Goal: Task Accomplishment & Management: Use online tool/utility

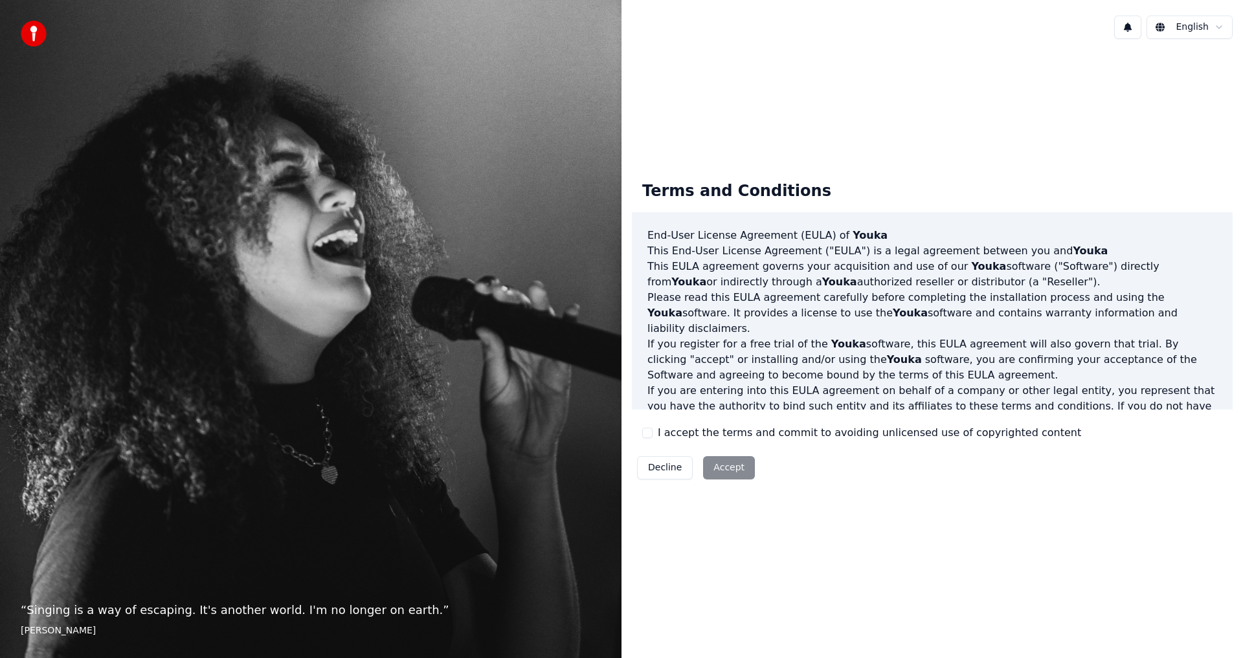
click at [651, 432] on button "I accept the terms and commit to avoiding unlicensed use of copyrighted content" at bounding box center [647, 433] width 10 height 10
click at [733, 467] on button "Accept" at bounding box center [729, 467] width 52 height 23
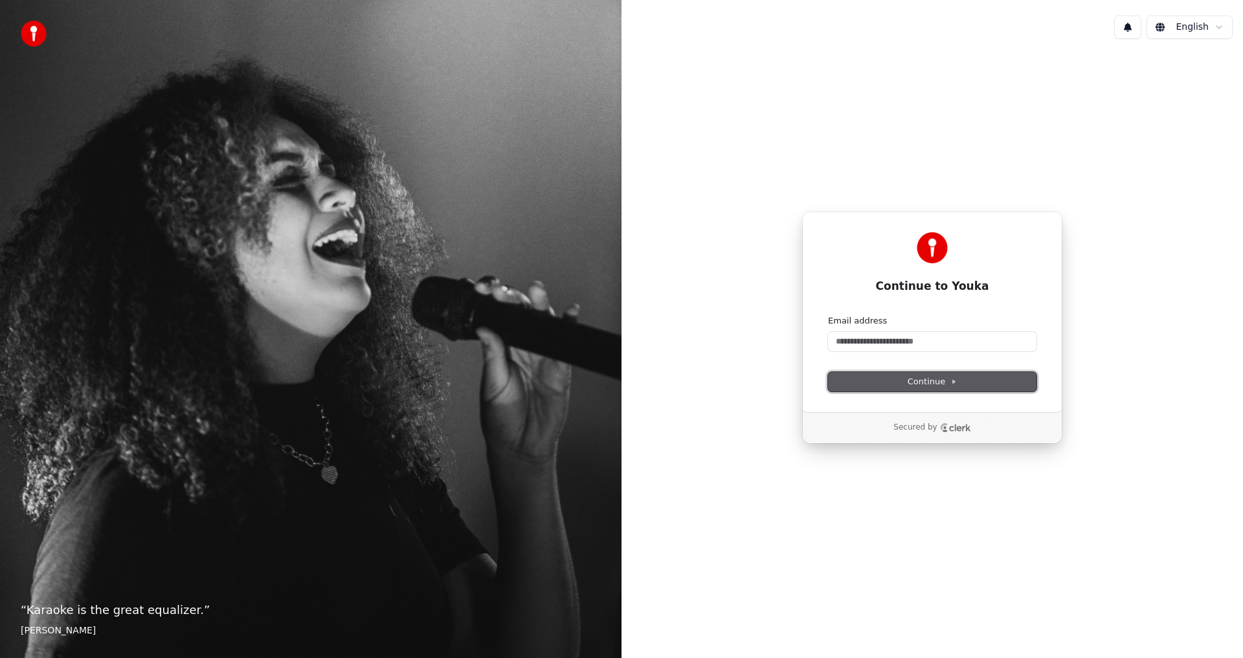
click at [928, 384] on span "Continue" at bounding box center [931, 382] width 49 height 12
click at [950, 341] on input "Email address" at bounding box center [932, 341] width 208 height 19
click at [898, 381] on button "Continue" at bounding box center [932, 381] width 208 height 19
type input "**********"
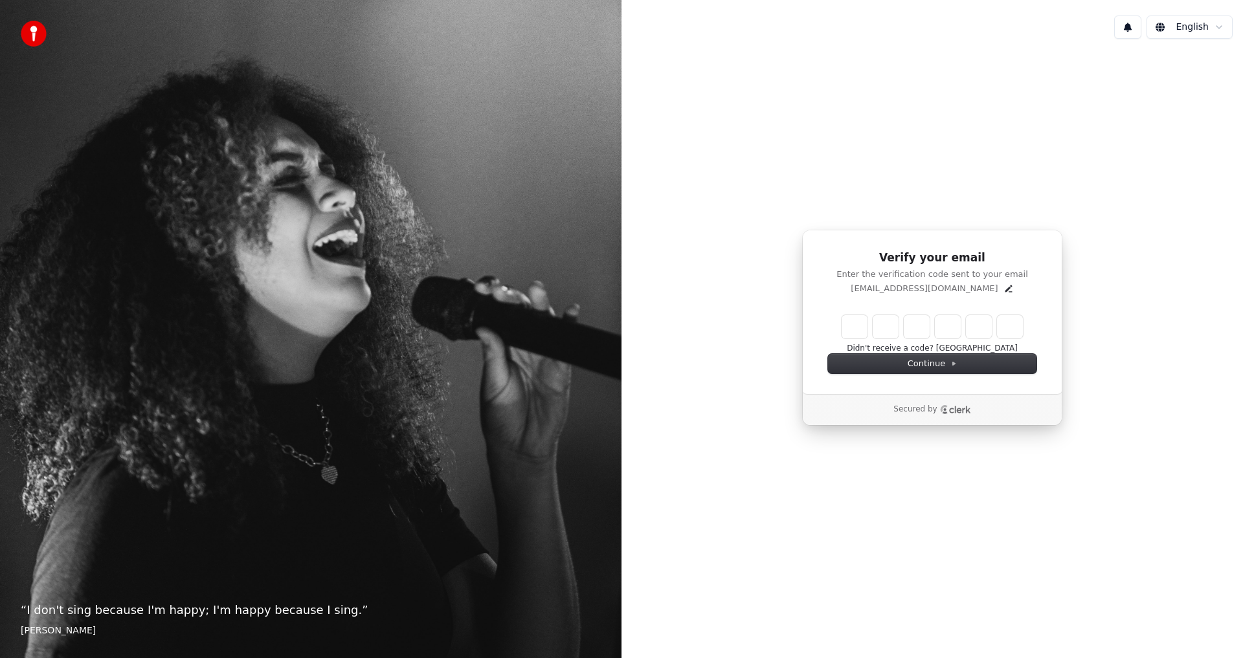
click at [856, 331] on input "Enter verification code" at bounding box center [931, 326] width 181 height 23
type input "******"
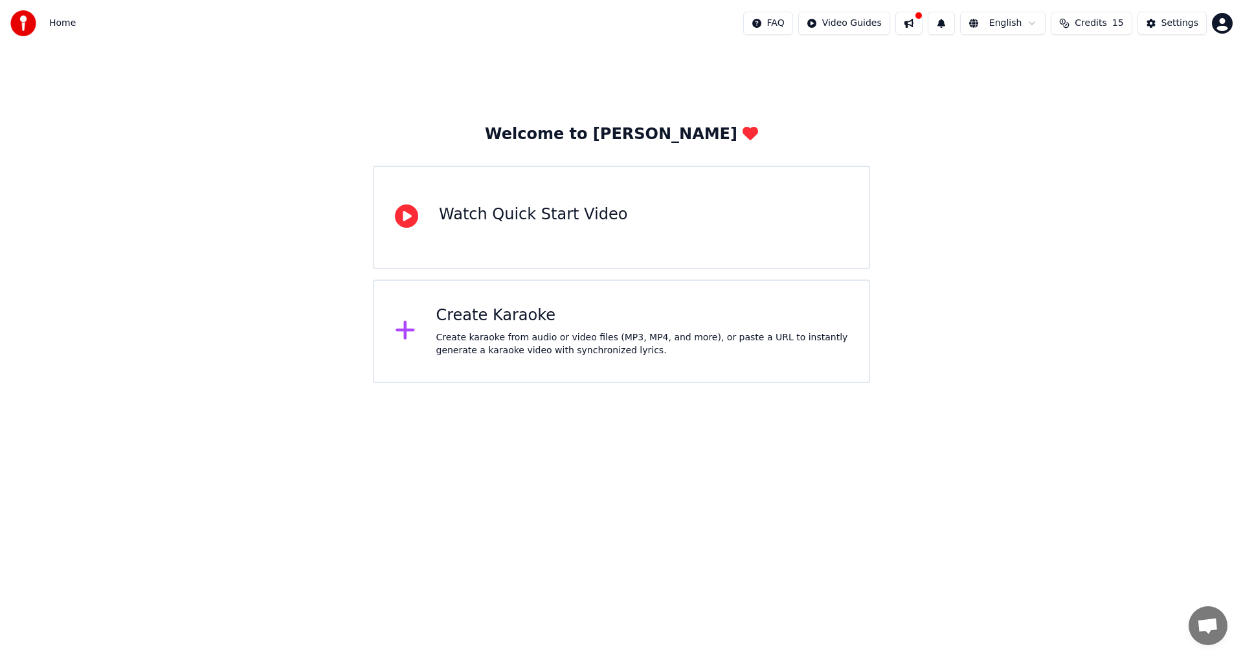
click at [557, 215] on div "Watch Quick Start Video" at bounding box center [533, 215] width 188 height 21
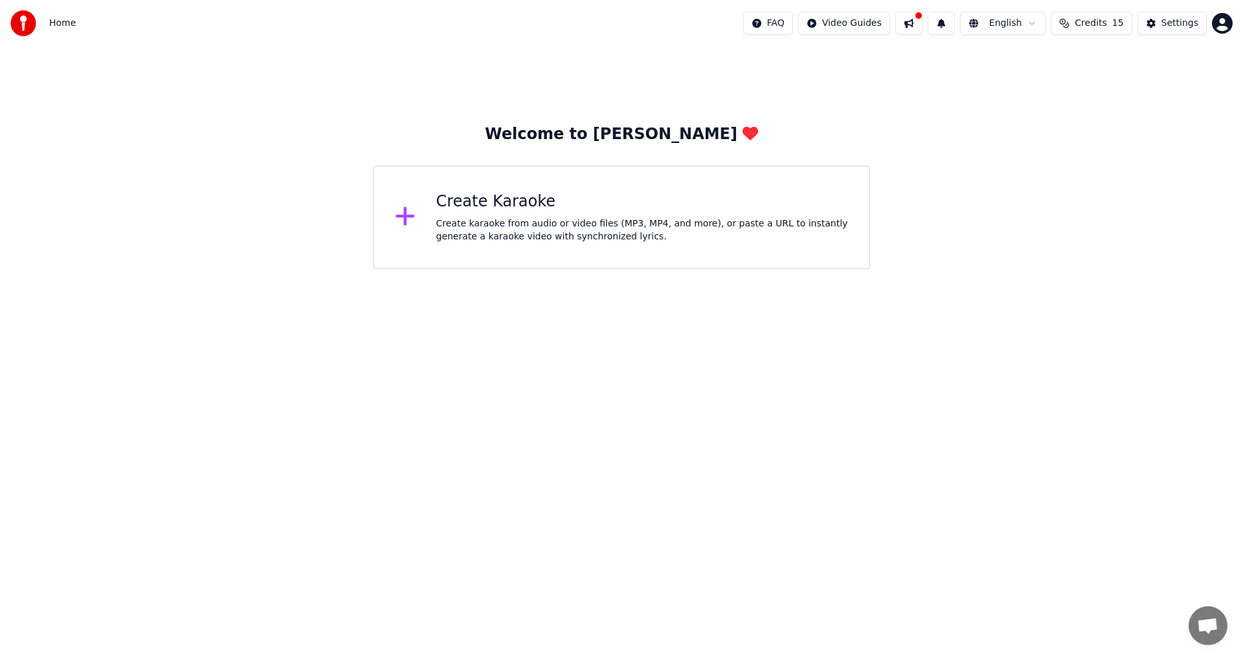
click at [529, 207] on div "Create Karaoke" at bounding box center [642, 202] width 412 height 21
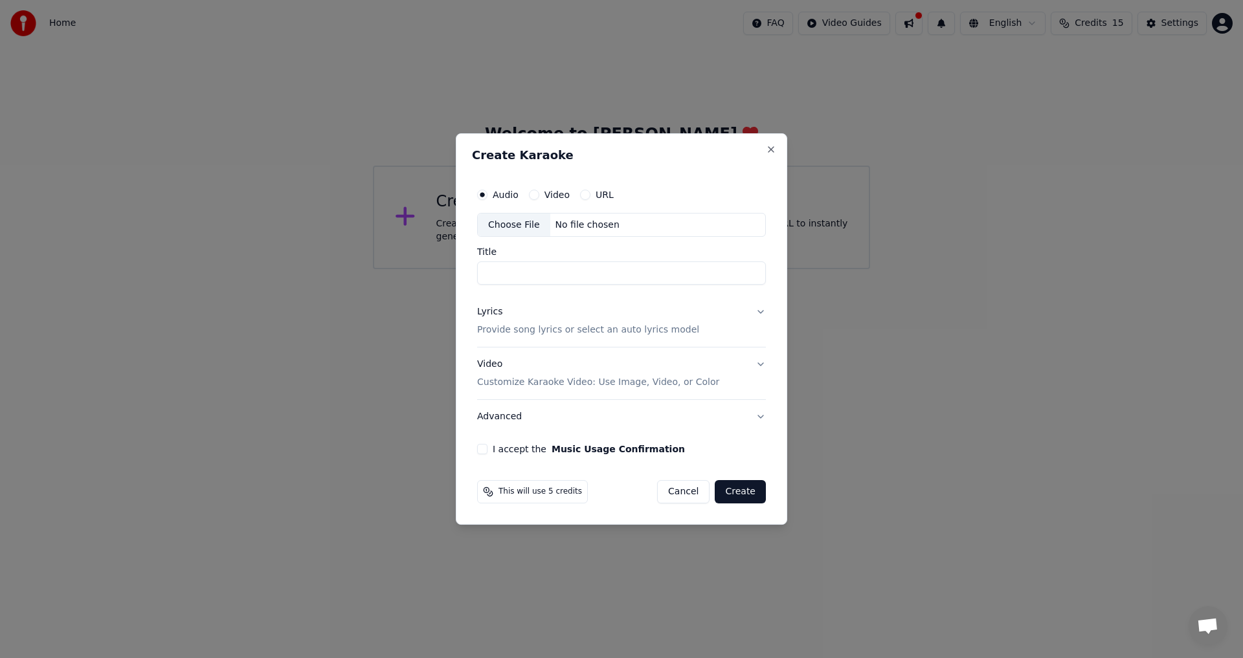
click at [595, 277] on input "Title" at bounding box center [621, 273] width 289 height 23
click at [539, 195] on div "Video" at bounding box center [549, 195] width 41 height 10
click at [534, 195] on button "Video" at bounding box center [534, 195] width 10 height 10
click at [507, 195] on label "Audio" at bounding box center [506, 194] width 26 height 9
click at [487, 195] on button "Audio" at bounding box center [482, 195] width 10 height 10
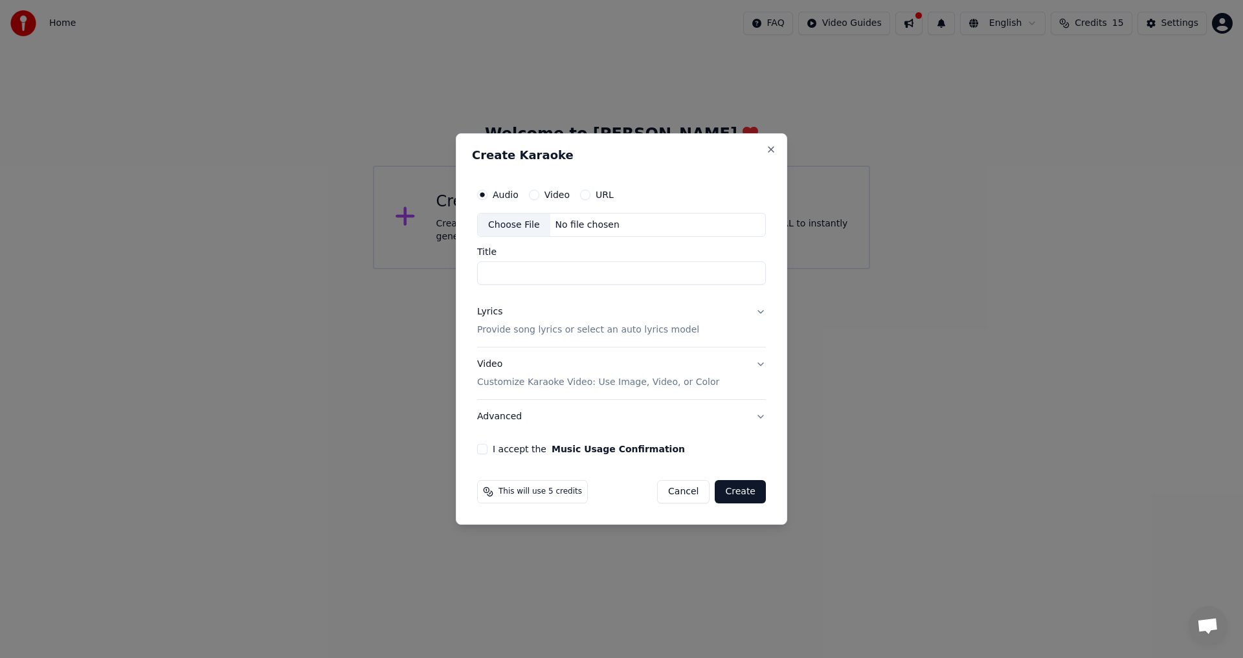
click at [577, 273] on input "Title" at bounding box center [621, 273] width 289 height 23
click at [594, 323] on div "Lyrics Provide song lyrics or select an auto lyrics model" at bounding box center [588, 321] width 222 height 31
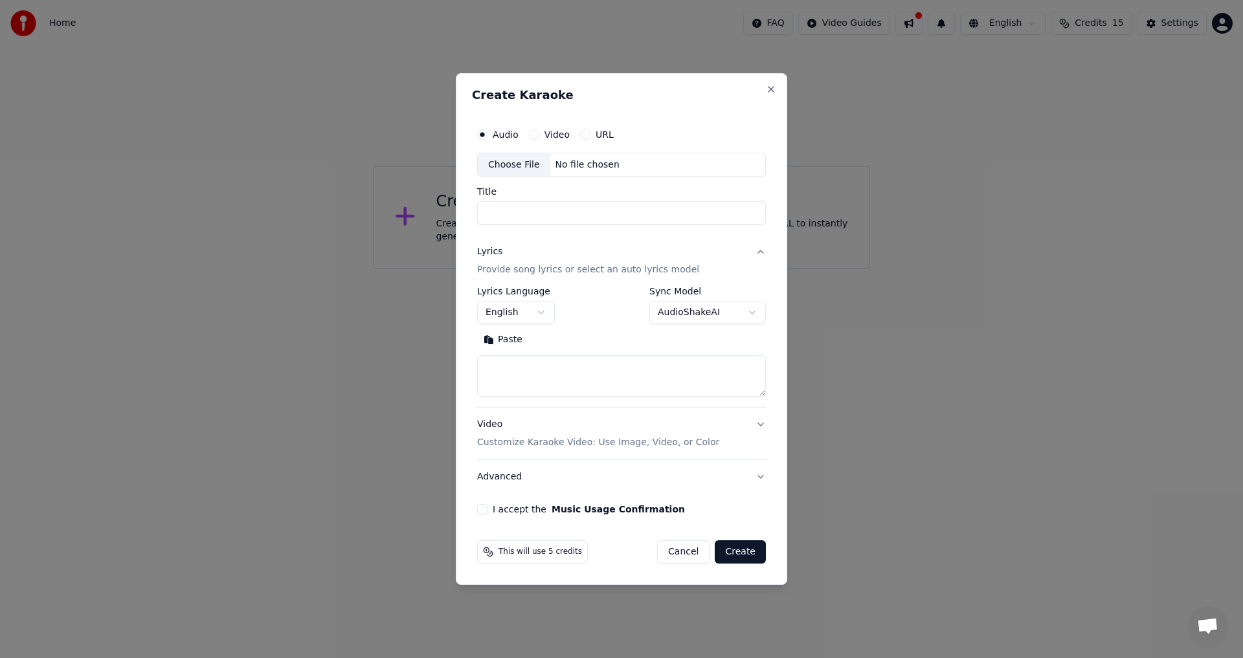
click at [534, 315] on button "English" at bounding box center [516, 313] width 78 height 23
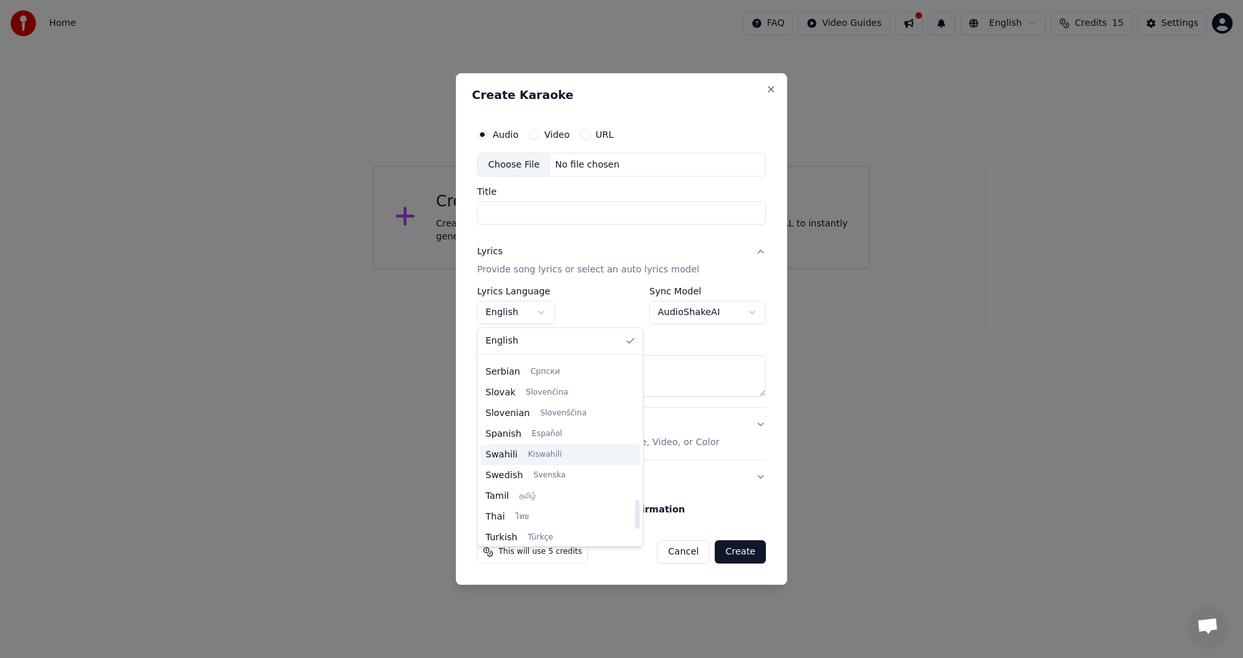
scroll to position [994, 0]
select select "**"
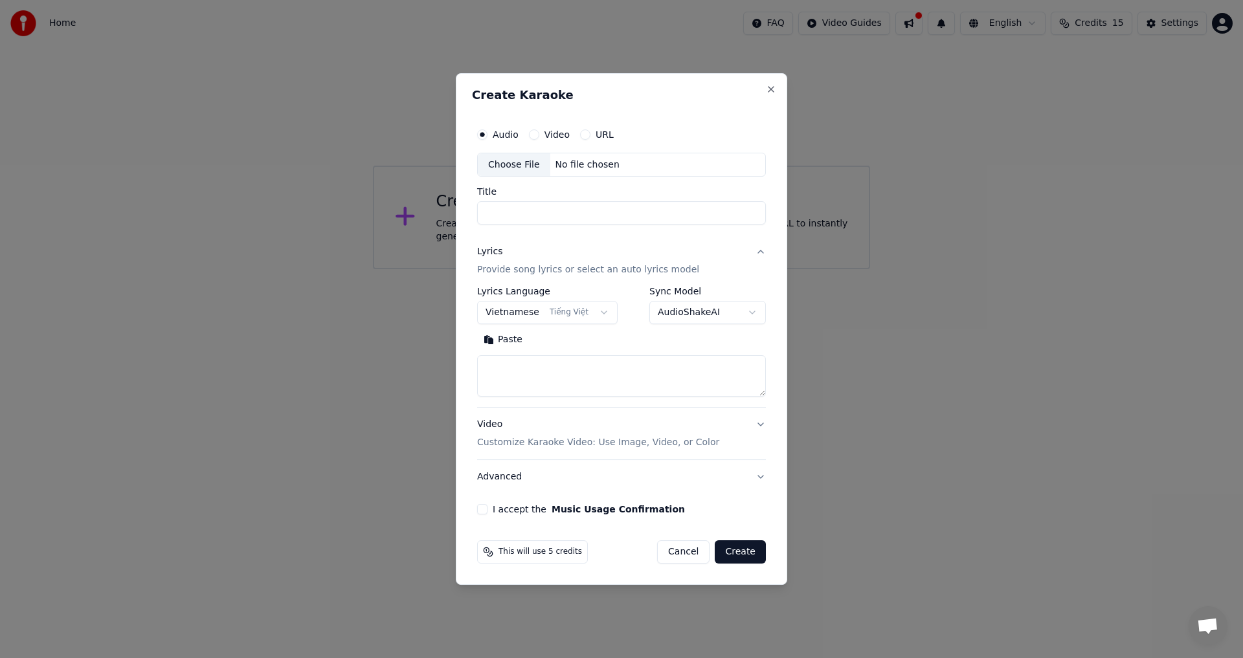
click at [718, 269] on body "**********" at bounding box center [621, 134] width 1243 height 269
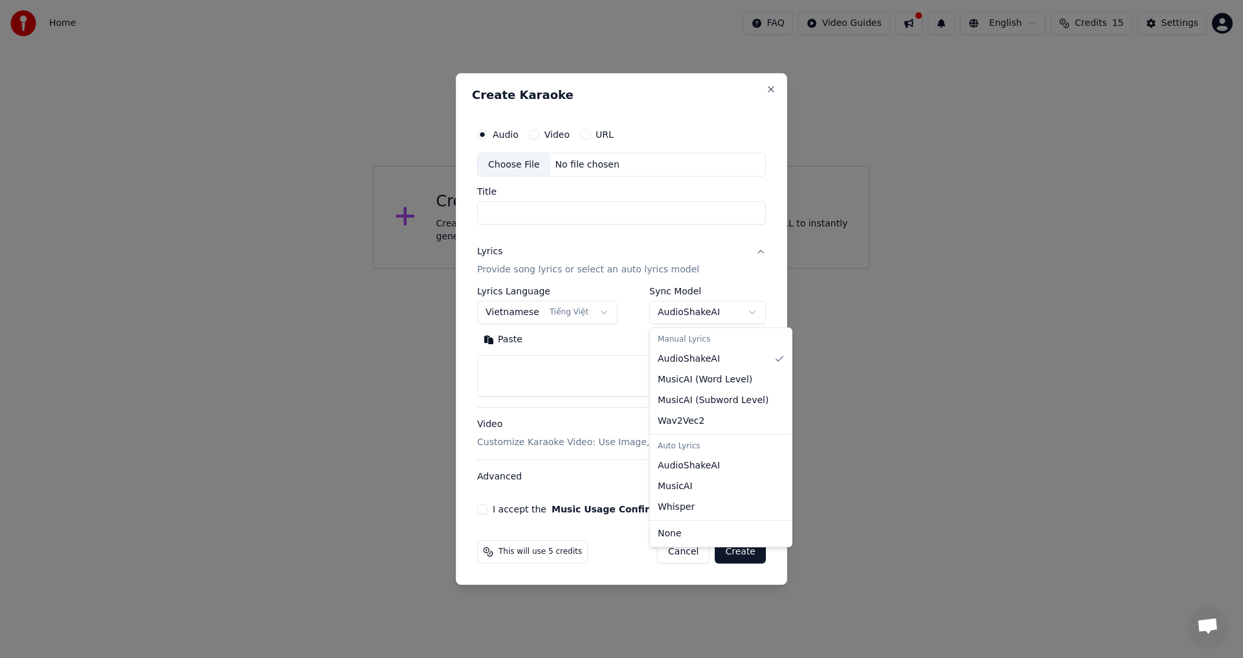
click at [542, 269] on body "**********" at bounding box center [621, 134] width 1243 height 269
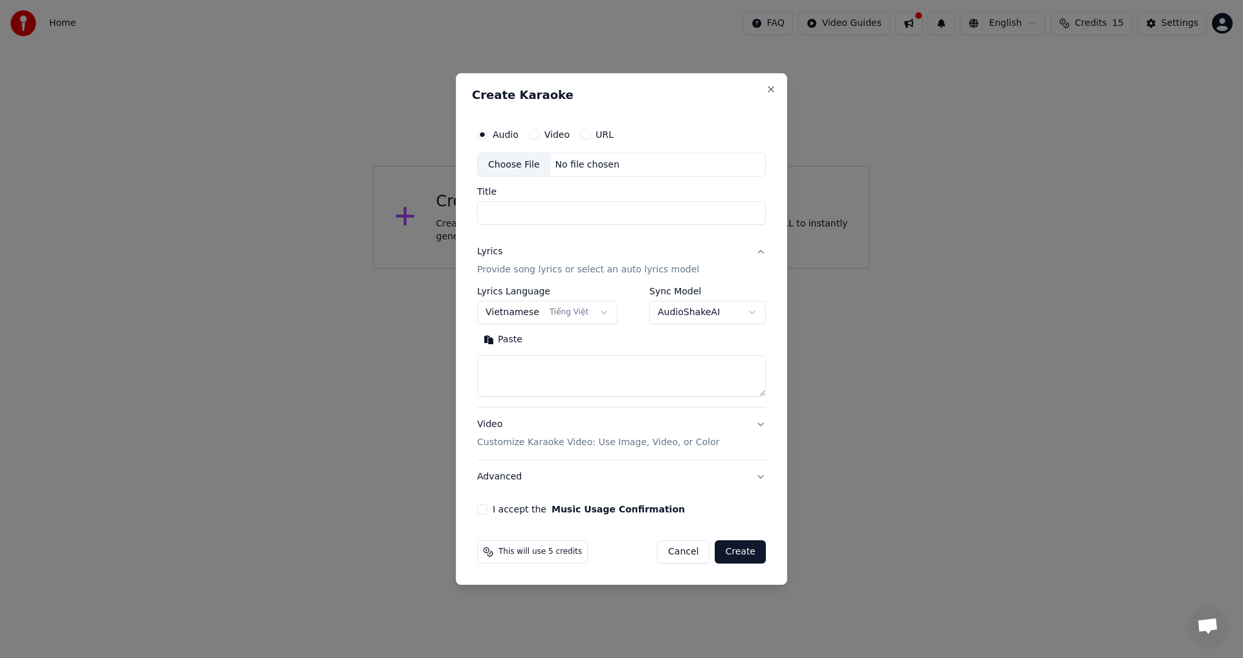
click at [581, 346] on div "Paste" at bounding box center [621, 340] width 289 height 21
click at [579, 219] on input "Title" at bounding box center [621, 213] width 289 height 23
click at [589, 165] on div "No file chosen" at bounding box center [587, 165] width 74 height 13
click at [538, 132] on div "Video" at bounding box center [549, 134] width 41 height 10
click at [533, 135] on button "Video" at bounding box center [534, 134] width 10 height 10
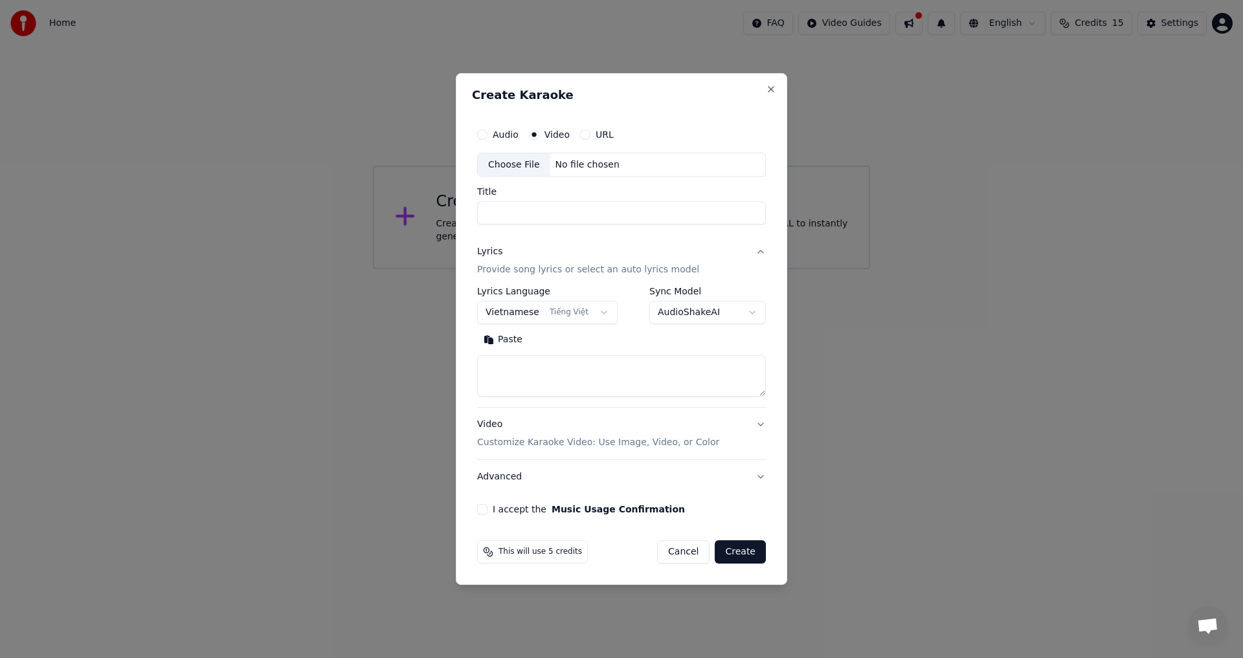
click at [700, 548] on button "Cancel" at bounding box center [683, 551] width 52 height 23
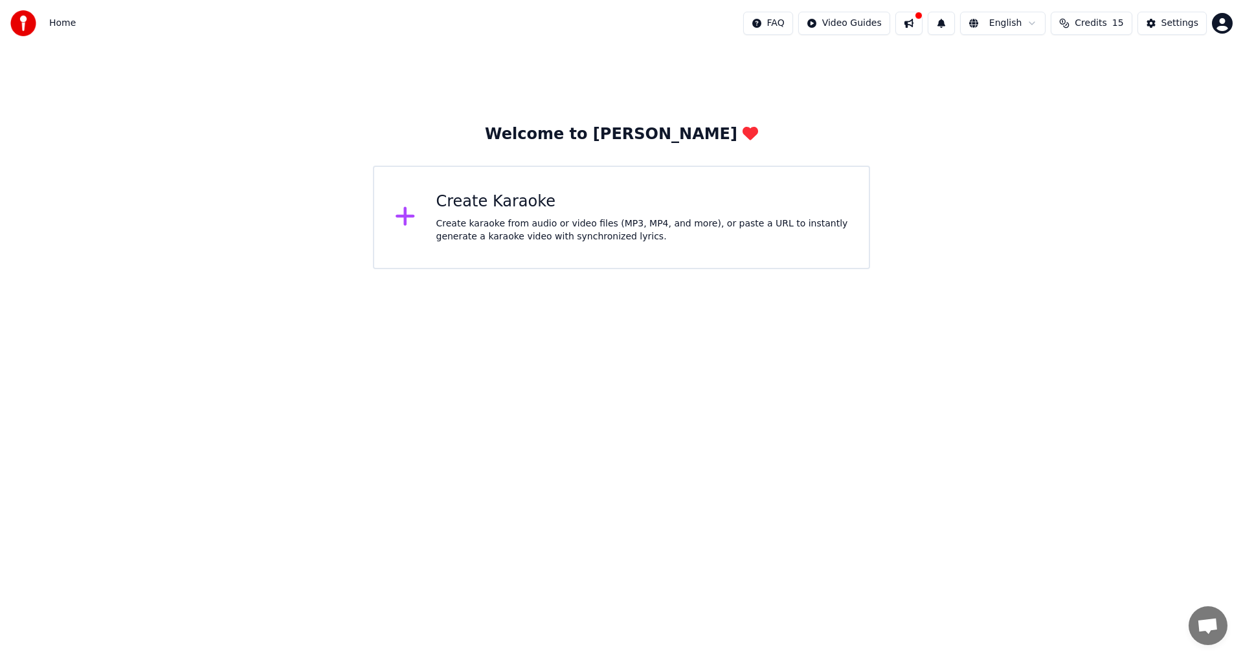
click at [583, 238] on div "Create karaoke from audio or video files (MP3, MP4, and more), or paste a URL t…" at bounding box center [642, 230] width 412 height 26
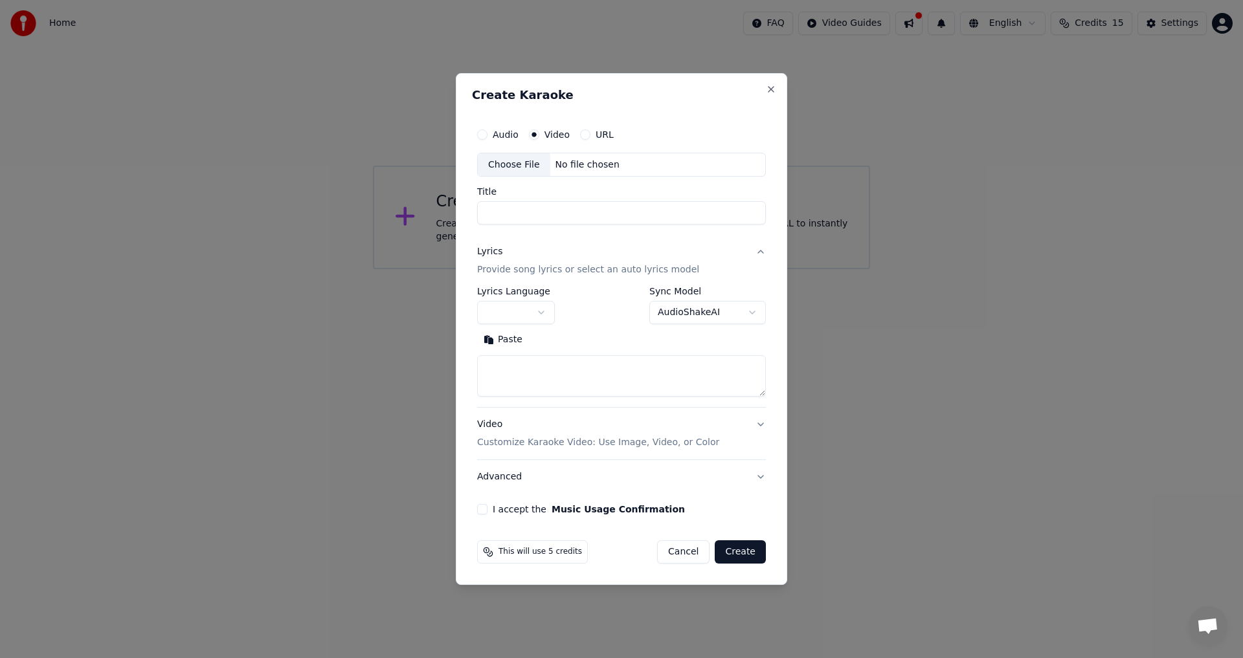
click at [567, 167] on div "No file chosen" at bounding box center [587, 165] width 74 height 13
click at [629, 220] on input "Title" at bounding box center [621, 213] width 289 height 23
type input "**********"
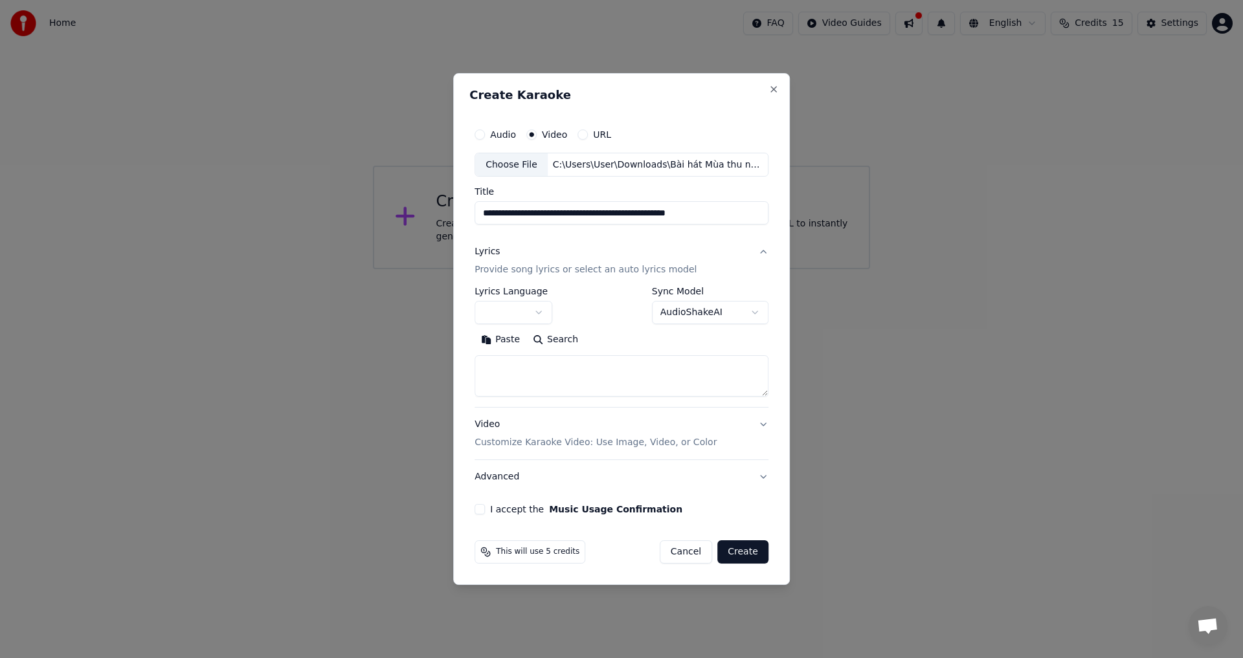
click at [535, 269] on body "**********" at bounding box center [621, 134] width 1243 height 269
select select "**"
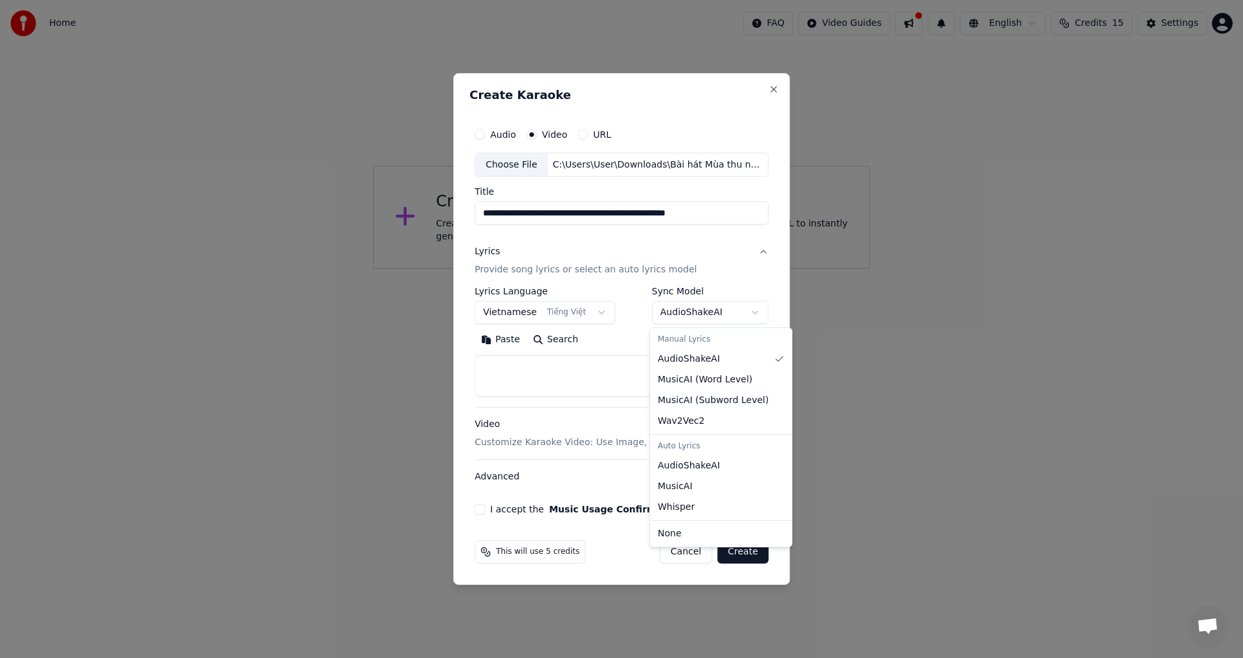
click at [704, 269] on body "**********" at bounding box center [621, 134] width 1243 height 269
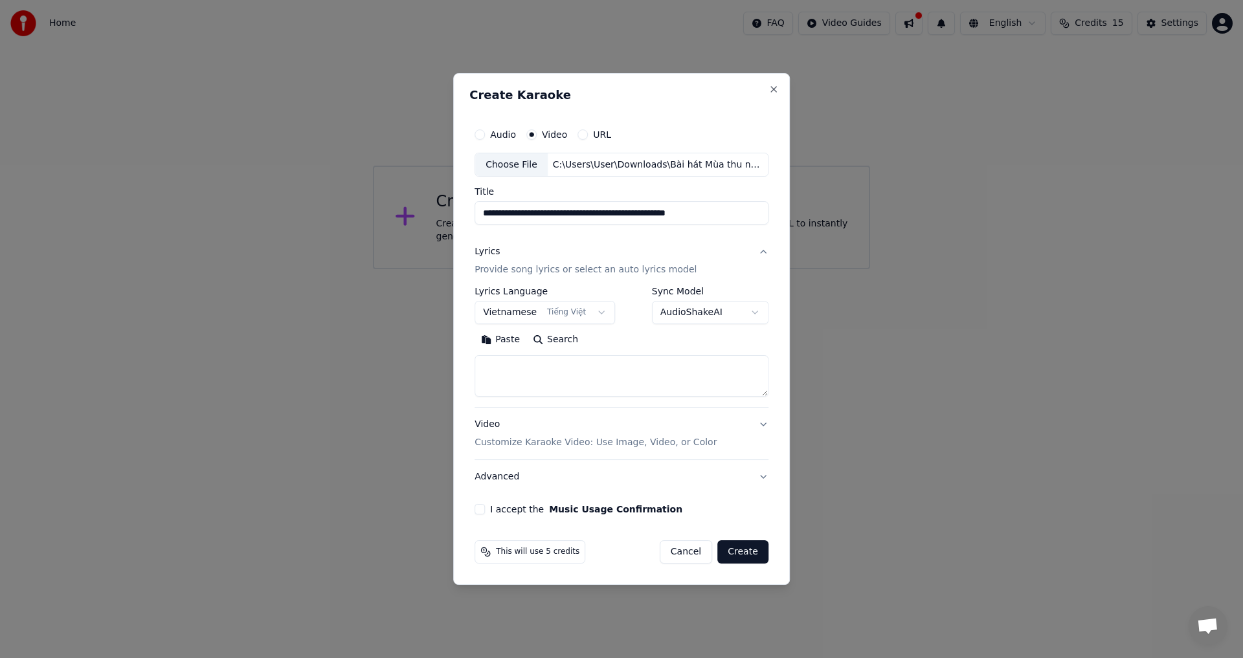
click at [704, 269] on body "**********" at bounding box center [621, 134] width 1243 height 269
click at [581, 367] on textarea at bounding box center [621, 376] width 294 height 41
click at [552, 342] on button "Search" at bounding box center [555, 340] width 58 height 21
drag, startPoint x: 485, startPoint y: 507, endPoint x: 549, endPoint y: 513, distance: 63.7
click at [549, 513] on div "I accept the Music Usage Confirmation" at bounding box center [621, 509] width 294 height 10
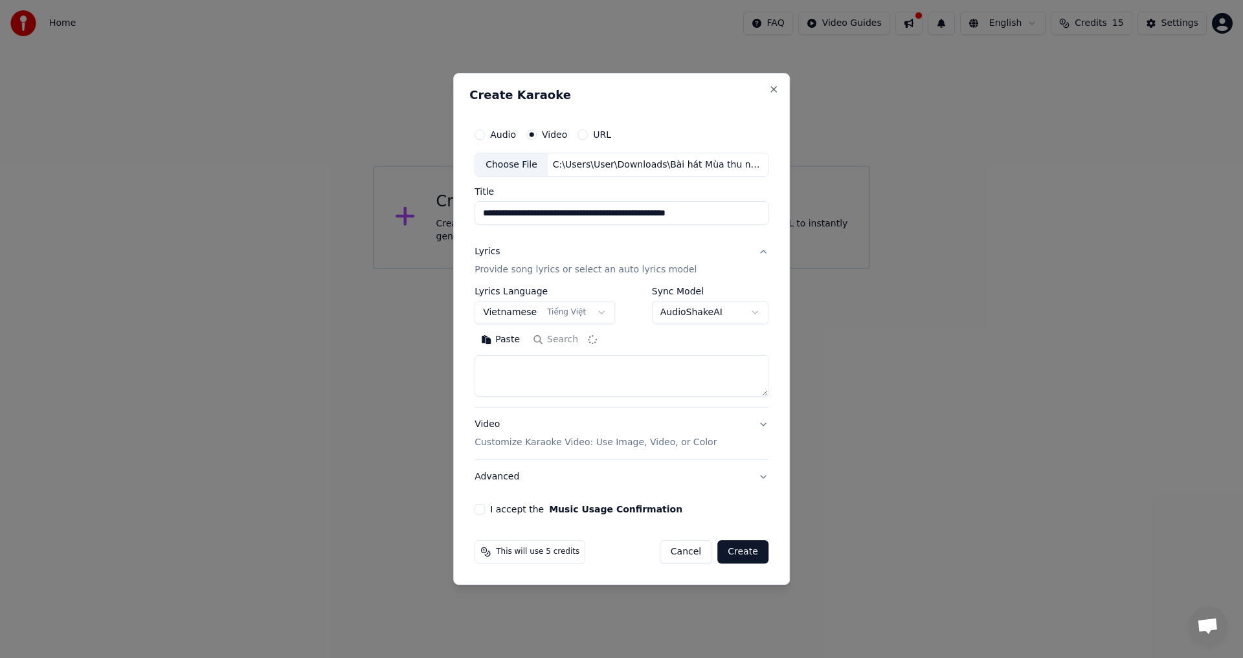
click at [482, 511] on button "I accept the Music Usage Confirmation" at bounding box center [479, 509] width 10 height 10
click at [757, 428] on button "Video Customize Karaoke Video: Use Image, Video, or Color" at bounding box center [621, 434] width 294 height 52
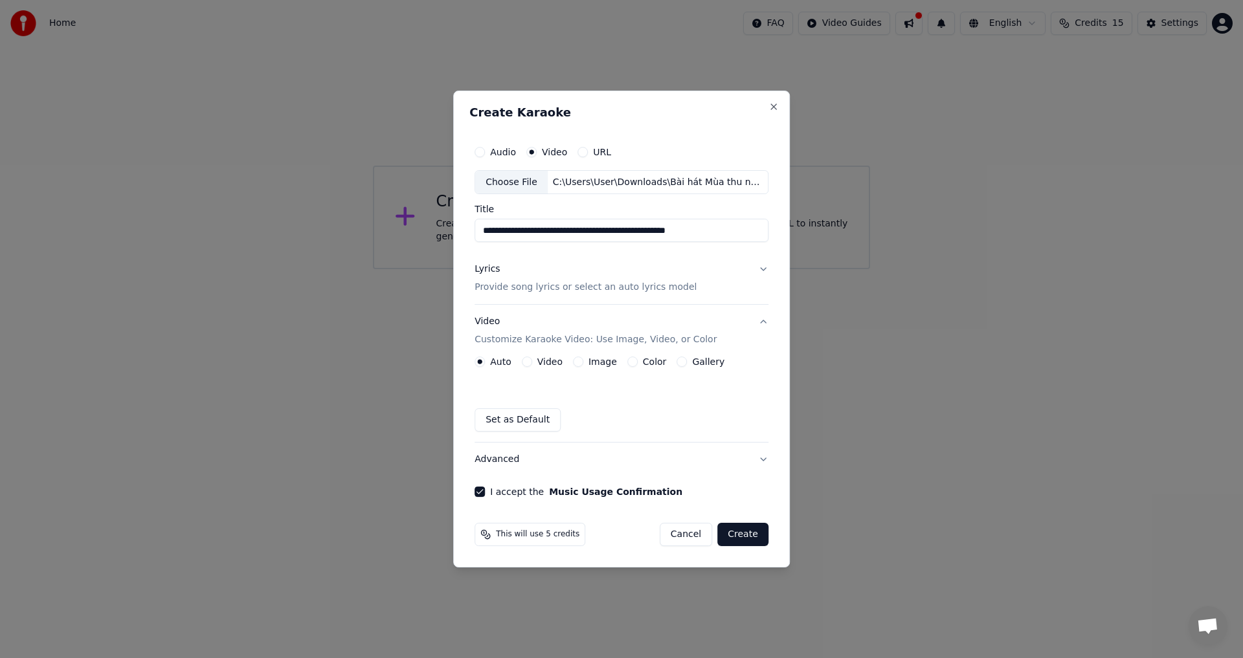
click at [540, 362] on label "Video" at bounding box center [549, 361] width 25 height 9
click at [532, 362] on button "Video" at bounding box center [527, 362] width 10 height 10
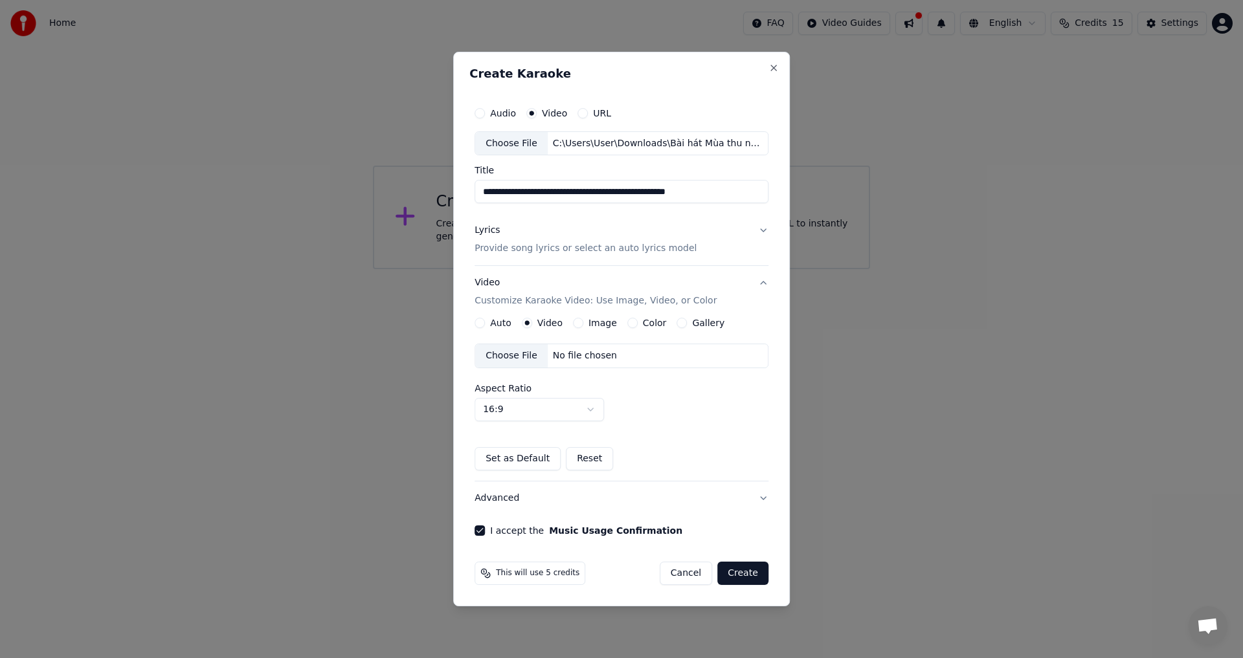
click at [494, 327] on label "Auto" at bounding box center [500, 322] width 21 height 9
click at [485, 327] on button "Auto" at bounding box center [479, 323] width 10 height 10
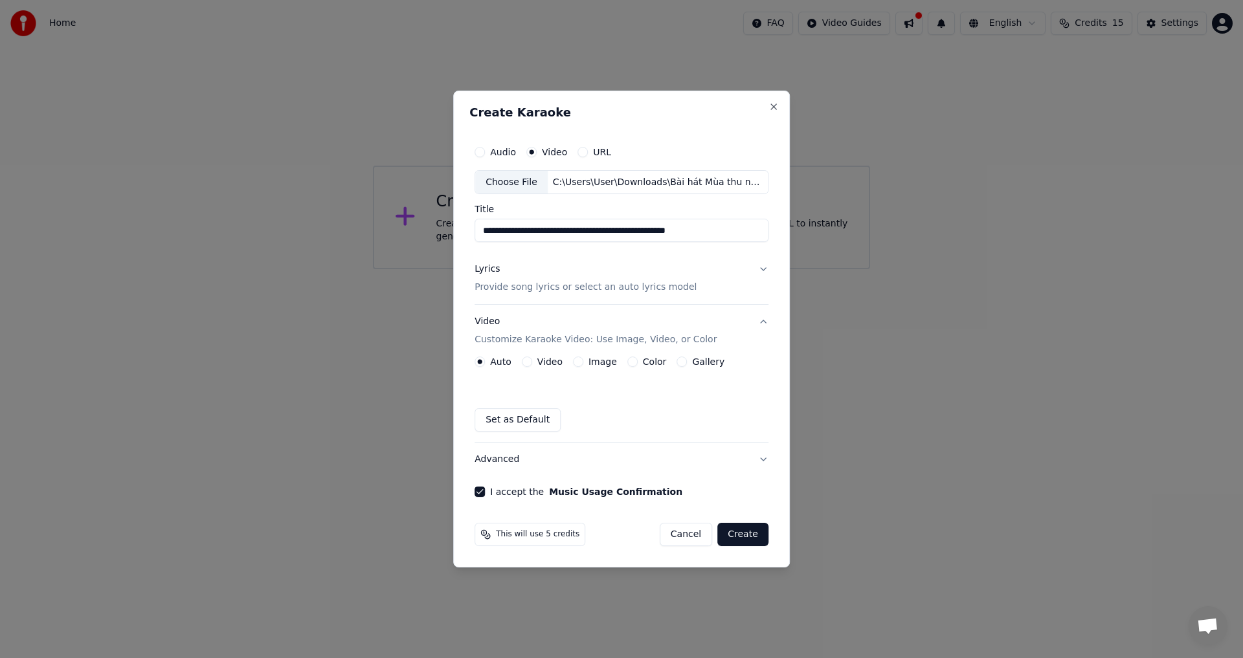
click at [515, 419] on button "Set as Default" at bounding box center [517, 419] width 86 height 23
click at [546, 366] on label "Video" at bounding box center [549, 361] width 25 height 9
click at [532, 366] on button "Video" at bounding box center [527, 362] width 10 height 10
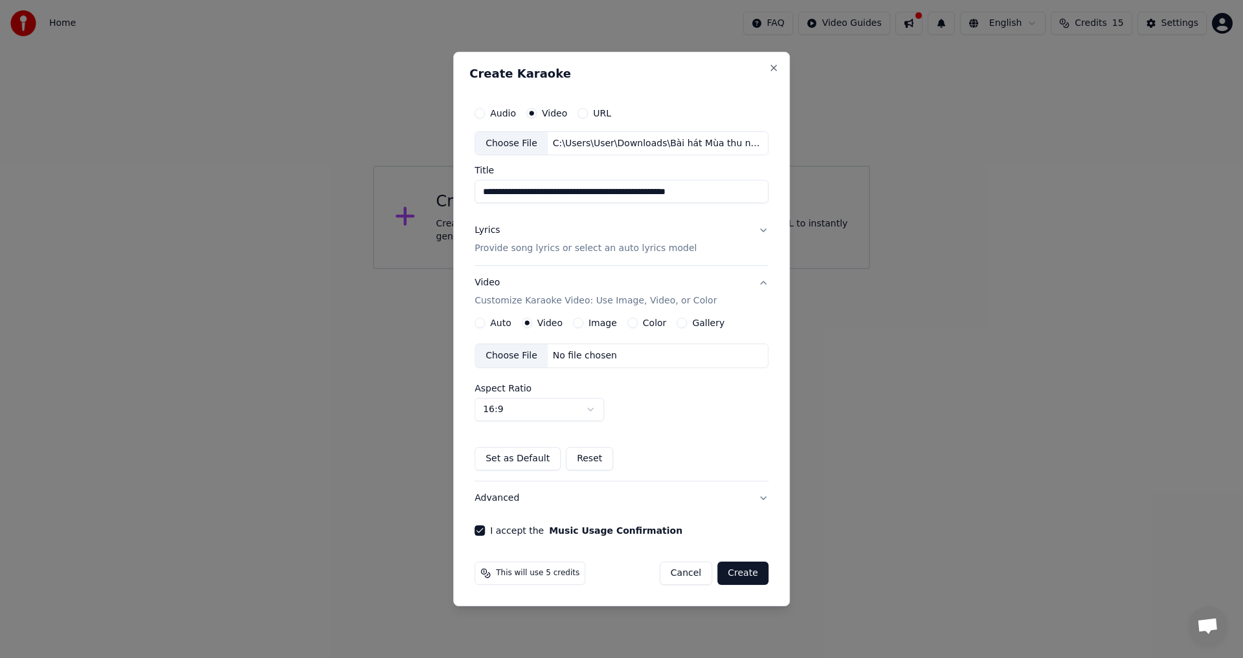
click at [493, 323] on label "Auto" at bounding box center [500, 322] width 21 height 9
click at [485, 323] on button "Auto" at bounding box center [479, 323] width 10 height 10
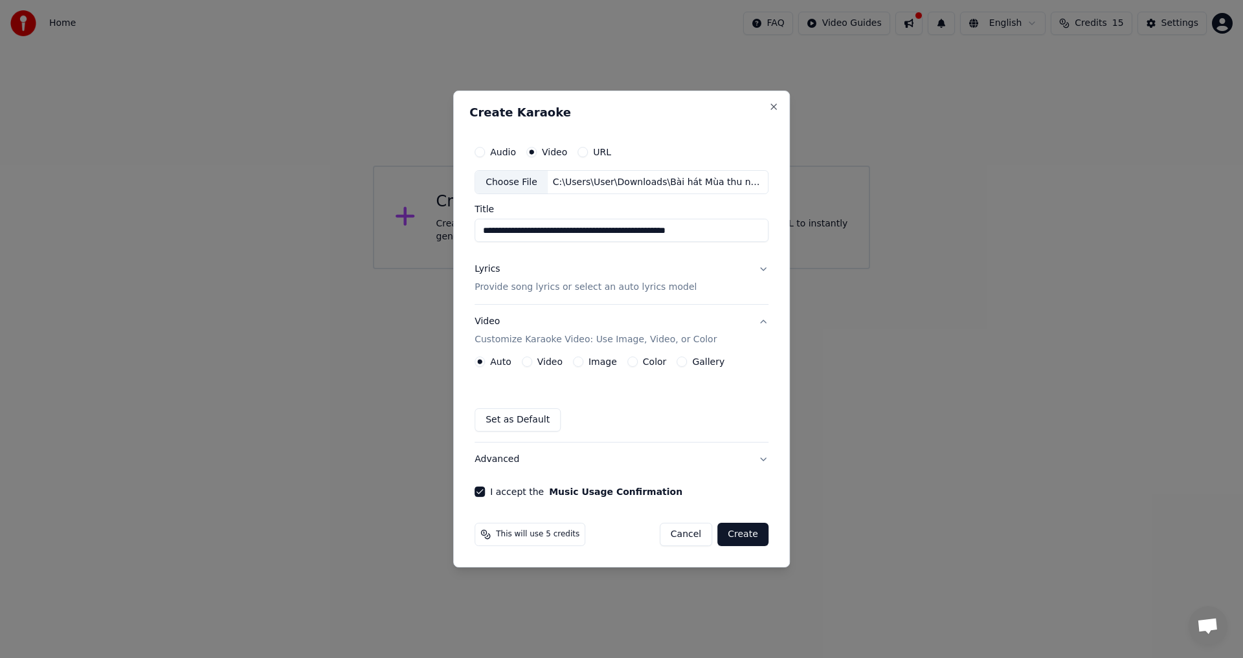
click at [736, 535] on button "Create" at bounding box center [742, 534] width 51 height 23
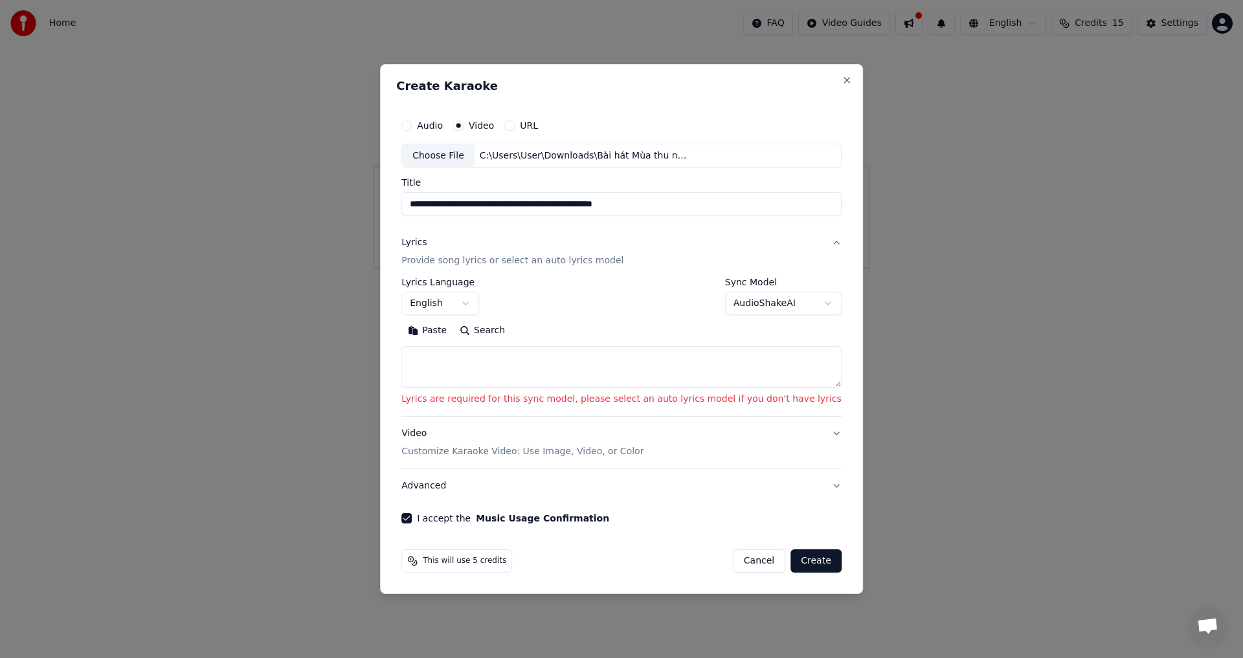
click at [535, 367] on textarea at bounding box center [621, 367] width 440 height 41
click at [453, 337] on button "Paste" at bounding box center [427, 331] width 52 height 21
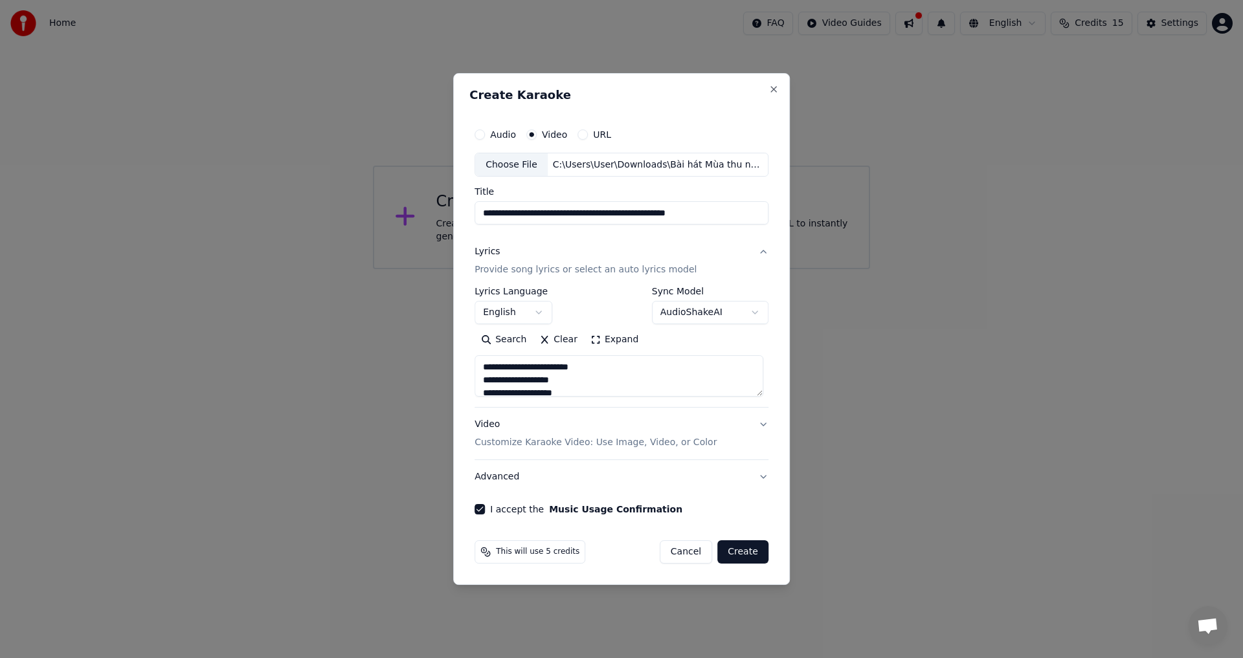
click at [540, 269] on body "**********" at bounding box center [621, 134] width 1243 height 269
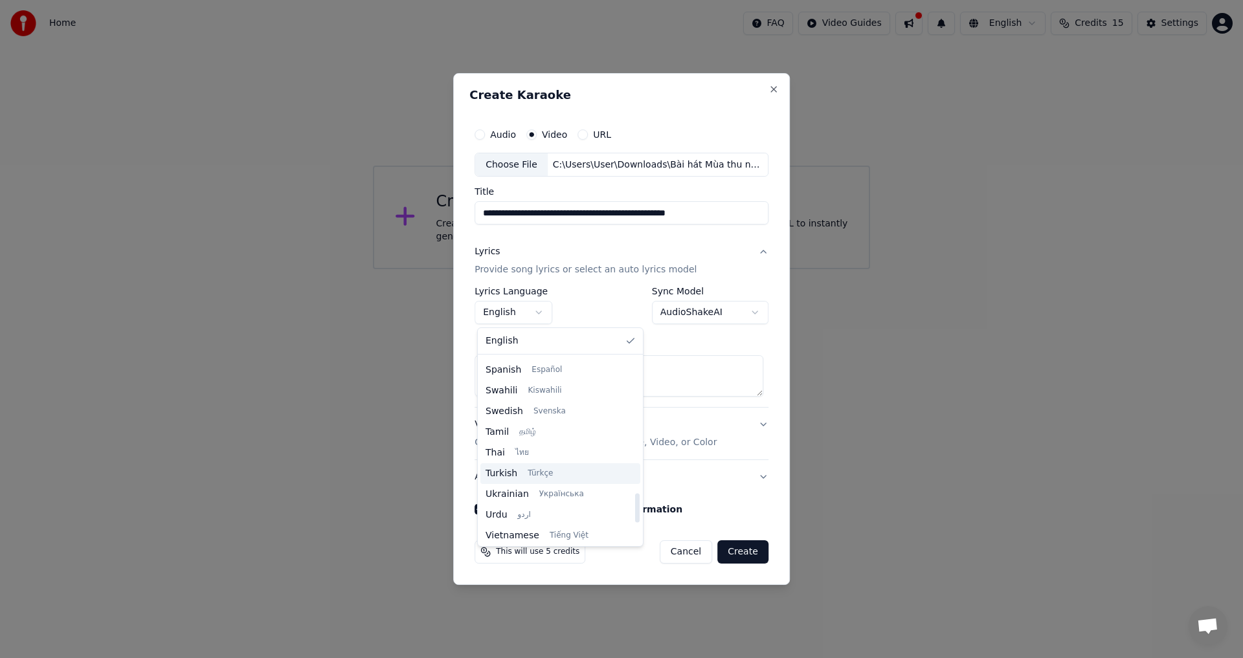
type textarea "**********"
select select "**"
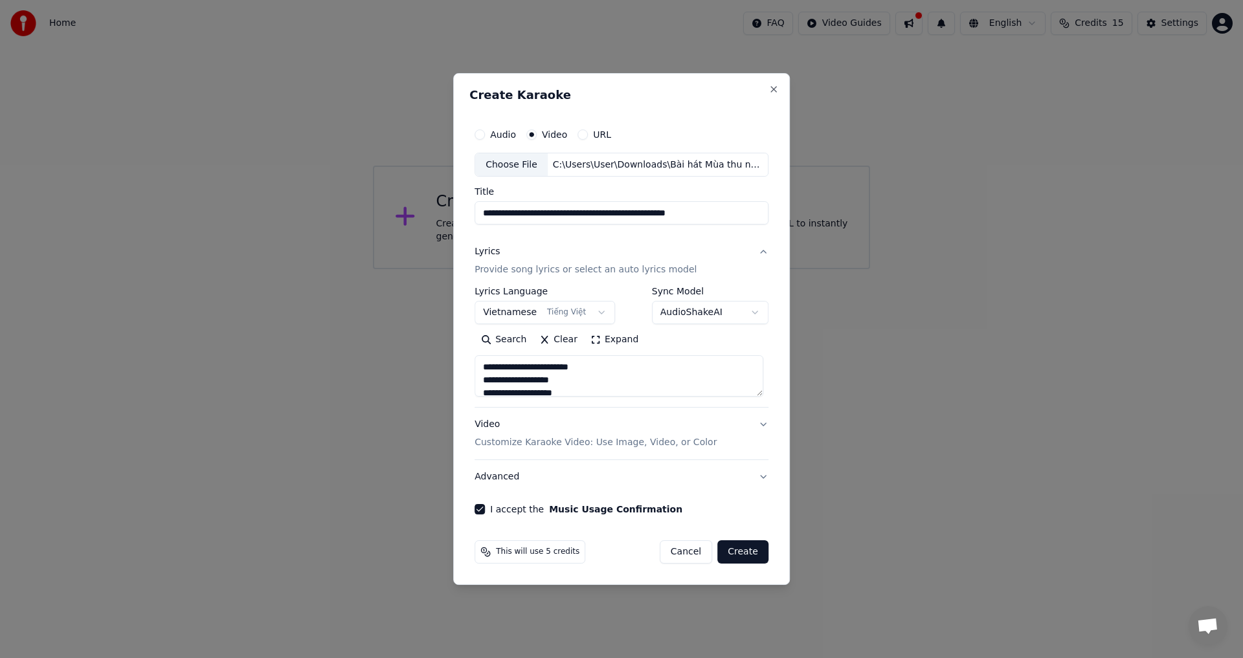
click at [742, 551] on button "Create" at bounding box center [742, 551] width 51 height 23
type textarea "**********"
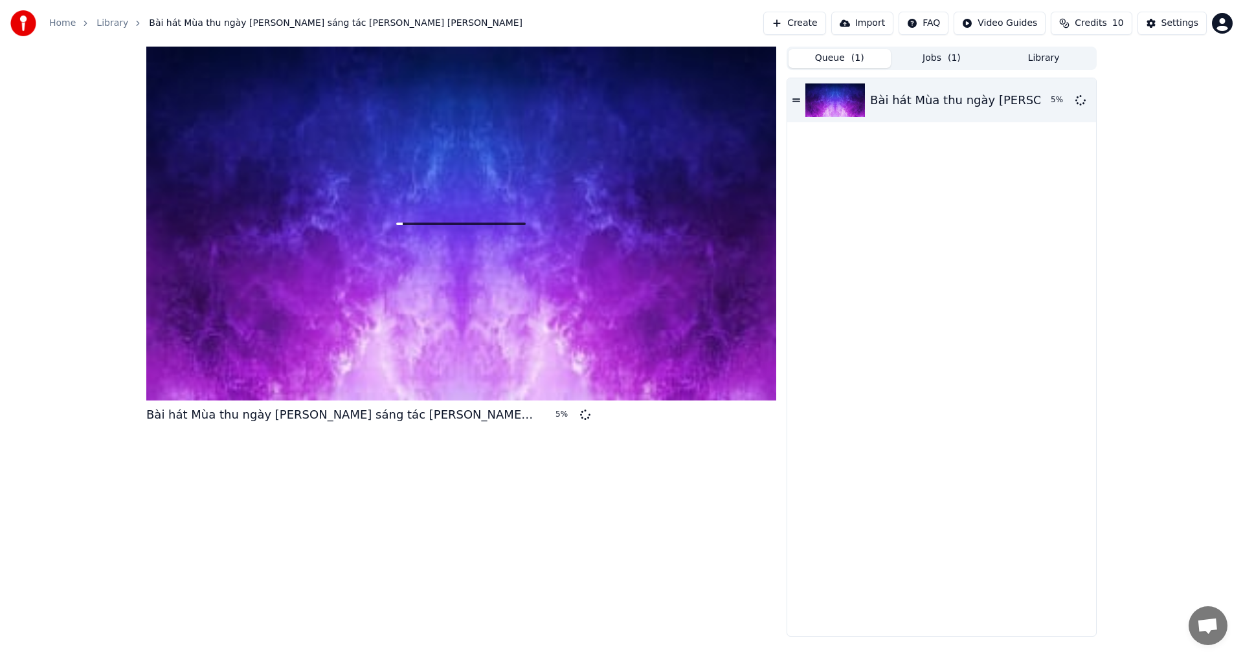
click at [865, 63] on button "Queue ( 1 )" at bounding box center [839, 58] width 102 height 19
click at [802, 91] on div "Bài hát Mùa thu ngày [PERSON_NAME] sáng tác [PERSON_NAME] [PERSON_NAME] 5 %" at bounding box center [941, 100] width 309 height 44
click at [798, 96] on icon at bounding box center [796, 100] width 8 height 9
click at [1012, 63] on button "Library" at bounding box center [1043, 58] width 102 height 19
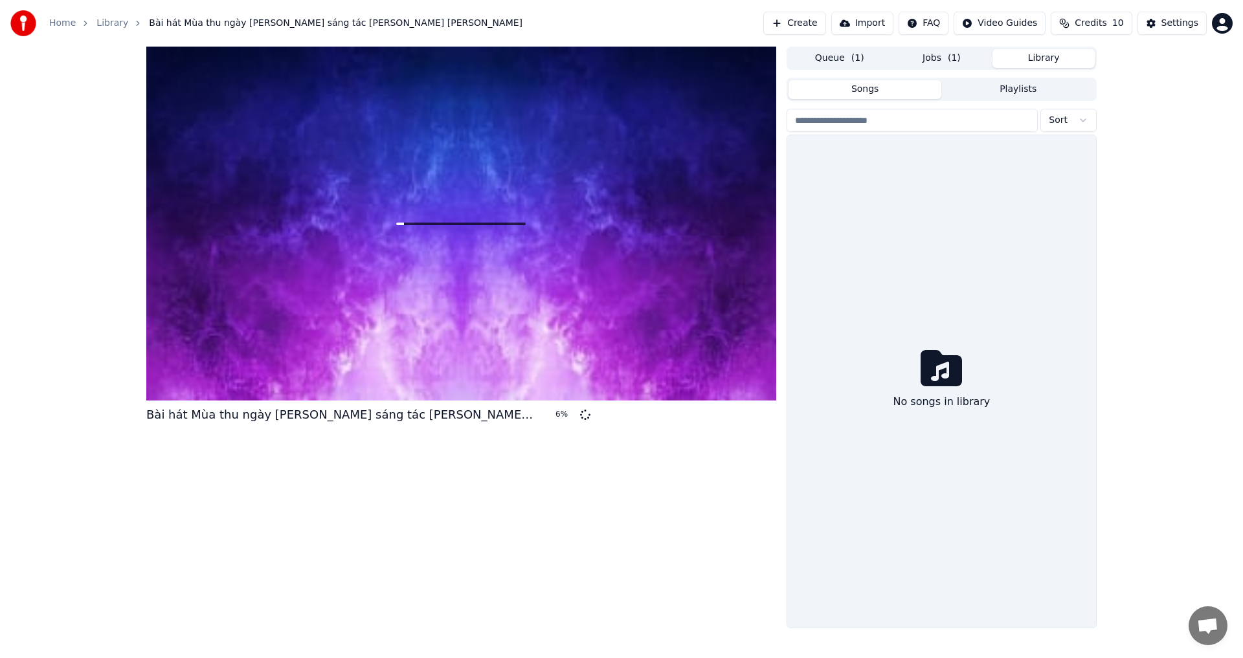
click at [944, 58] on button "Jobs ( 1 )" at bounding box center [942, 58] width 102 height 19
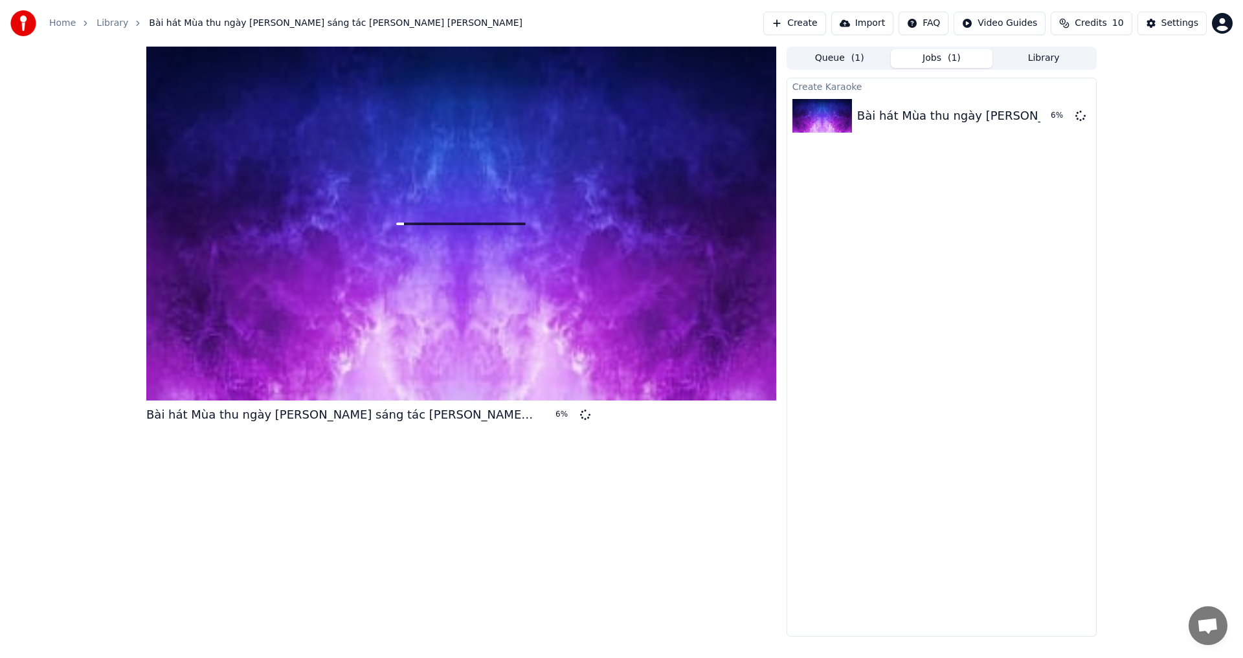
click at [844, 20] on div "Create Import FAQ Video Guides Credits 10 Settings" at bounding box center [997, 23] width 469 height 23
click at [826, 23] on button "Create" at bounding box center [794, 23] width 63 height 23
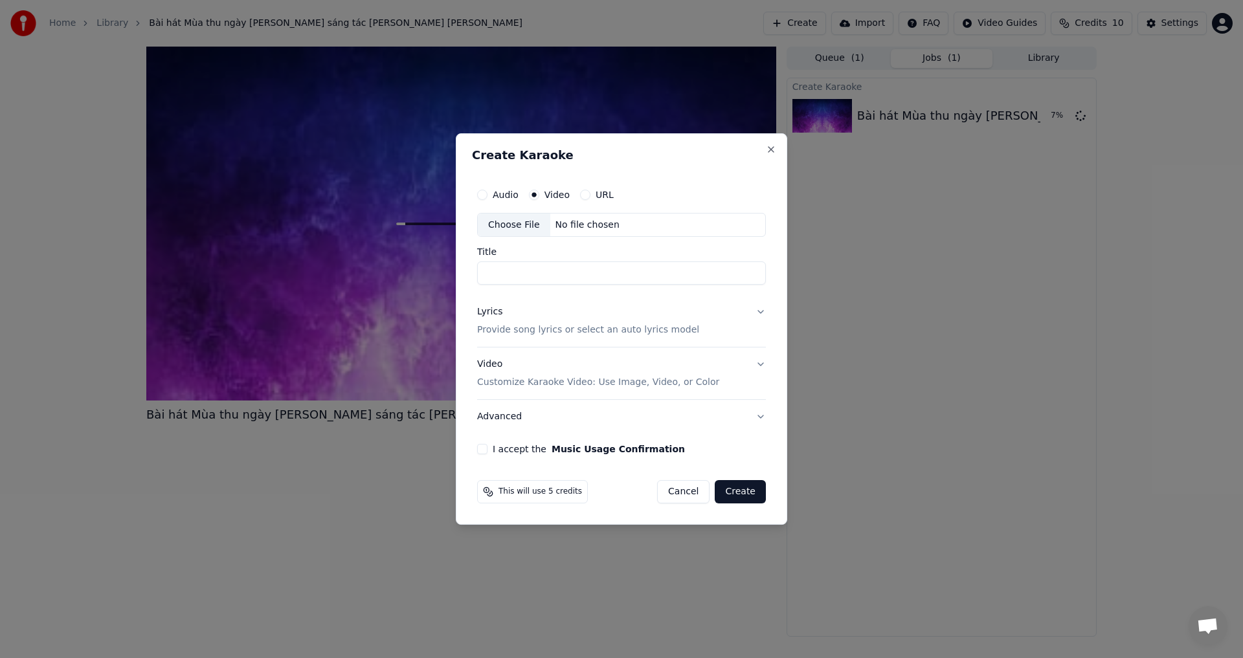
click at [596, 193] on label "URL" at bounding box center [604, 194] width 18 height 9
click at [590, 193] on button "URL" at bounding box center [585, 195] width 10 height 10
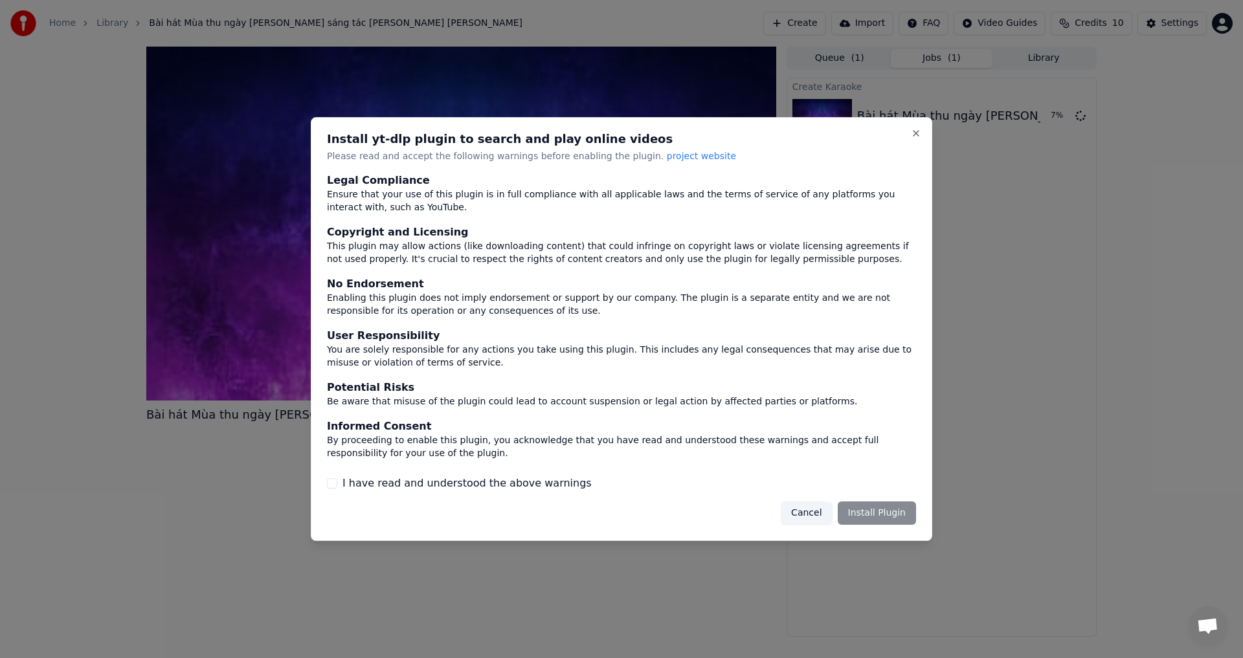
click at [443, 490] on label "I have read and understood the above warnings" at bounding box center [466, 484] width 249 height 16
click at [337, 489] on button "I have read and understood the above warnings" at bounding box center [332, 483] width 10 height 10
click at [909, 513] on button "Install Plugin" at bounding box center [877, 513] width 78 height 23
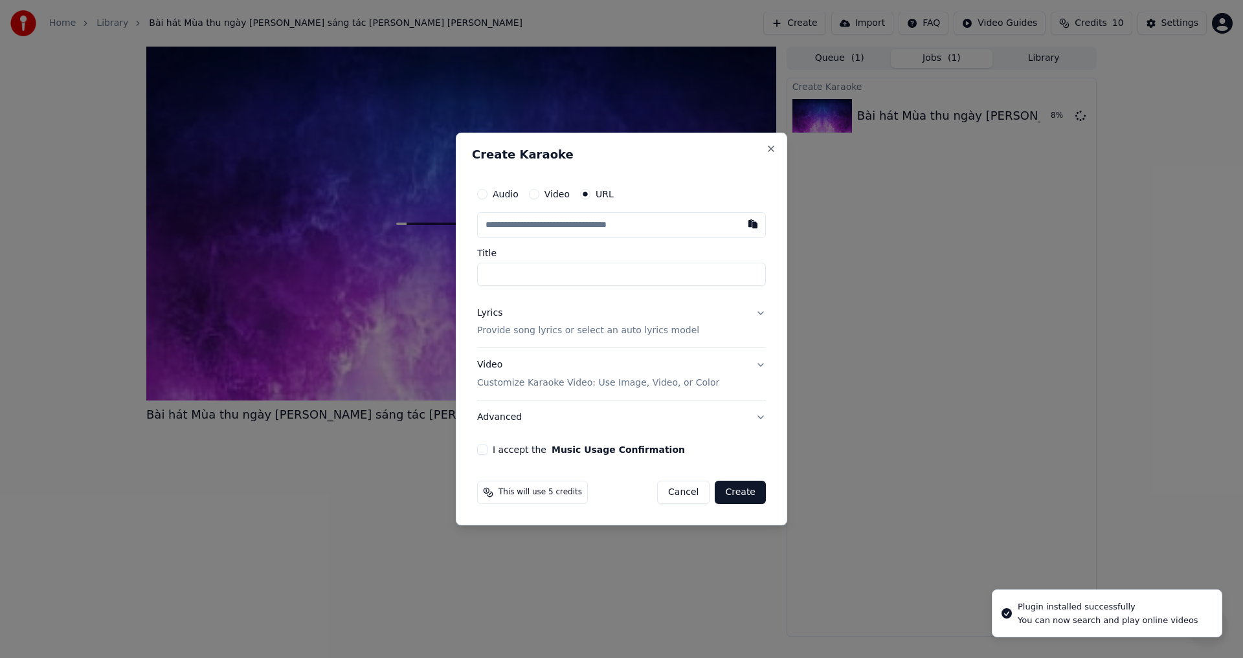
click at [498, 198] on label "Audio" at bounding box center [506, 194] width 26 height 9
click at [487, 198] on button "Audio" at bounding box center [482, 194] width 10 height 10
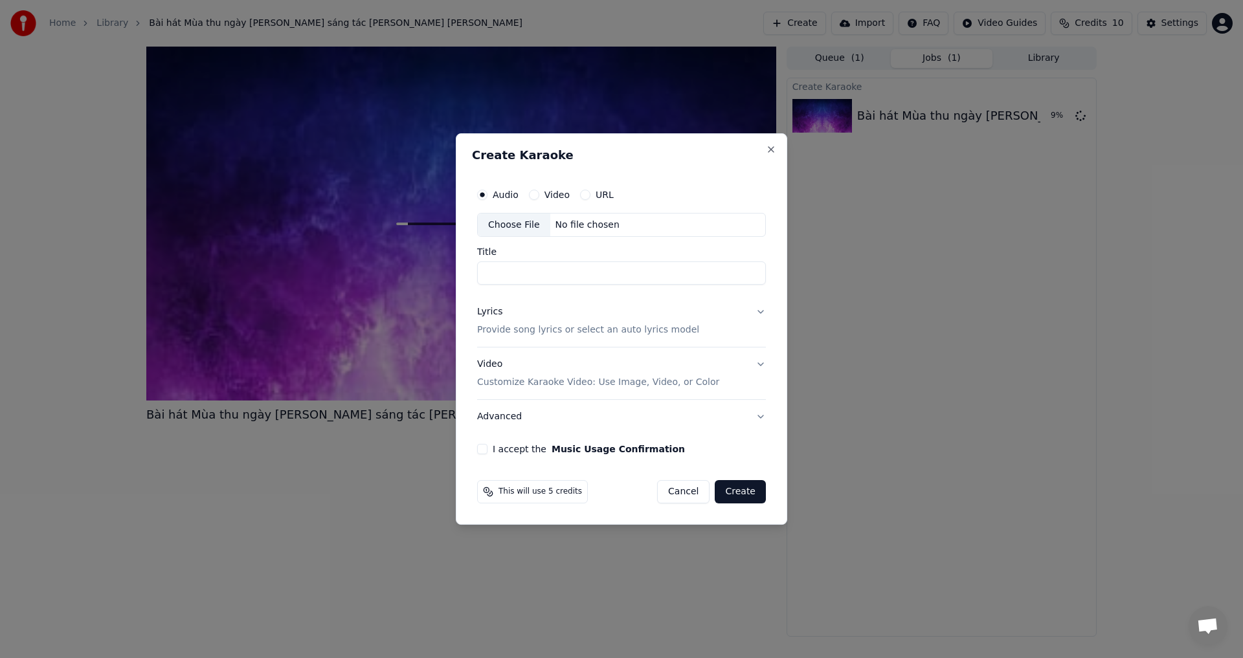
click at [723, 325] on button "Lyrics Provide song lyrics or select an auto lyrics model" at bounding box center [621, 322] width 289 height 52
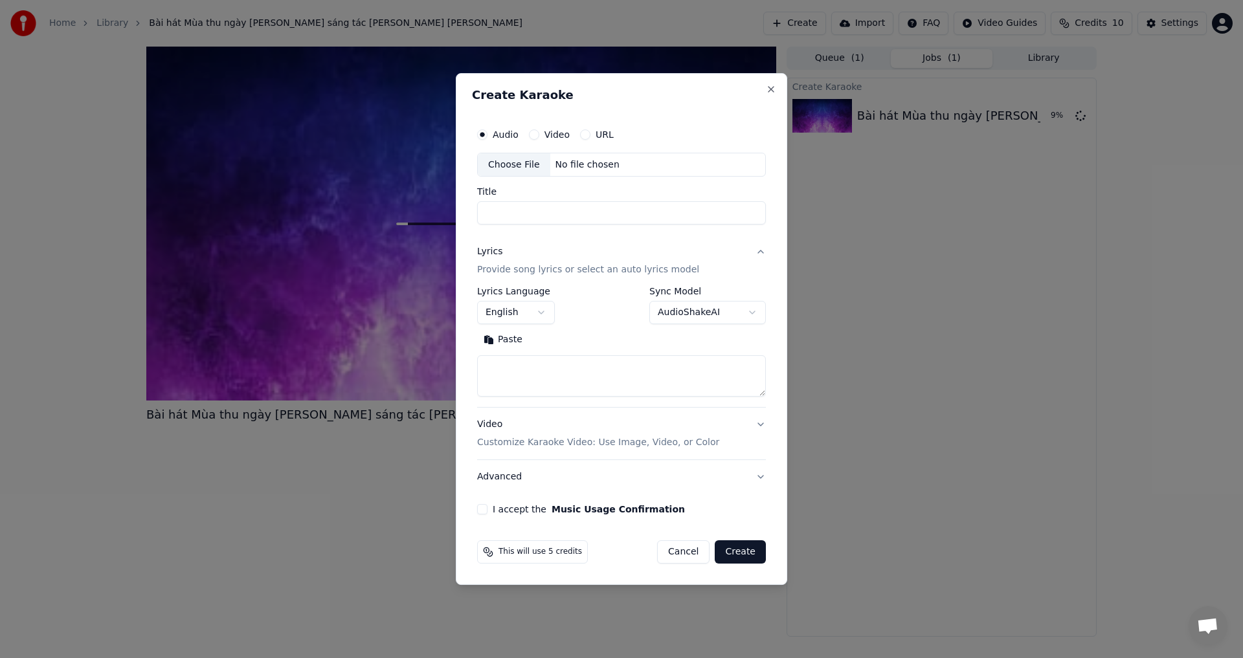
click at [739, 261] on button "Lyrics Provide song lyrics or select an auto lyrics model" at bounding box center [621, 262] width 289 height 52
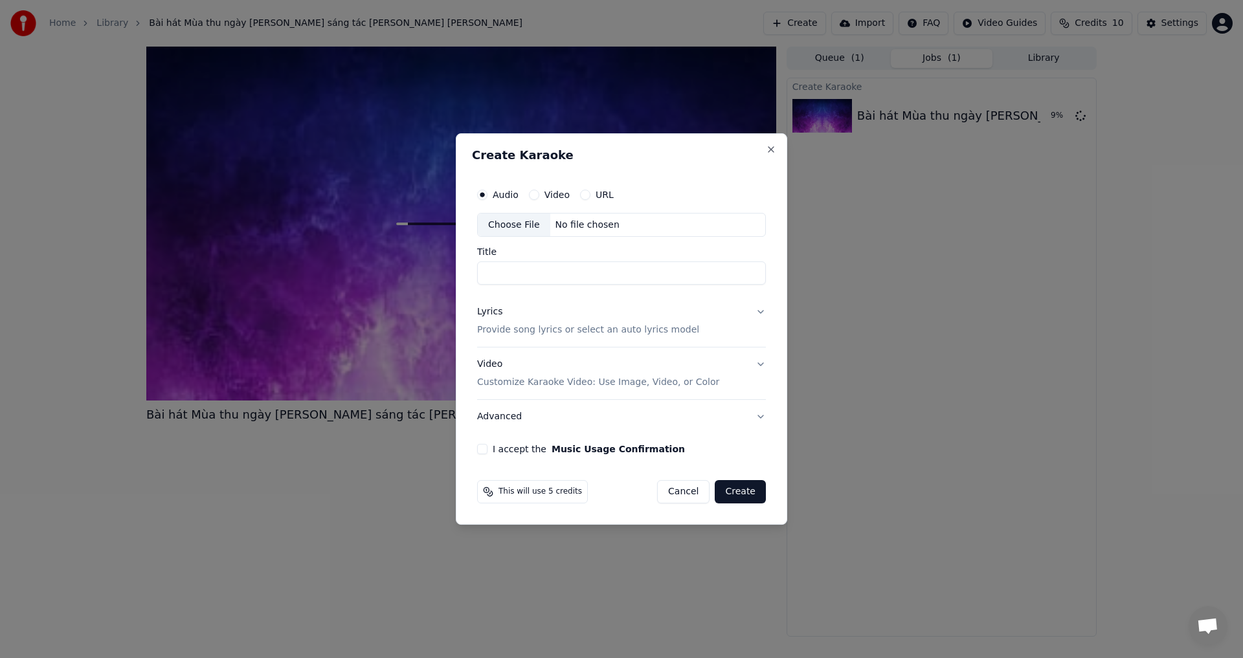
click at [737, 368] on button "Video Customize Karaoke Video: Use Image, Video, or Color" at bounding box center [621, 374] width 289 height 52
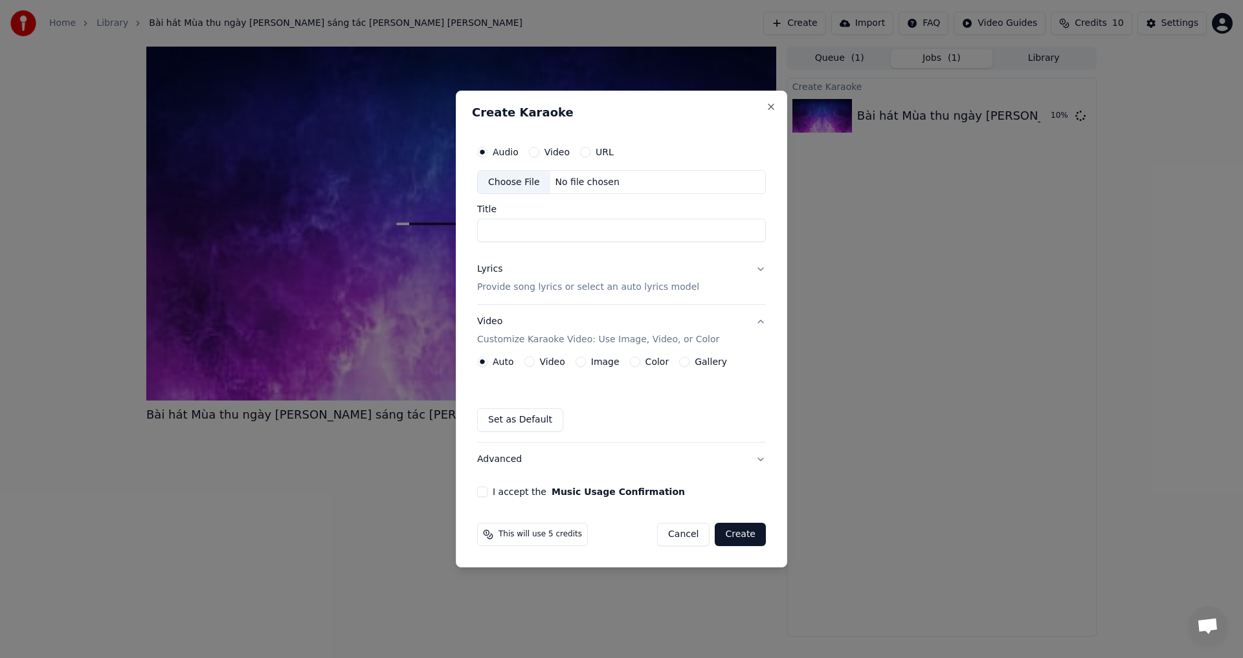
click at [648, 364] on label "Color" at bounding box center [657, 361] width 24 height 9
click at [640, 364] on button "Color" at bounding box center [635, 362] width 10 height 10
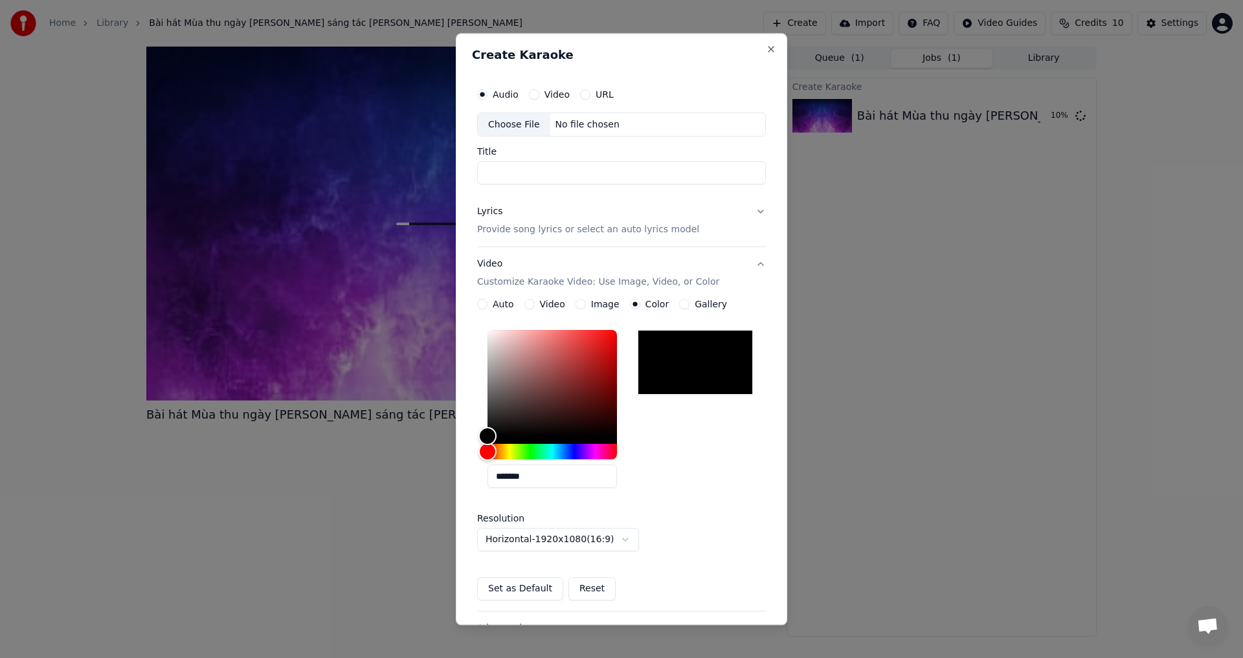
drag, startPoint x: 498, startPoint y: 438, endPoint x: 515, endPoint y: 424, distance: 21.6
click at [522, 418] on div at bounding box center [551, 388] width 129 height 114
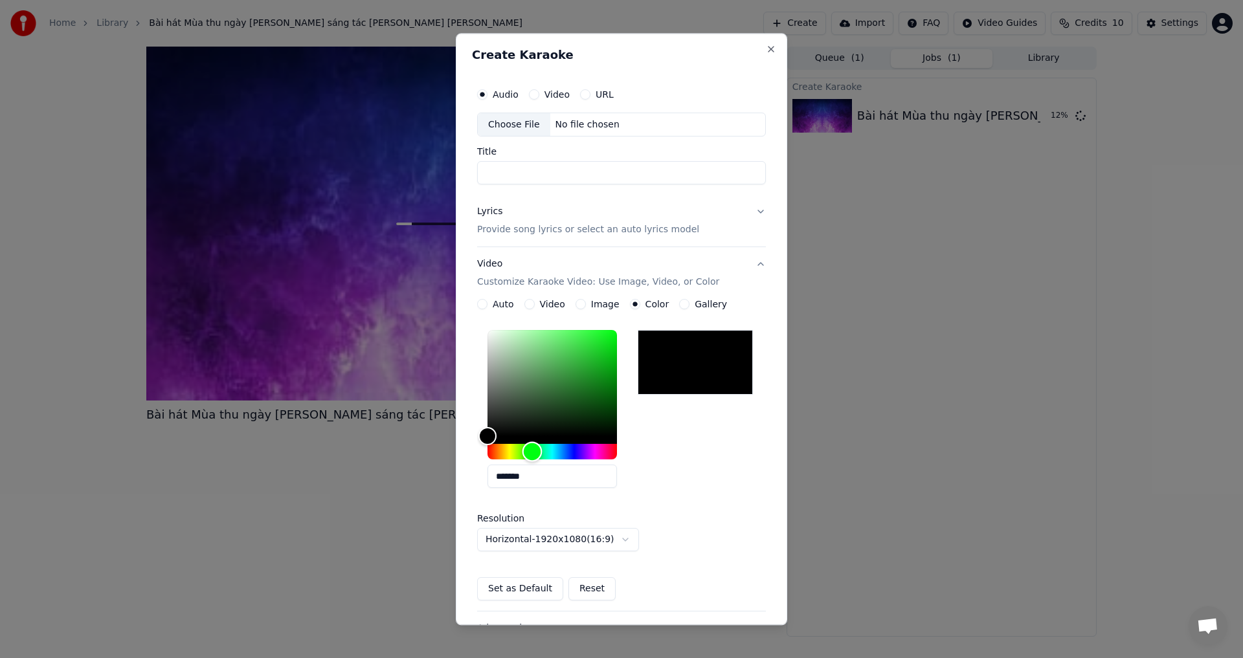
drag, startPoint x: 500, startPoint y: 451, endPoint x: 532, endPoint y: 465, distance: 34.8
click at [532, 465] on div "*******" at bounding box center [551, 412] width 129 height 163
click at [610, 176] on input "Title" at bounding box center [621, 173] width 289 height 23
click at [515, 133] on div "Choose File" at bounding box center [514, 124] width 72 height 23
click at [526, 89] on div "Audio Video URL" at bounding box center [545, 94] width 137 height 10
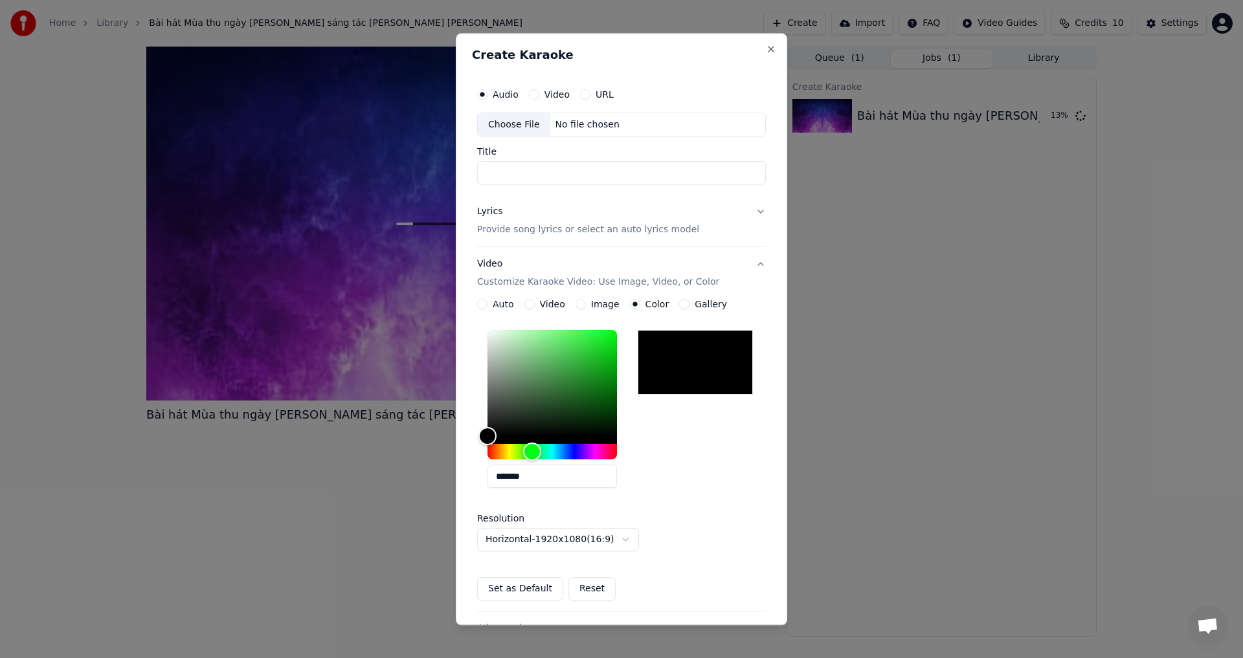
click at [533, 90] on button "Video" at bounding box center [534, 94] width 10 height 10
click at [533, 94] on circle "button" at bounding box center [533, 95] width 5 height 5
click at [509, 122] on div "Choose File" at bounding box center [514, 124] width 72 height 23
type input "**********"
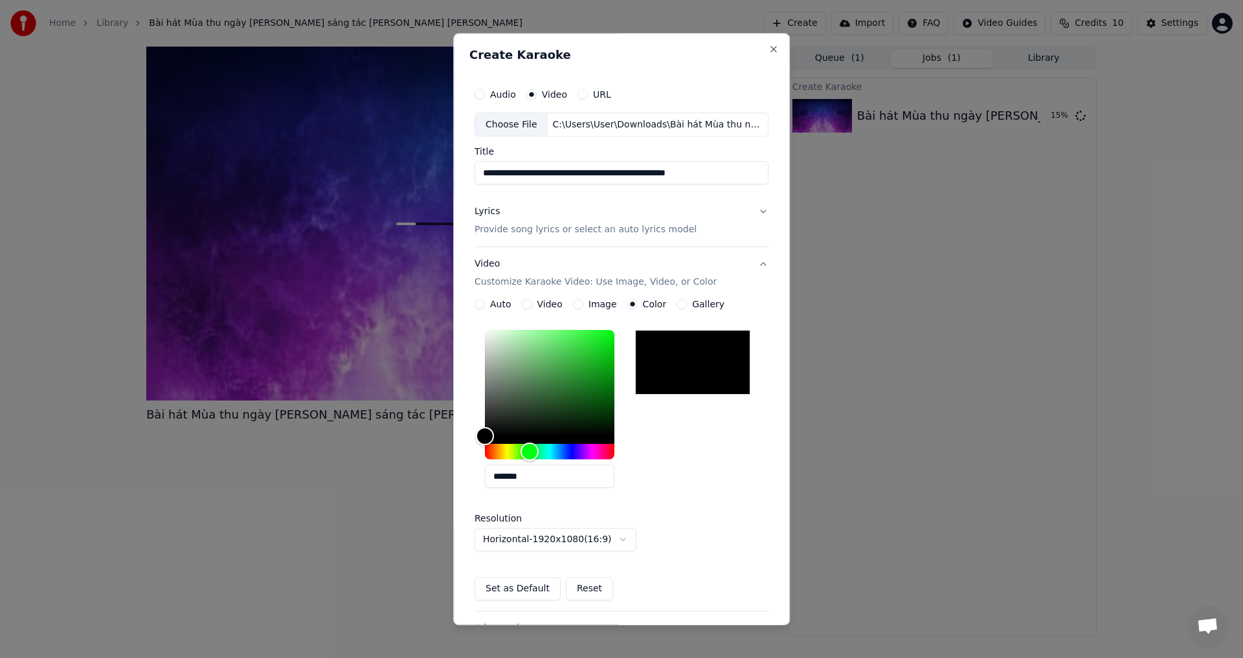
click at [694, 214] on button "Lyrics Provide song lyrics or select an auto lyrics model" at bounding box center [621, 221] width 294 height 52
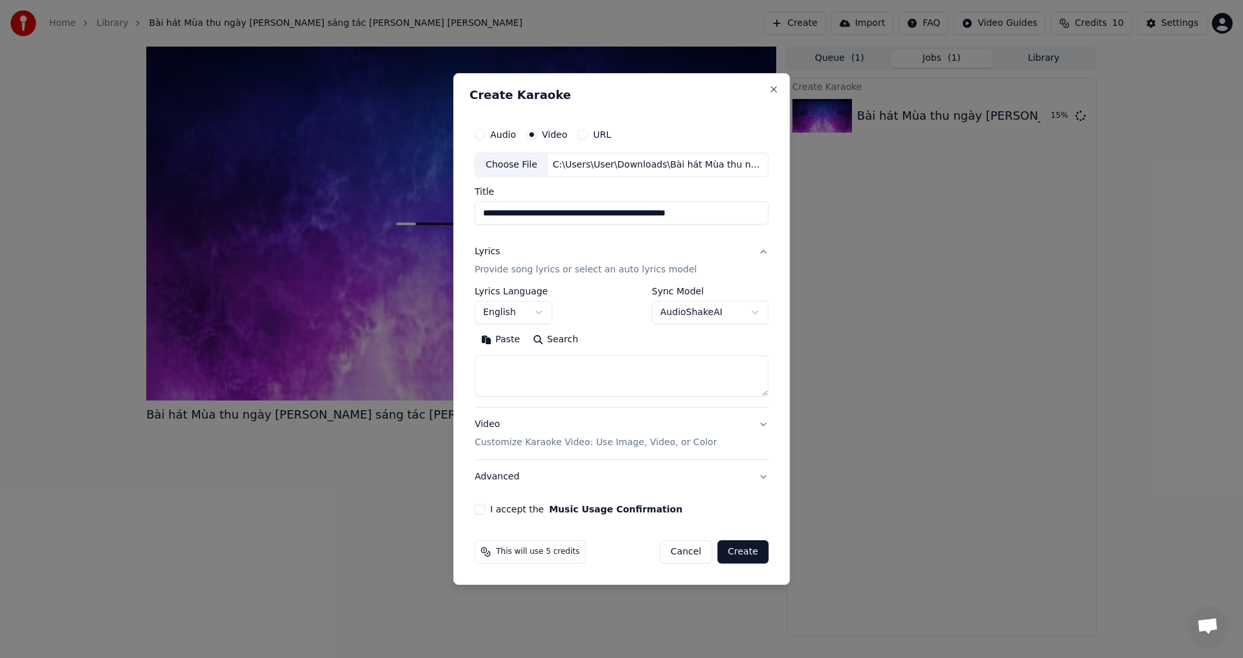
click at [548, 374] on textarea at bounding box center [621, 376] width 294 height 41
click at [482, 344] on button "Paste" at bounding box center [500, 340] width 52 height 21
type textarea "**********"
click at [549, 323] on body "**********" at bounding box center [621, 329] width 1243 height 658
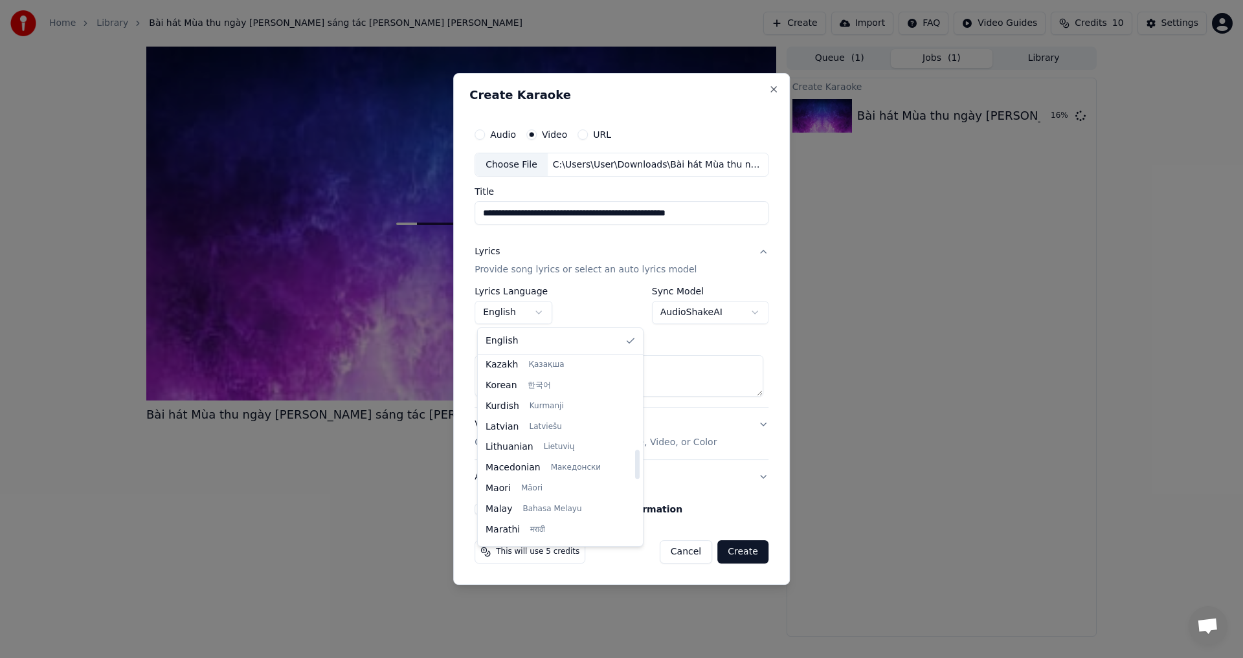
scroll to position [971, 0]
select select "**"
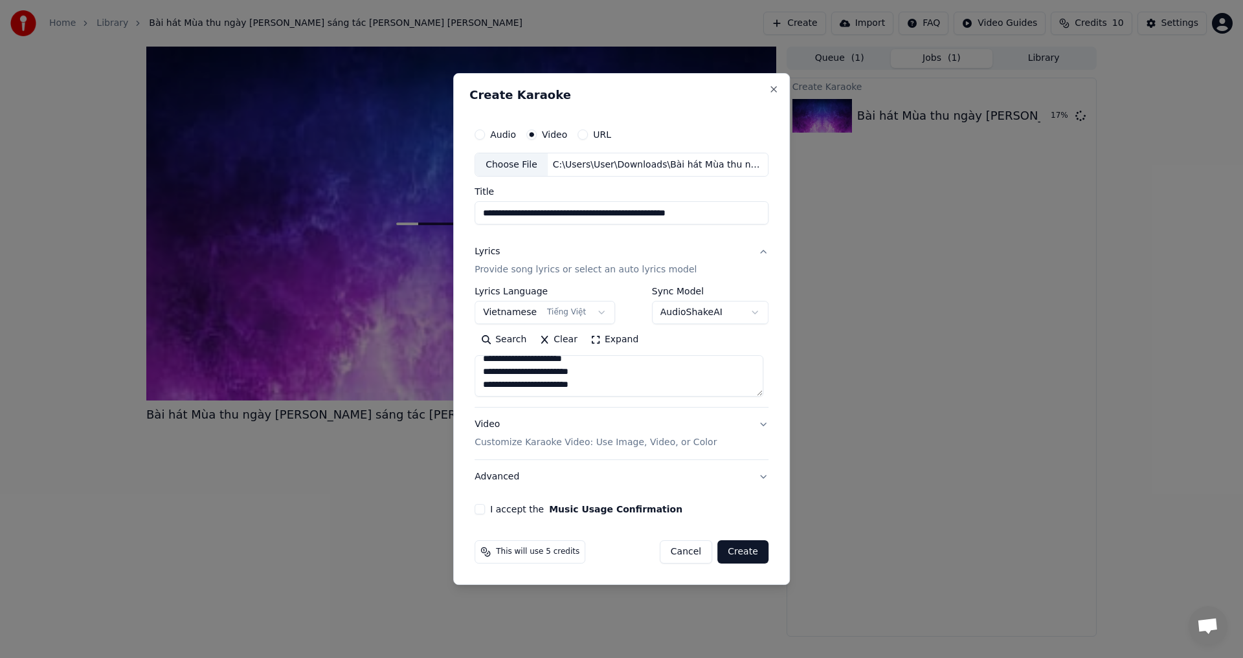
click at [504, 506] on label "I accept the Music Usage Confirmation" at bounding box center [586, 509] width 192 height 9
click at [485, 506] on button "I accept the Music Usage Confirmation" at bounding box center [479, 509] width 10 height 10
click at [759, 554] on button "Create" at bounding box center [742, 551] width 51 height 23
type textarea "**********"
select select
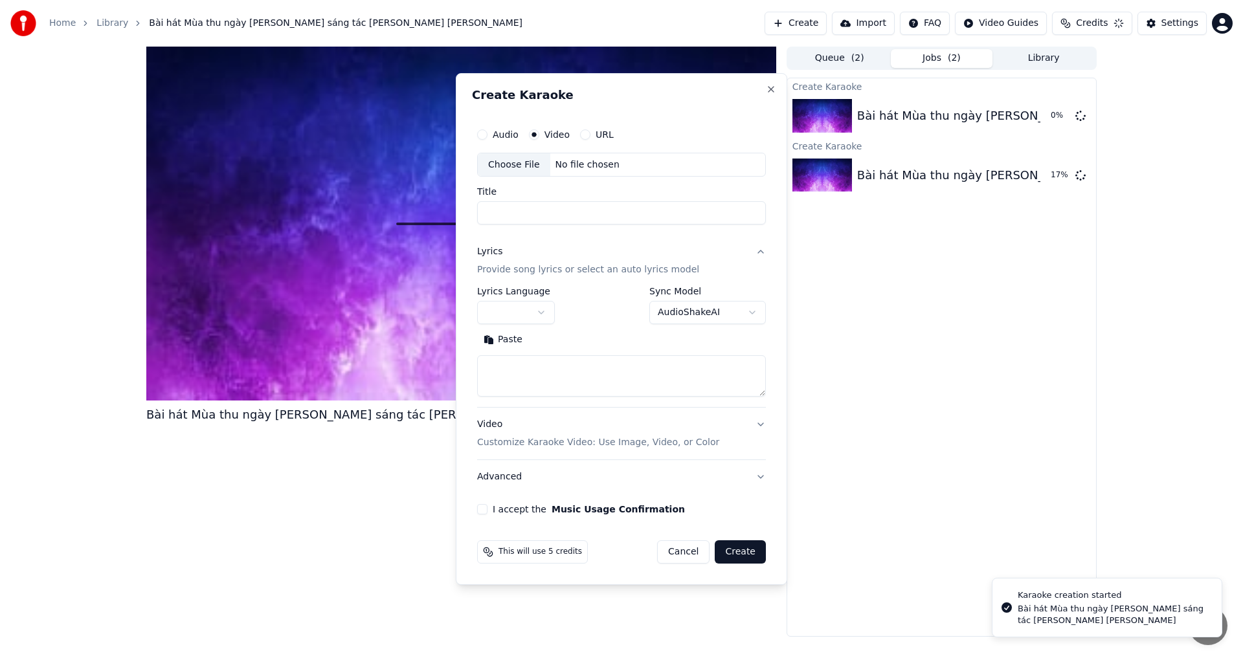
scroll to position [0, 0]
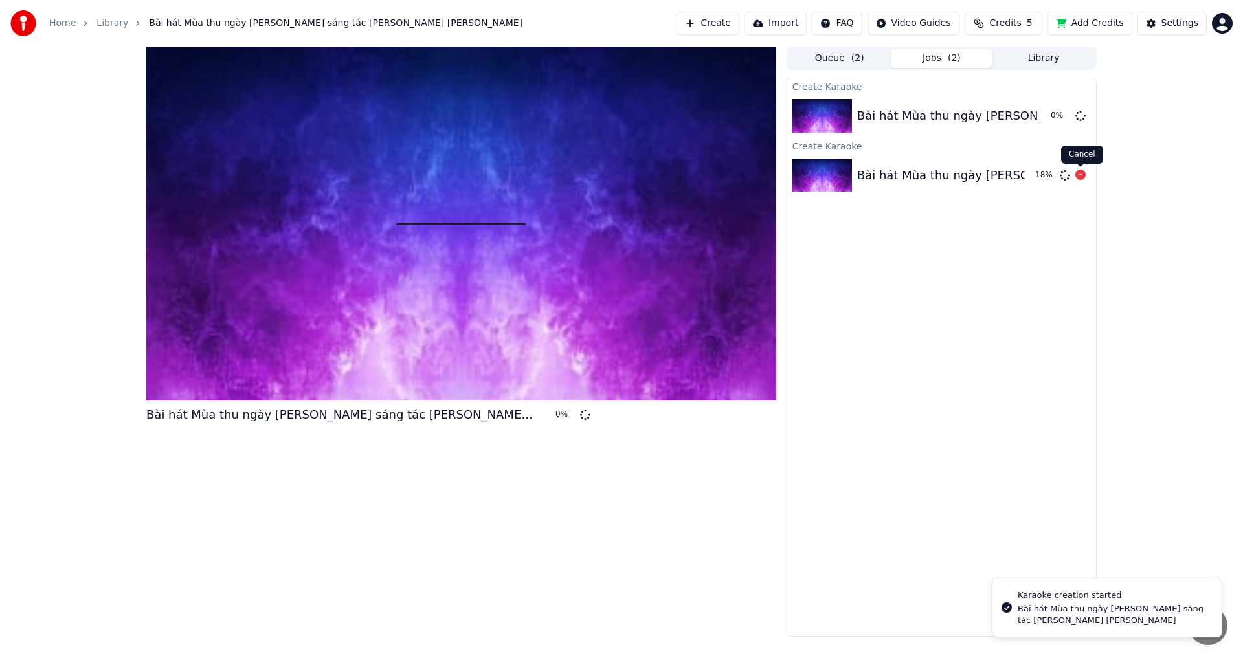
click at [1077, 175] on icon at bounding box center [1080, 175] width 10 height 10
click at [808, 123] on img at bounding box center [822, 116] width 60 height 34
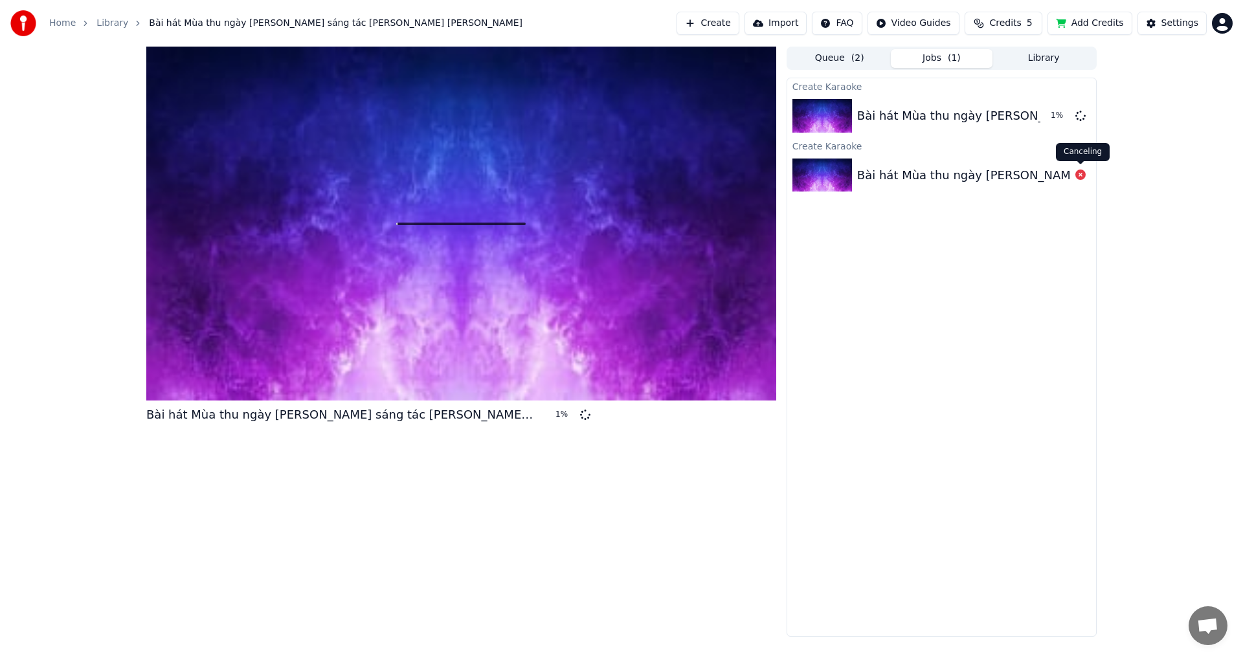
click at [1081, 173] on icon at bounding box center [1080, 175] width 10 height 10
click at [1079, 177] on icon at bounding box center [1080, 175] width 10 height 10
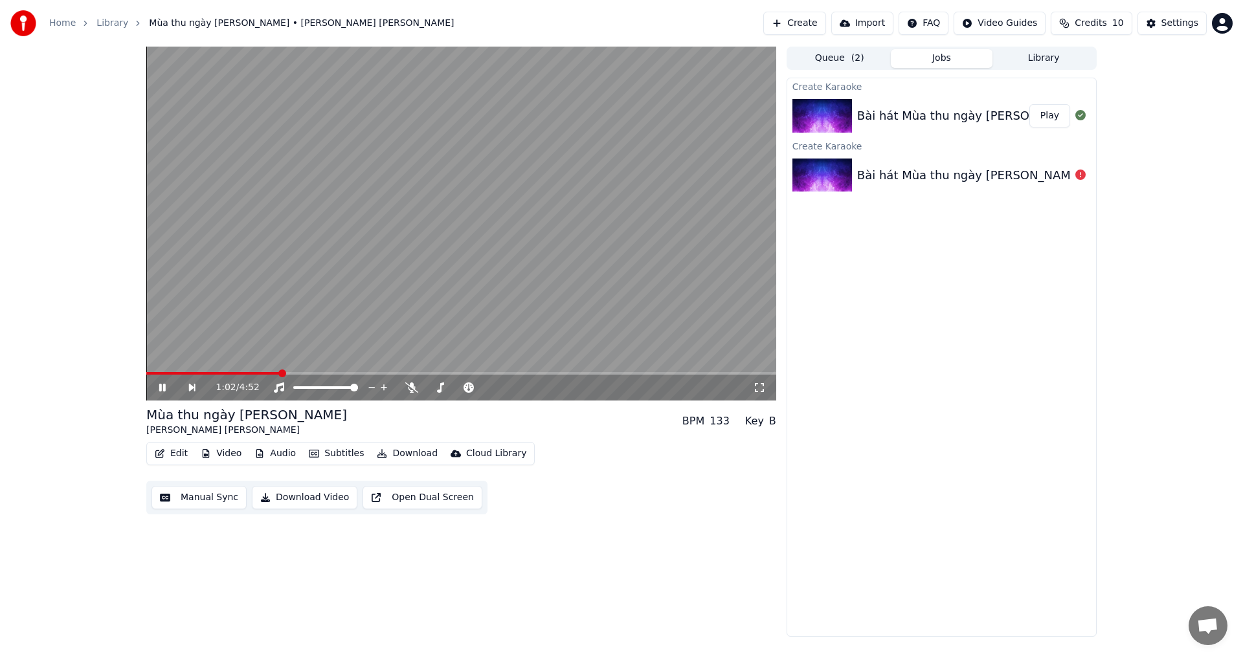
click at [281, 370] on span at bounding box center [282, 374] width 8 height 8
click at [406, 390] on icon at bounding box center [411, 388] width 13 height 10
click at [623, 377] on span at bounding box center [621, 374] width 8 height 8
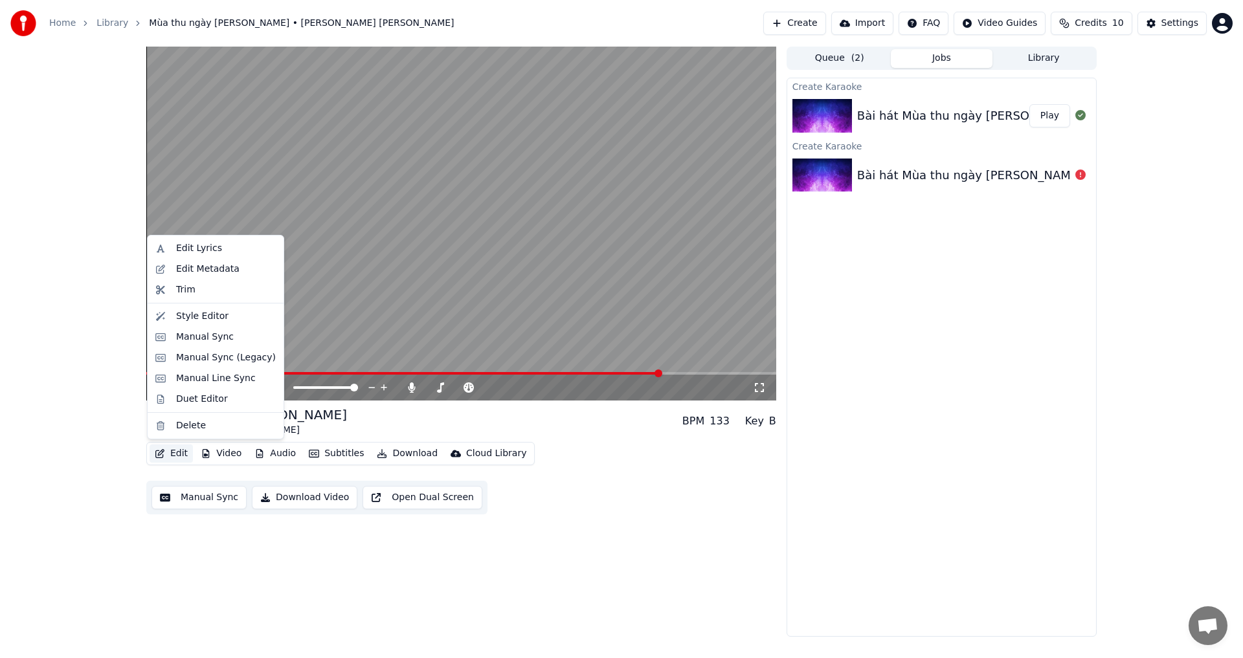
click at [173, 453] on button "Edit" at bounding box center [171, 454] width 43 height 18
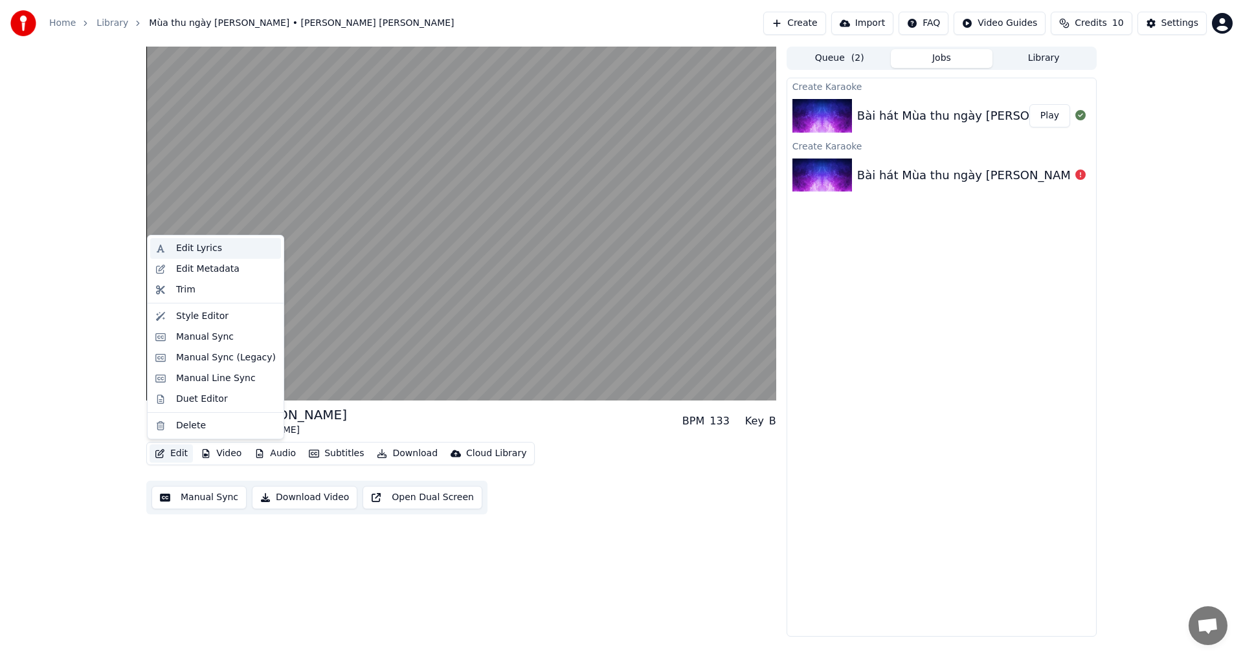
click at [210, 250] on div "Edit Lyrics" at bounding box center [199, 248] width 46 height 13
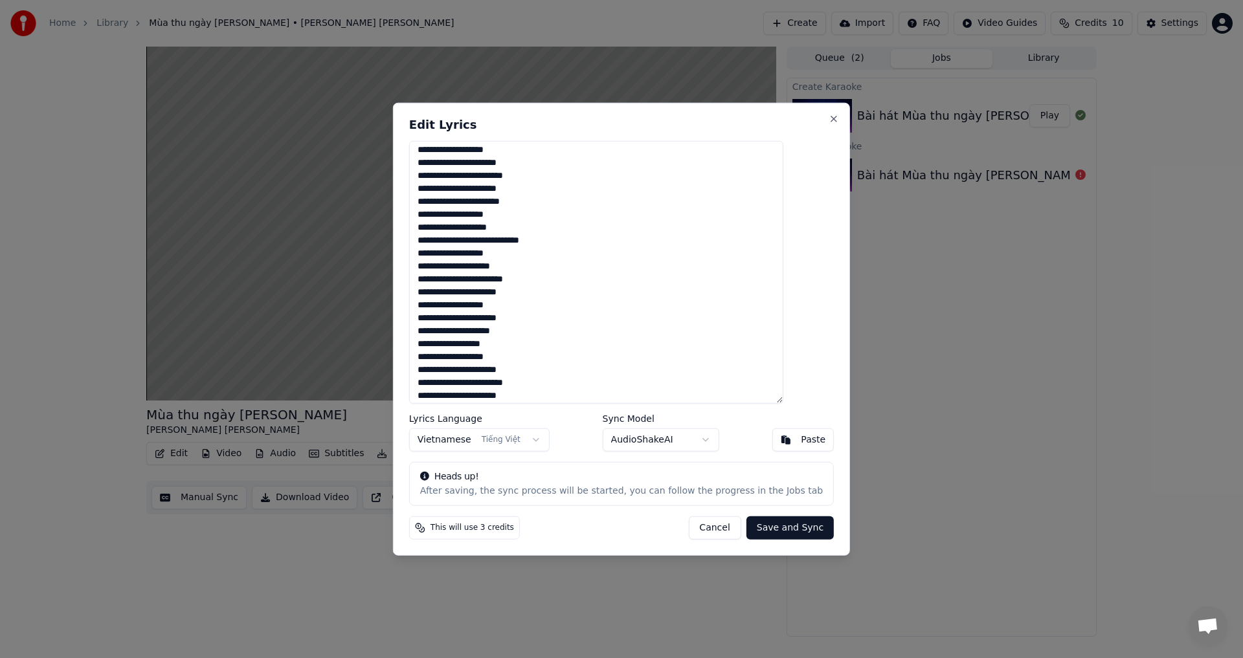
scroll to position [162, 0]
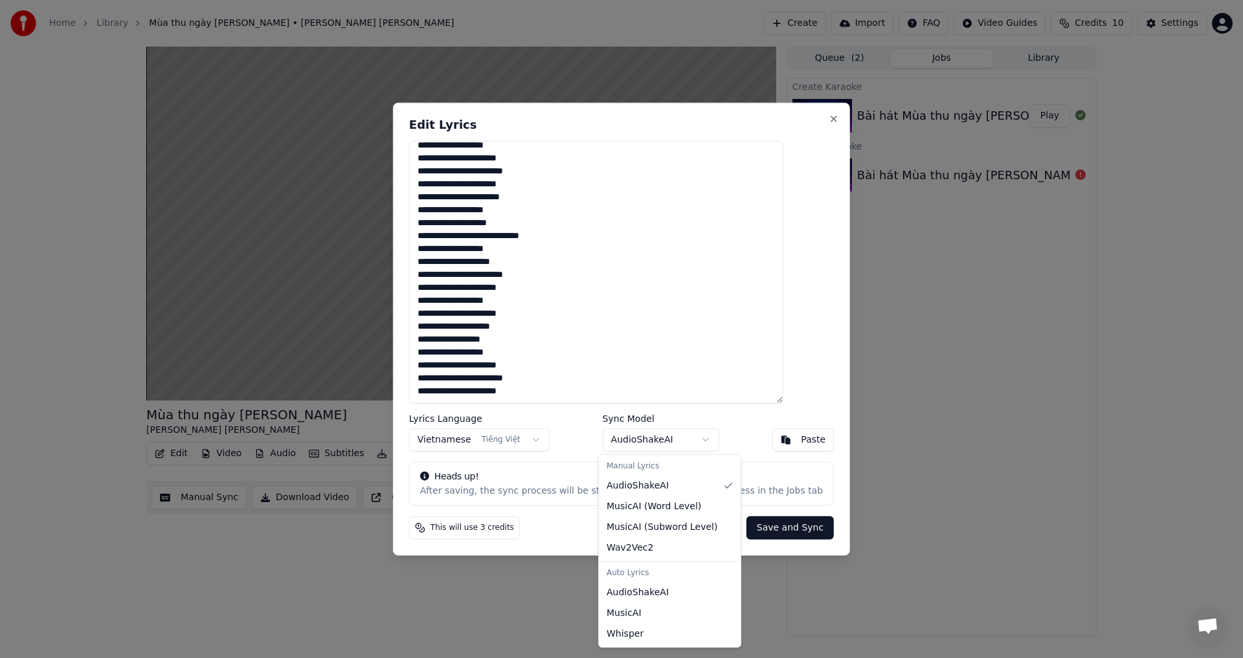
click at [668, 436] on body "Home Library Mùa thu ngày [PERSON_NAME] • [PERSON_NAME] [PERSON_NAME] Create Im…" at bounding box center [621, 329] width 1243 height 658
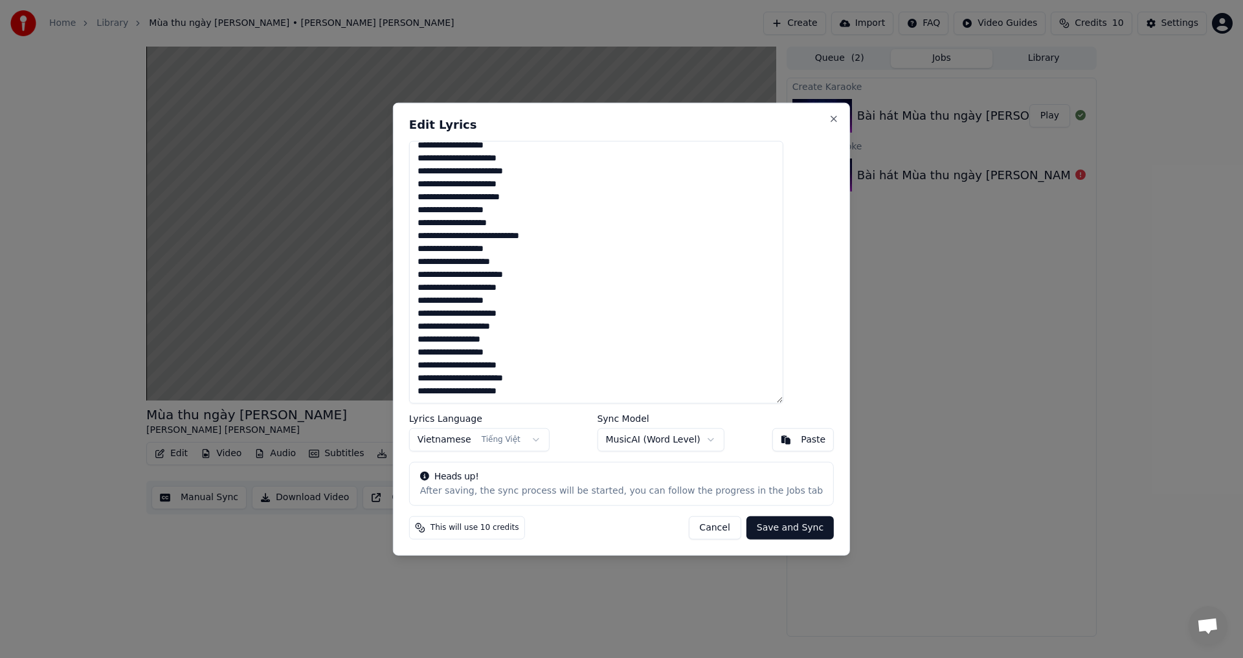
click at [674, 447] on body "Home Library Mùa thu ngày [PERSON_NAME] • [PERSON_NAME] [PERSON_NAME] Create Im…" at bounding box center [621, 329] width 1243 height 658
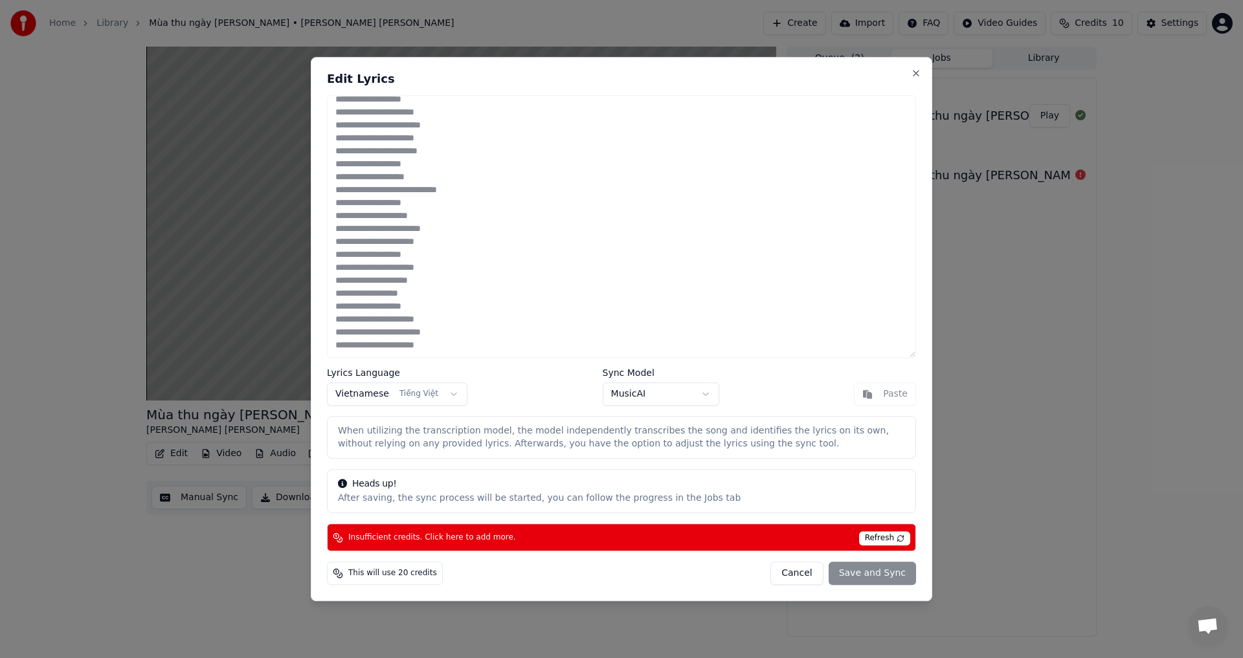
click at [890, 543] on span "Refresh" at bounding box center [884, 538] width 51 height 14
click at [818, 585] on div "**********" at bounding box center [621, 329] width 621 height 545
click at [816, 578] on button "Cancel" at bounding box center [796, 573] width 52 height 23
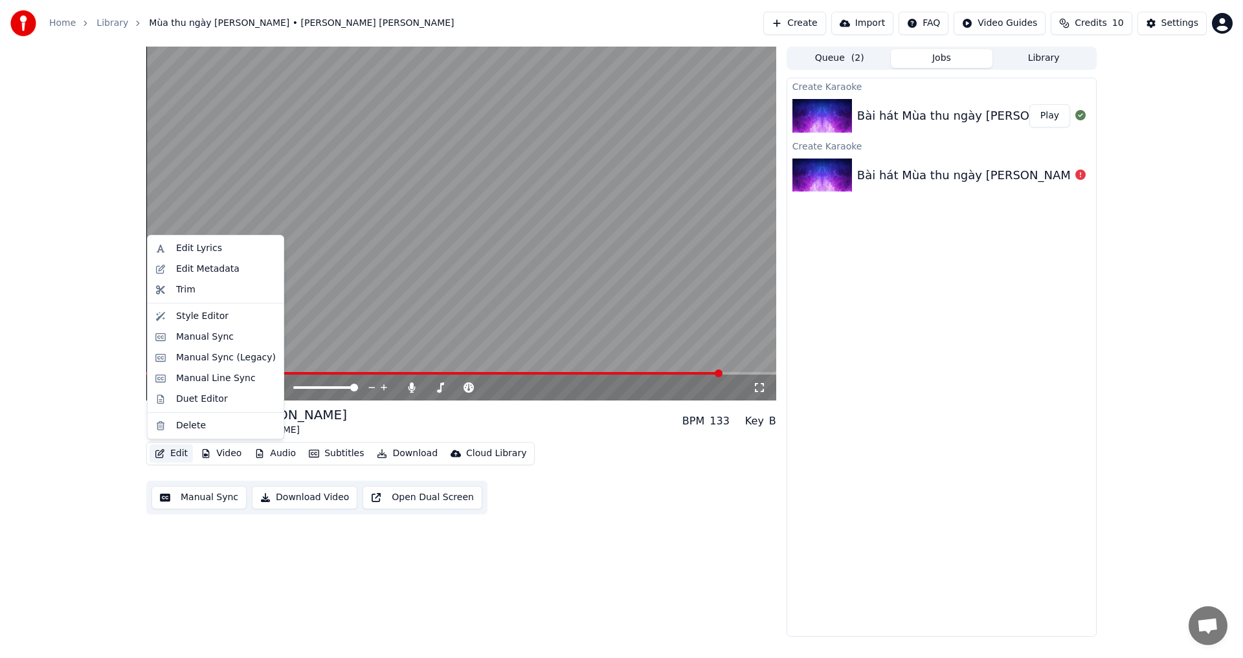
click at [187, 458] on button "Edit" at bounding box center [171, 454] width 43 height 18
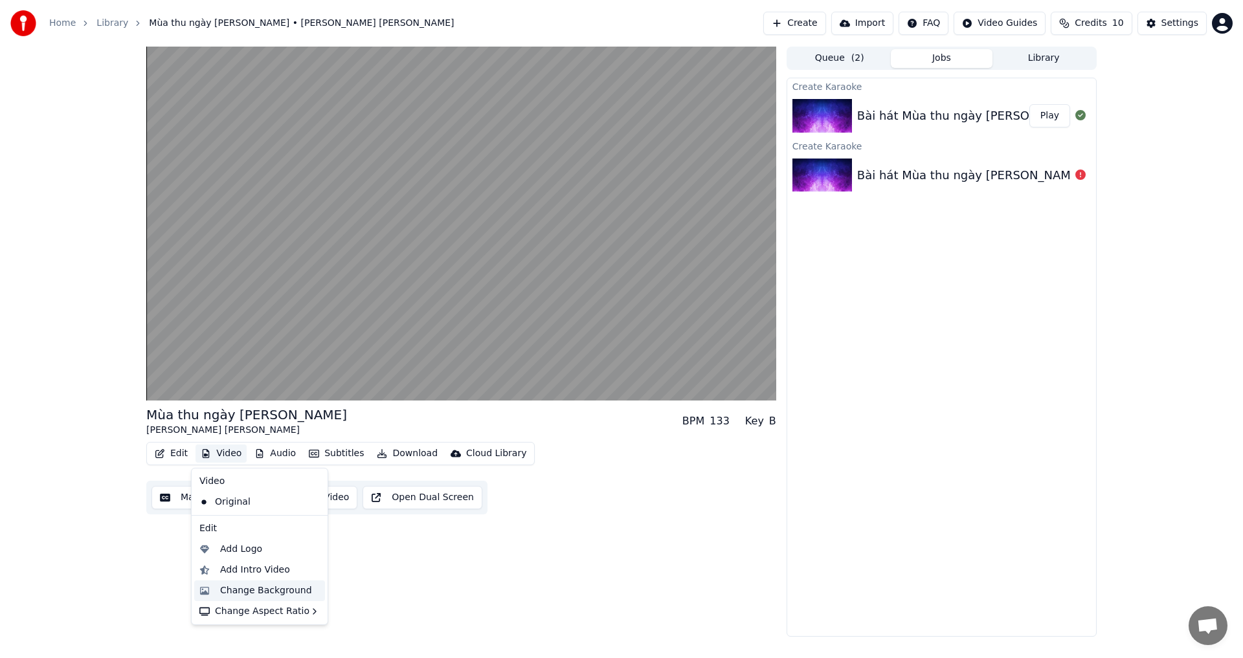
click at [247, 597] on div "Change Background" at bounding box center [259, 591] width 131 height 21
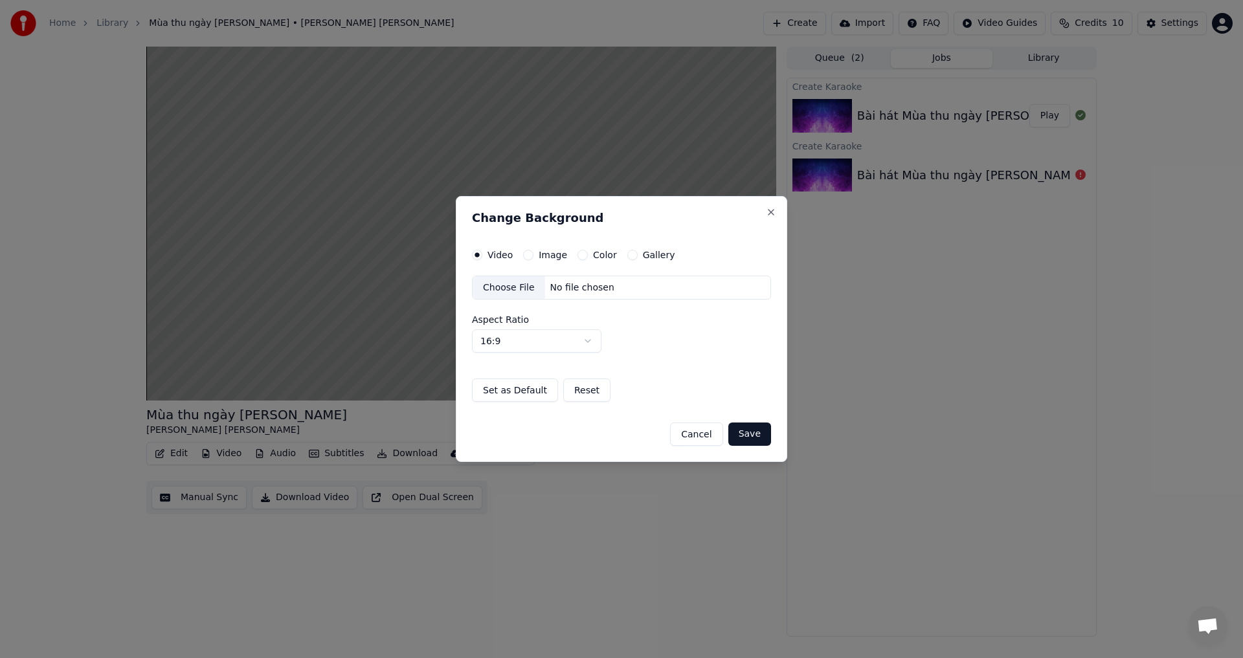
click at [504, 291] on div "Choose File" at bounding box center [509, 287] width 72 height 23
click at [704, 433] on button "Cancel" at bounding box center [696, 434] width 52 height 23
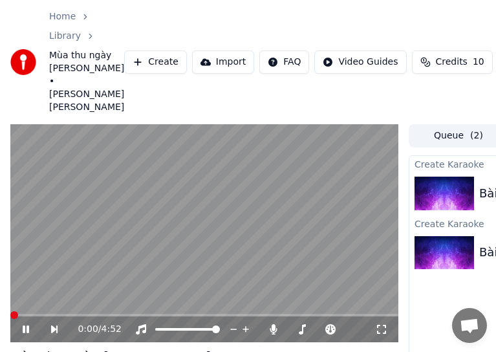
click at [10, 319] on span at bounding box center [14, 315] width 8 height 8
click at [378, 327] on icon at bounding box center [381, 329] width 9 height 9
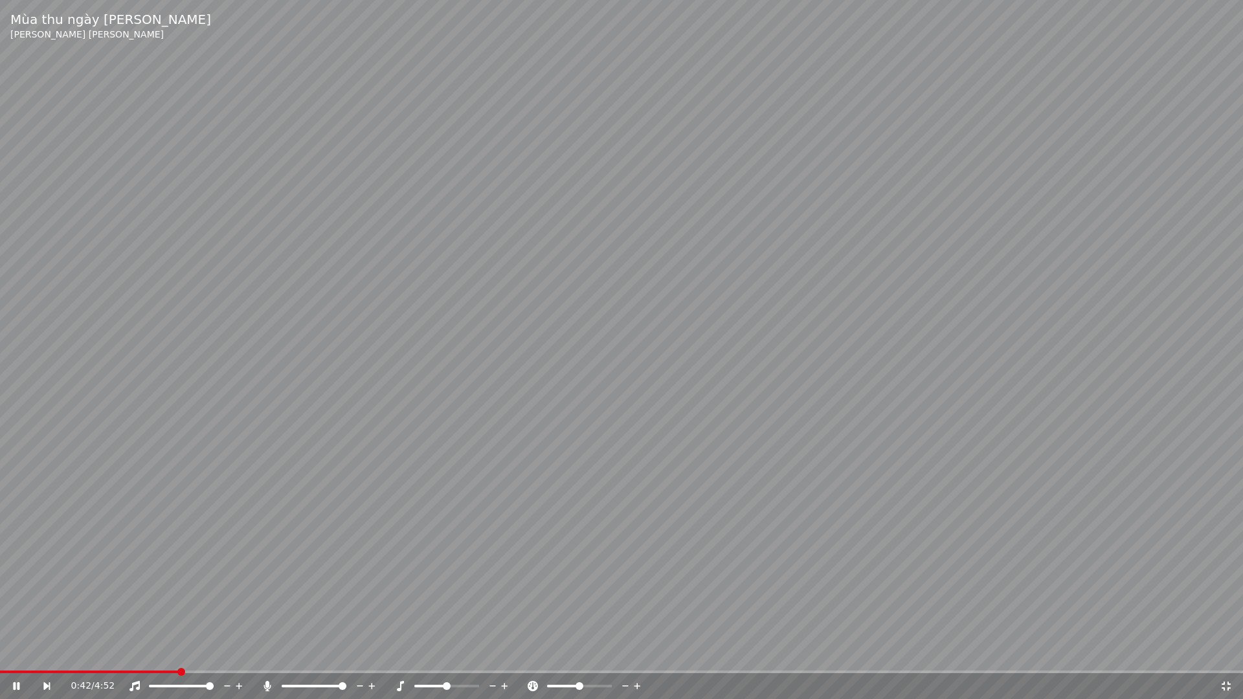
click at [1225, 658] on icon at bounding box center [1225, 686] width 13 height 10
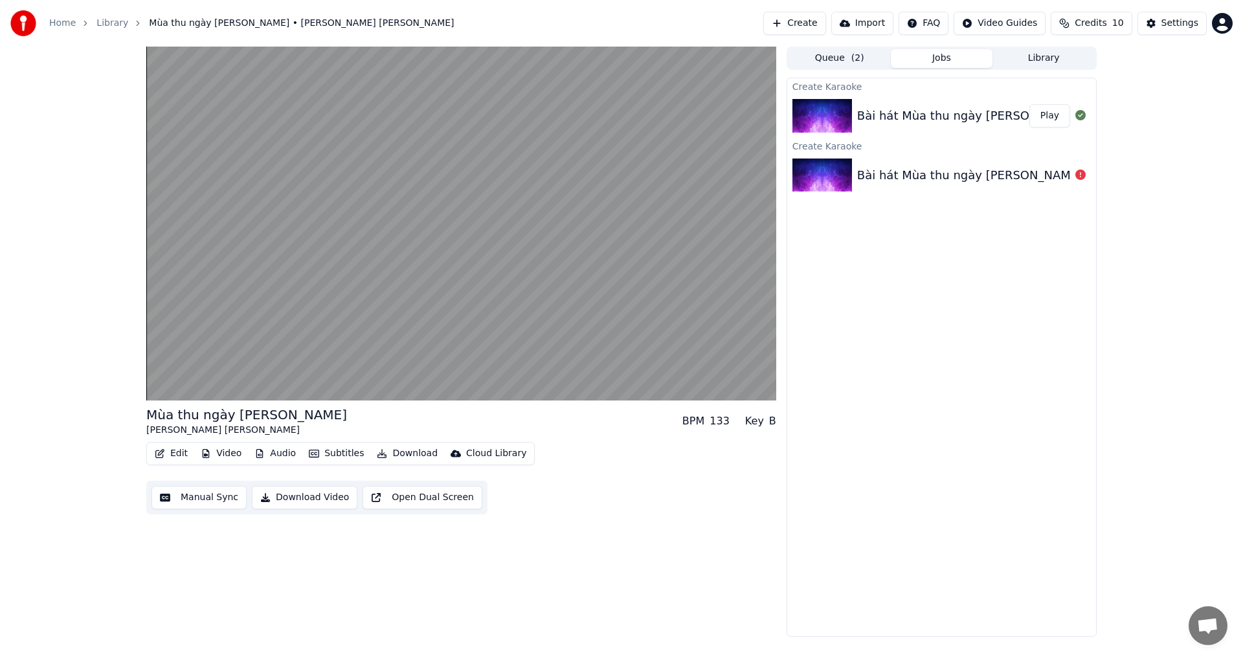
click at [399, 496] on button "Open Dual Screen" at bounding box center [422, 497] width 120 height 23
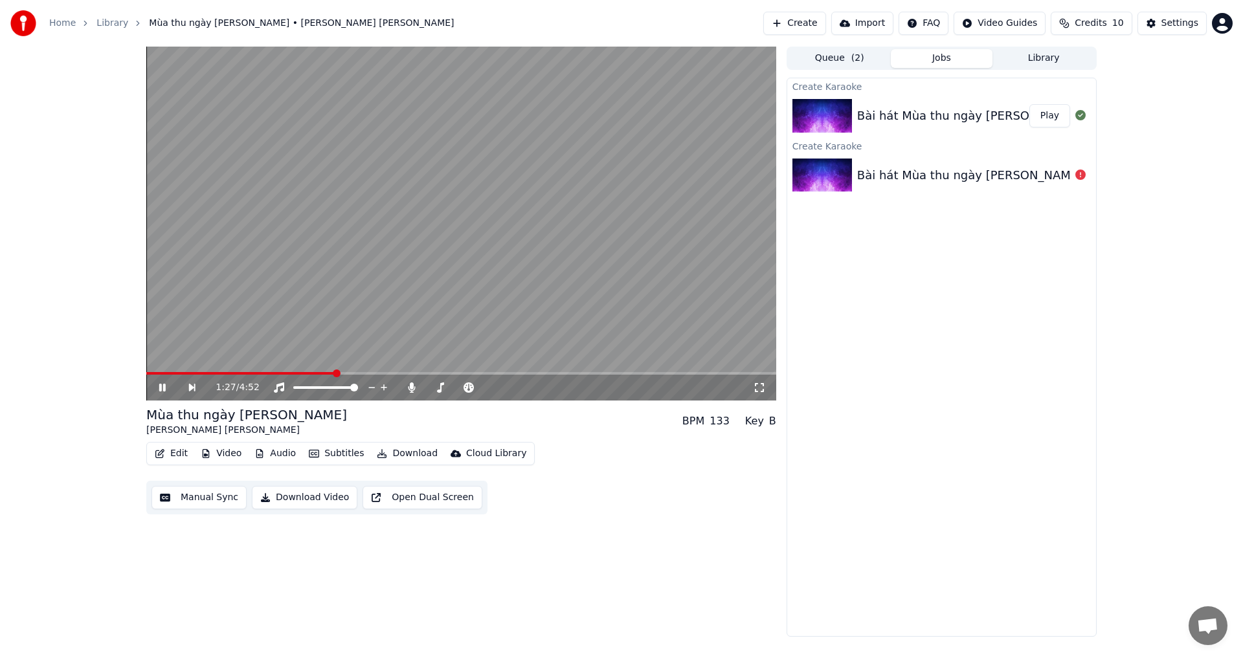
click at [164, 379] on div "1:27 / 4:52" at bounding box center [461, 388] width 630 height 26
click at [177, 454] on button "Edit" at bounding box center [171, 454] width 43 height 18
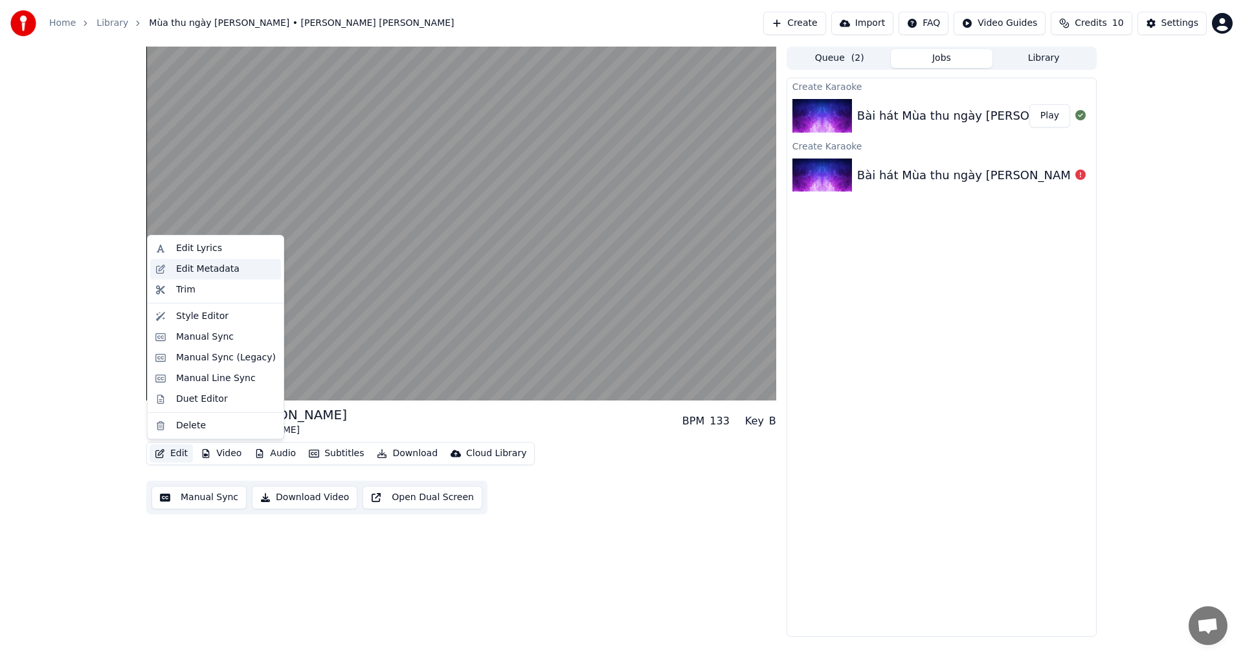
click at [233, 269] on div "Edit Metadata" at bounding box center [226, 269] width 100 height 13
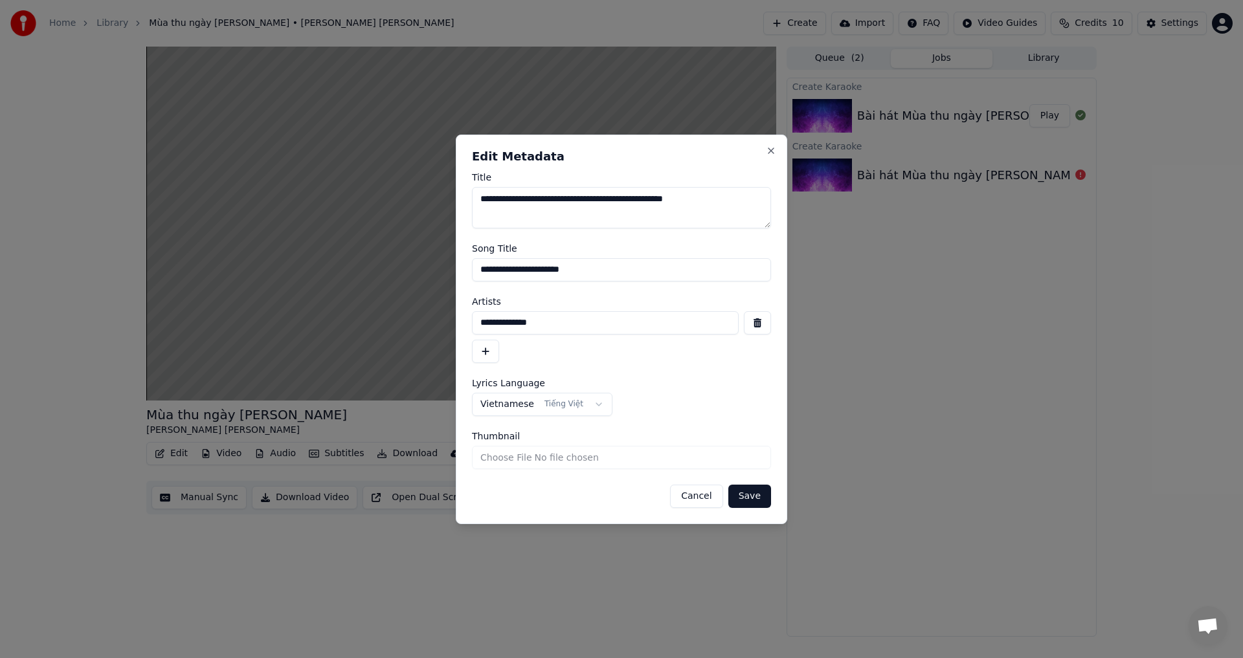
click at [698, 498] on button "Cancel" at bounding box center [696, 496] width 52 height 23
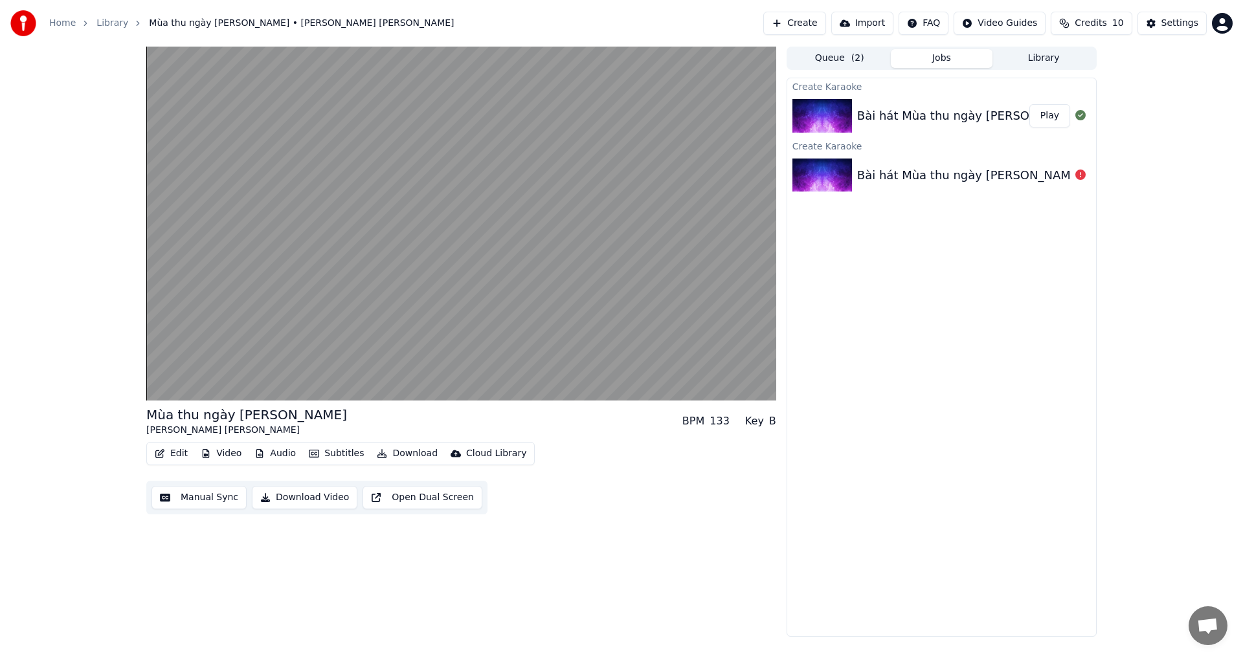
click at [177, 449] on button "Edit" at bounding box center [171, 454] width 43 height 18
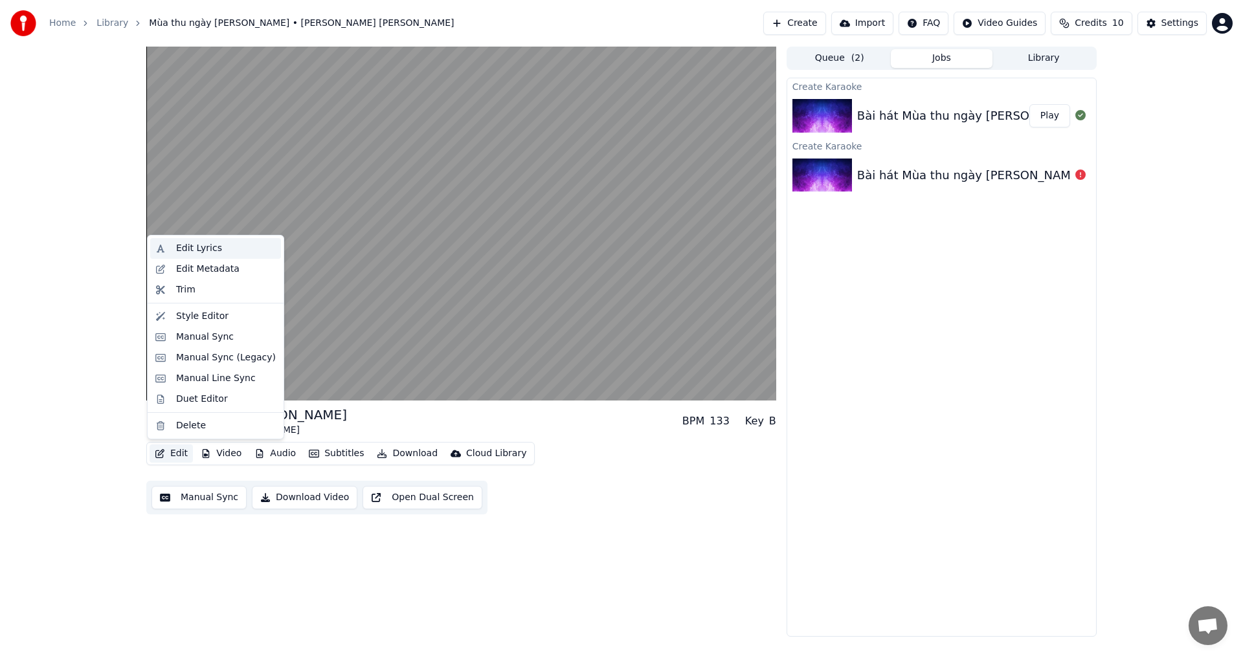
click at [222, 249] on div "Edit Lyrics" at bounding box center [226, 248] width 100 height 13
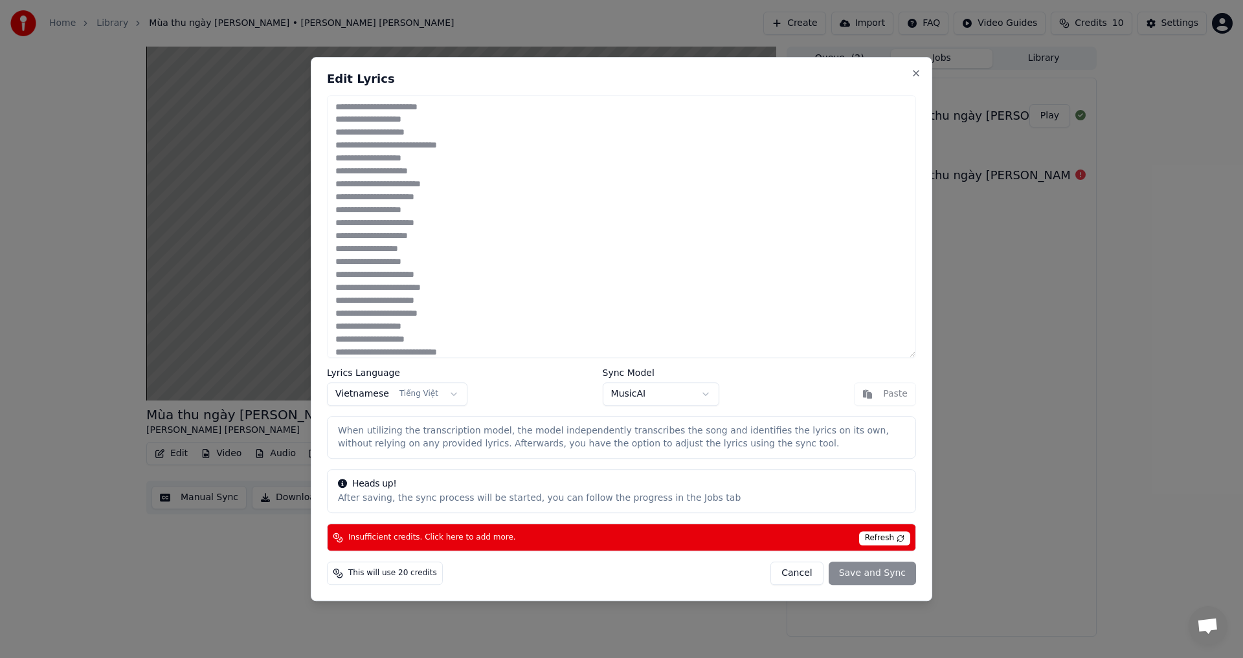
click at [877, 535] on span "Refresh" at bounding box center [884, 538] width 51 height 14
click at [371, 578] on span "This will use 20 credits" at bounding box center [392, 573] width 89 height 10
click at [679, 397] on body "Home Library Mùa thu ngày [PERSON_NAME] • [PERSON_NAME] [PERSON_NAME] Create Im…" at bounding box center [621, 329] width 1243 height 658
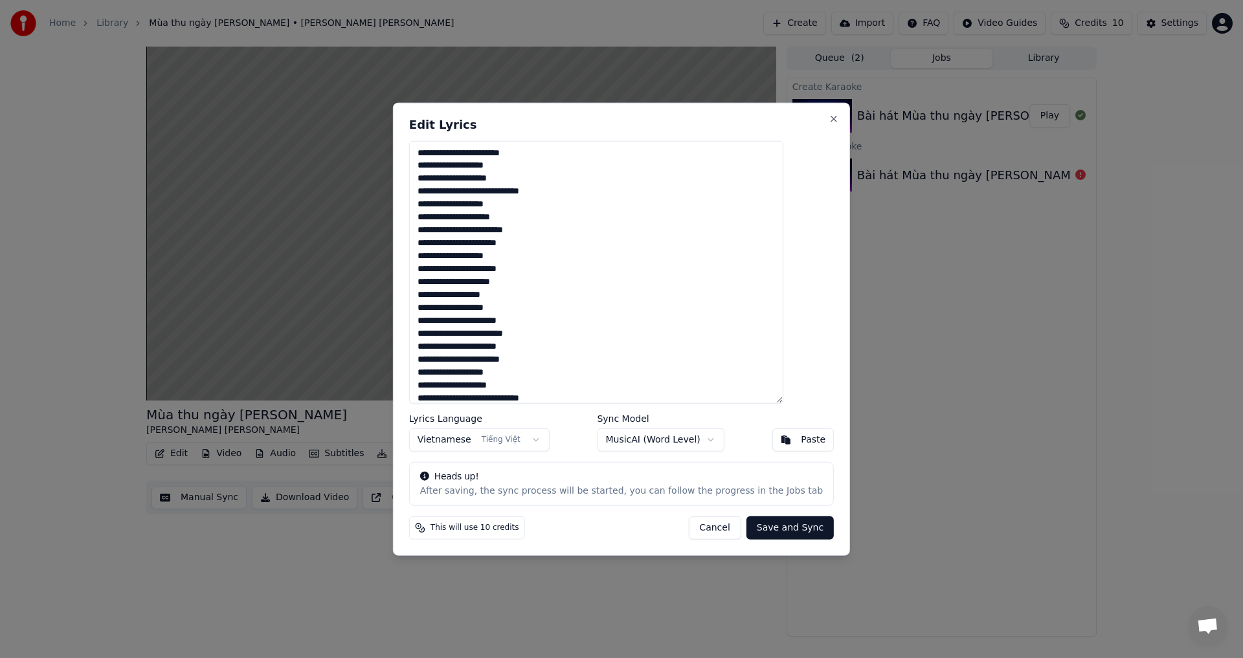
click at [643, 438] on body "Home Library Mùa thu ngày [PERSON_NAME] • [PERSON_NAME] [PERSON_NAME] Create Im…" at bounding box center [621, 329] width 1243 height 658
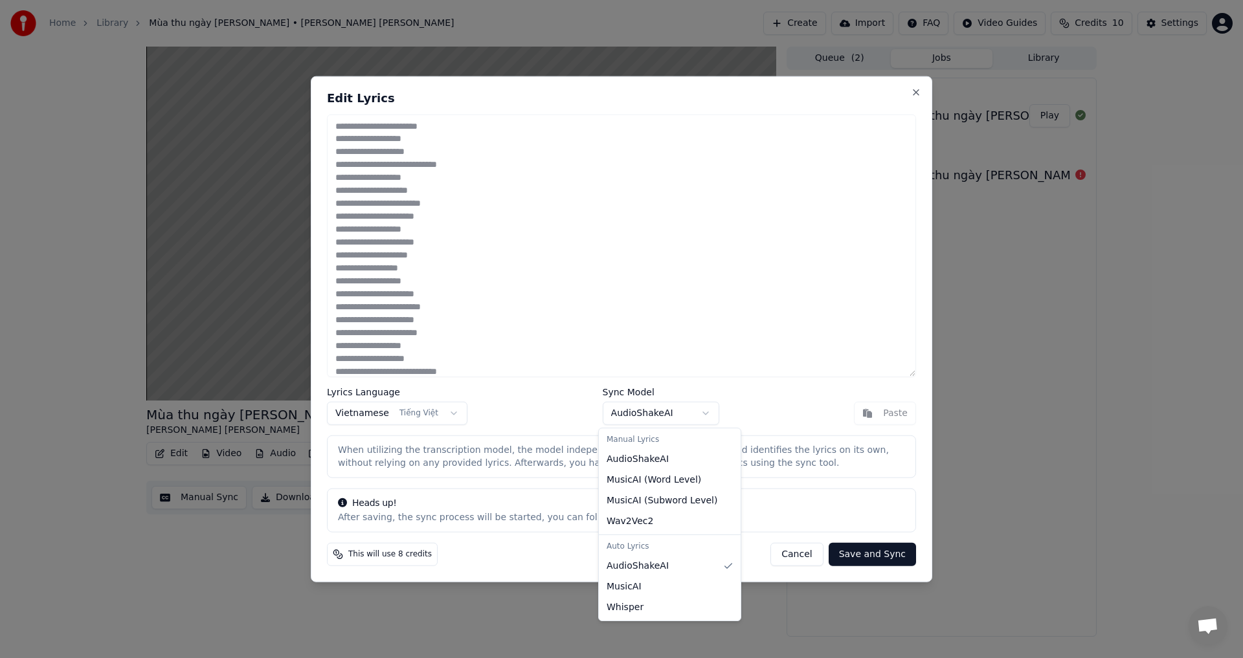
click at [664, 423] on body "Home Library Mùa thu ngày [PERSON_NAME] • [PERSON_NAME] [PERSON_NAME] Create Im…" at bounding box center [621, 329] width 1243 height 658
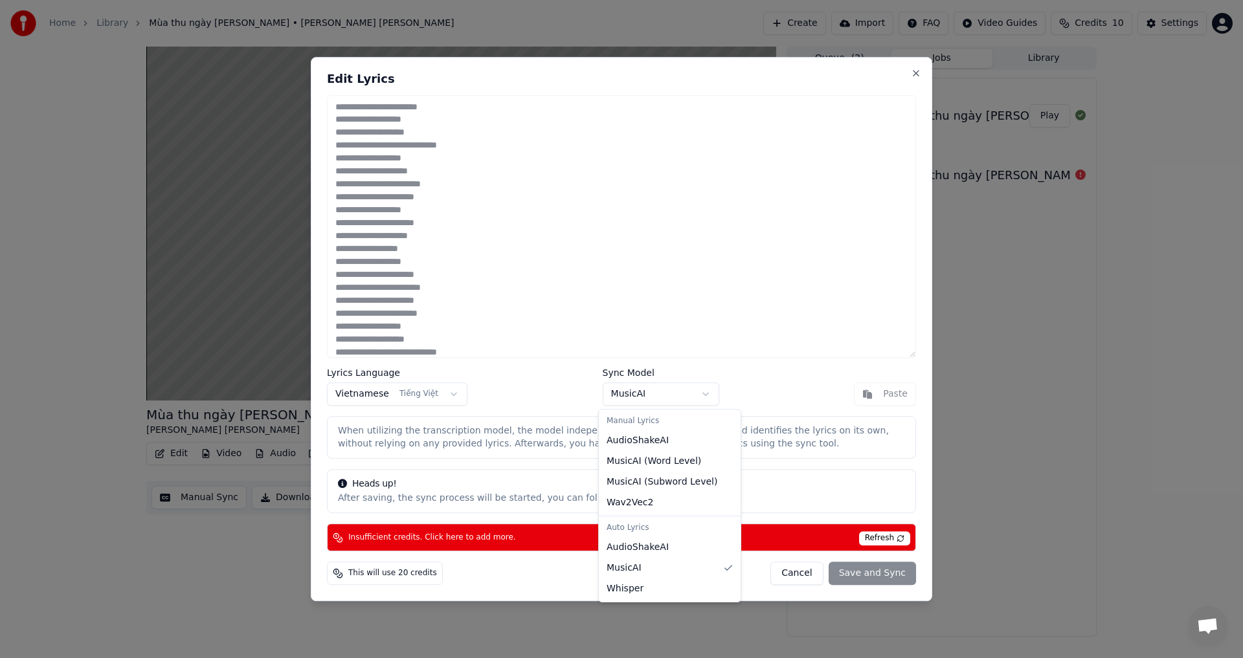
click at [662, 397] on body "Home Library Mùa thu ngày [PERSON_NAME] • [PERSON_NAME] [PERSON_NAME] Create Im…" at bounding box center [621, 329] width 1243 height 658
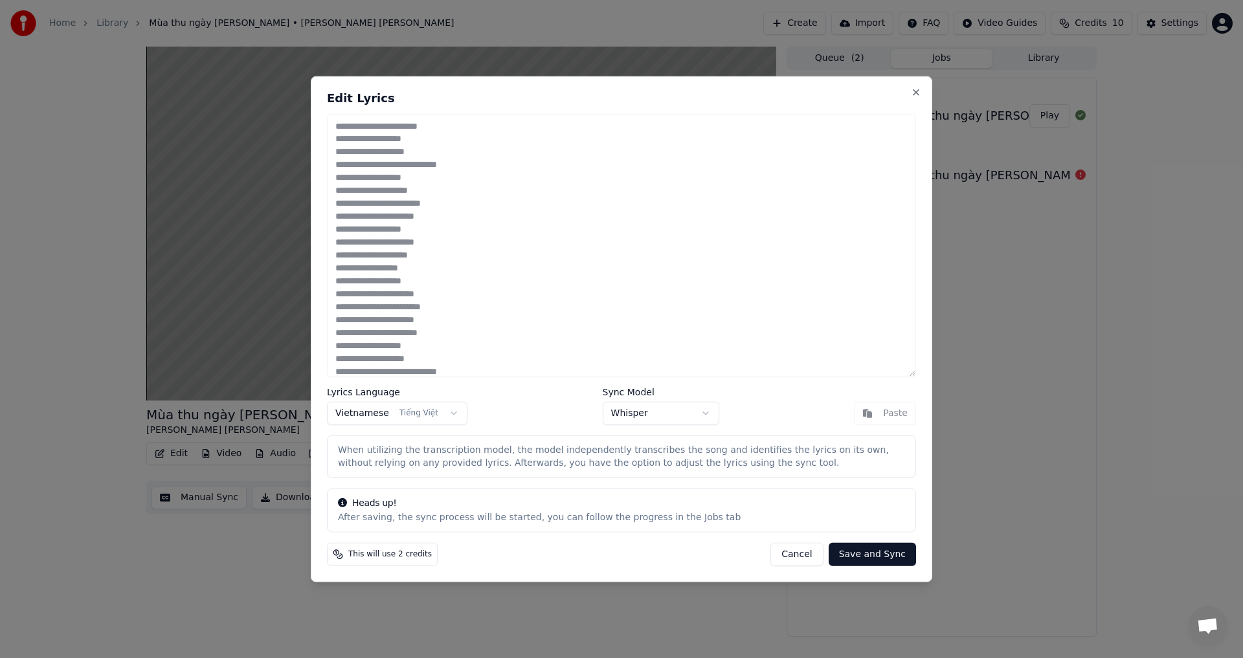
click at [662, 417] on body "Home Library Mùa thu ngày [PERSON_NAME] • [PERSON_NAME] [PERSON_NAME] Create Im…" at bounding box center [621, 329] width 1243 height 658
click at [862, 552] on button "Save and Sync" at bounding box center [872, 554] width 87 height 23
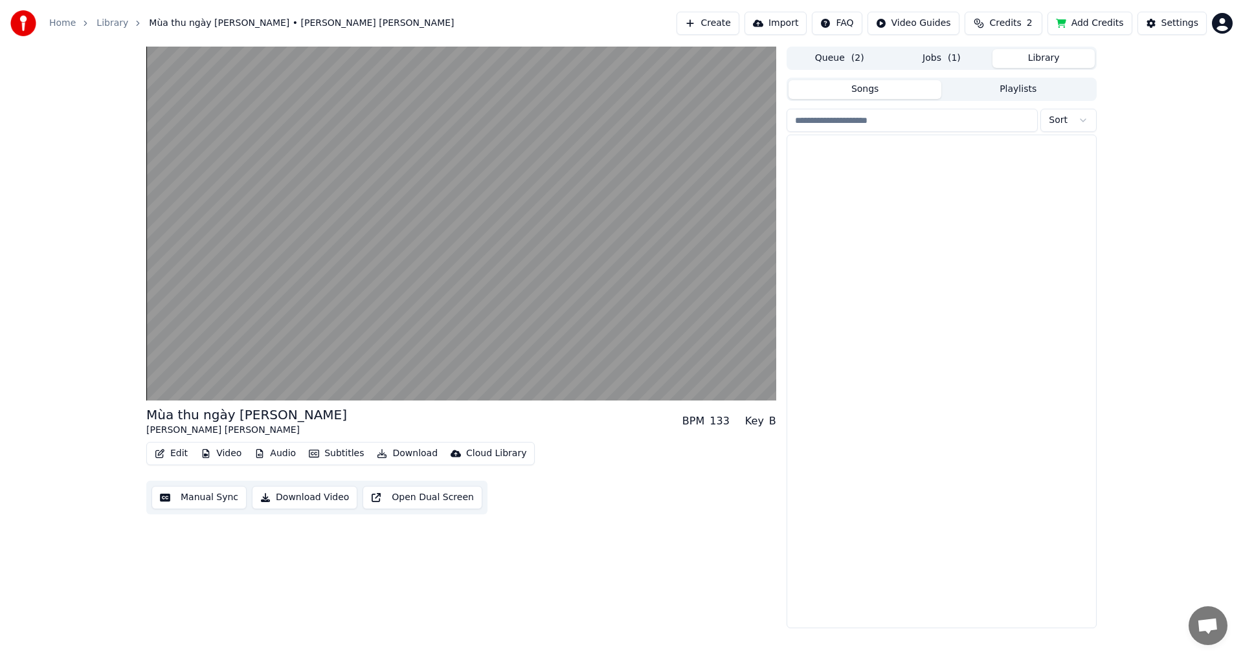
click at [1042, 58] on button "Library" at bounding box center [1043, 58] width 102 height 19
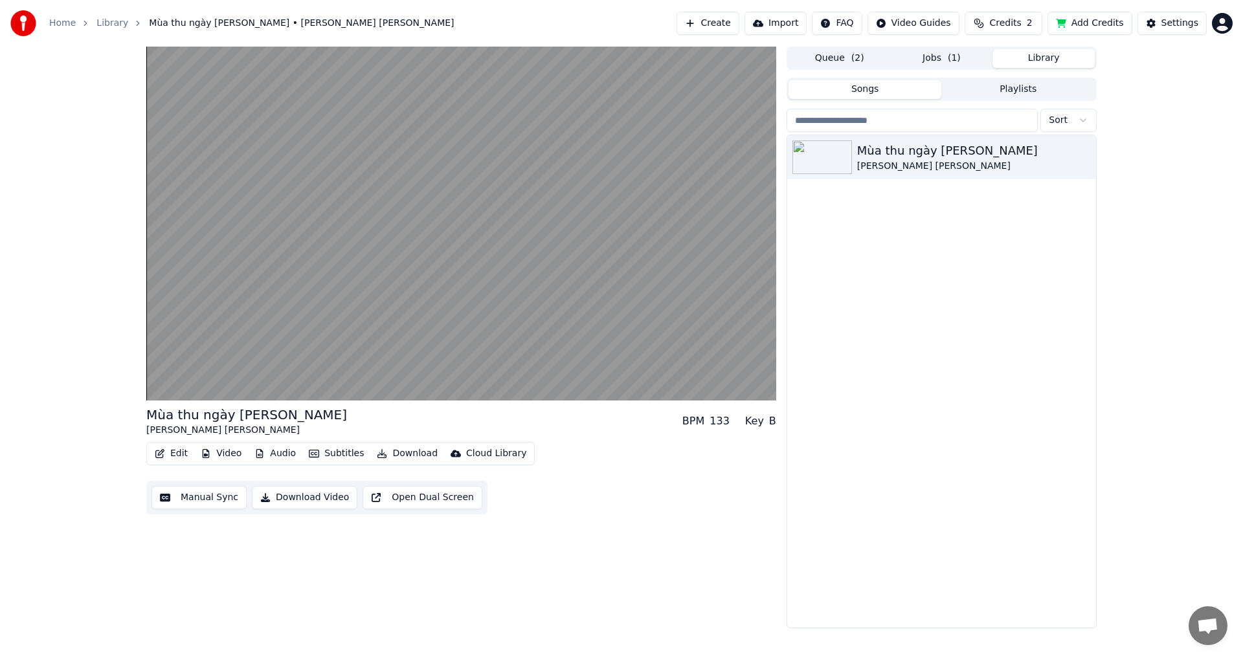
click at [962, 54] on button "Jobs ( 1 )" at bounding box center [942, 58] width 102 height 19
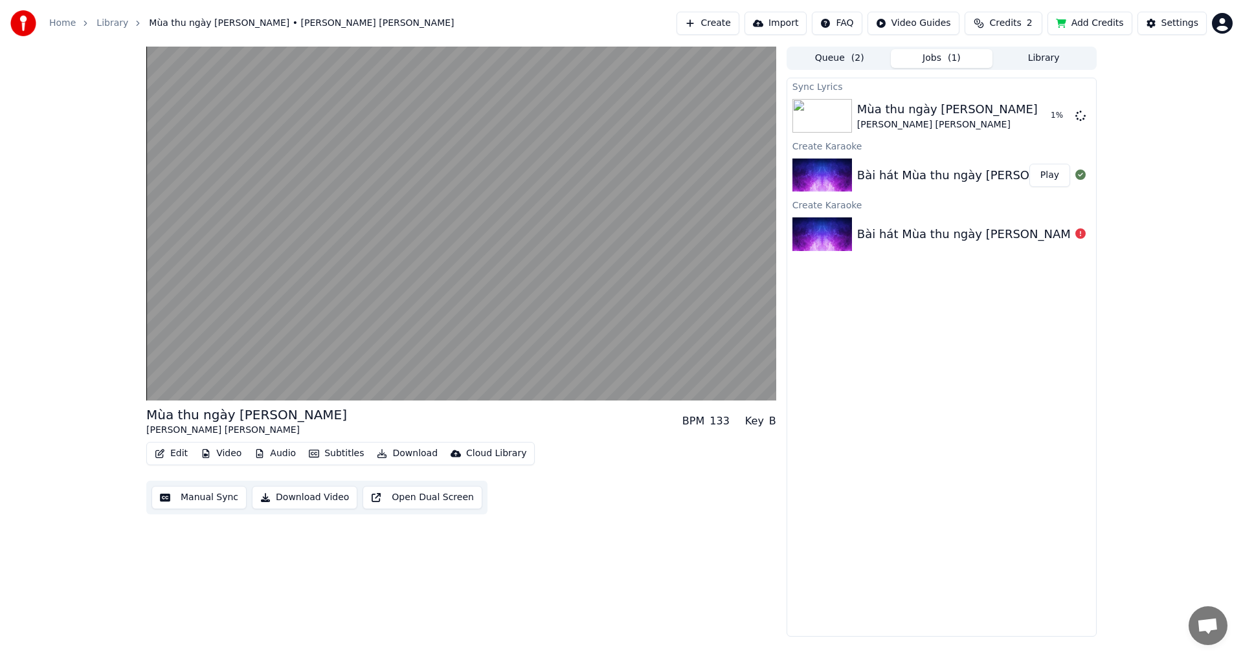
click at [843, 69] on div "Queue ( 2 ) Jobs ( 1 ) Library" at bounding box center [941, 58] width 310 height 23
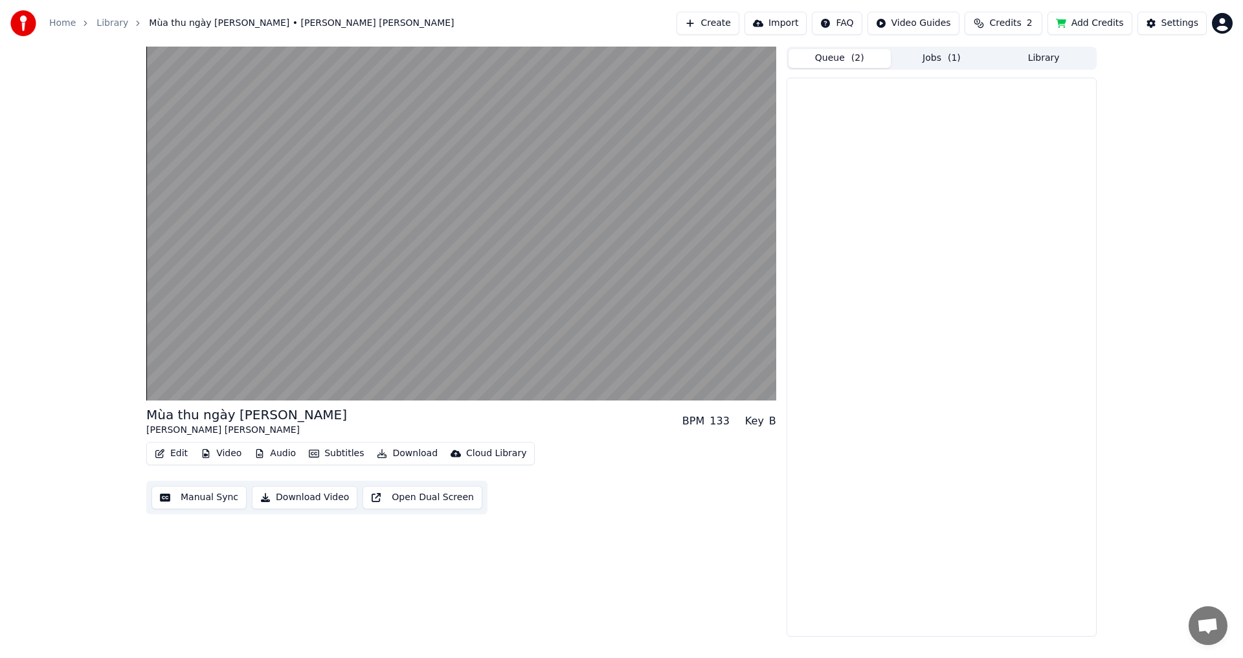
click at [843, 65] on button "Queue ( 2 )" at bounding box center [839, 58] width 102 height 19
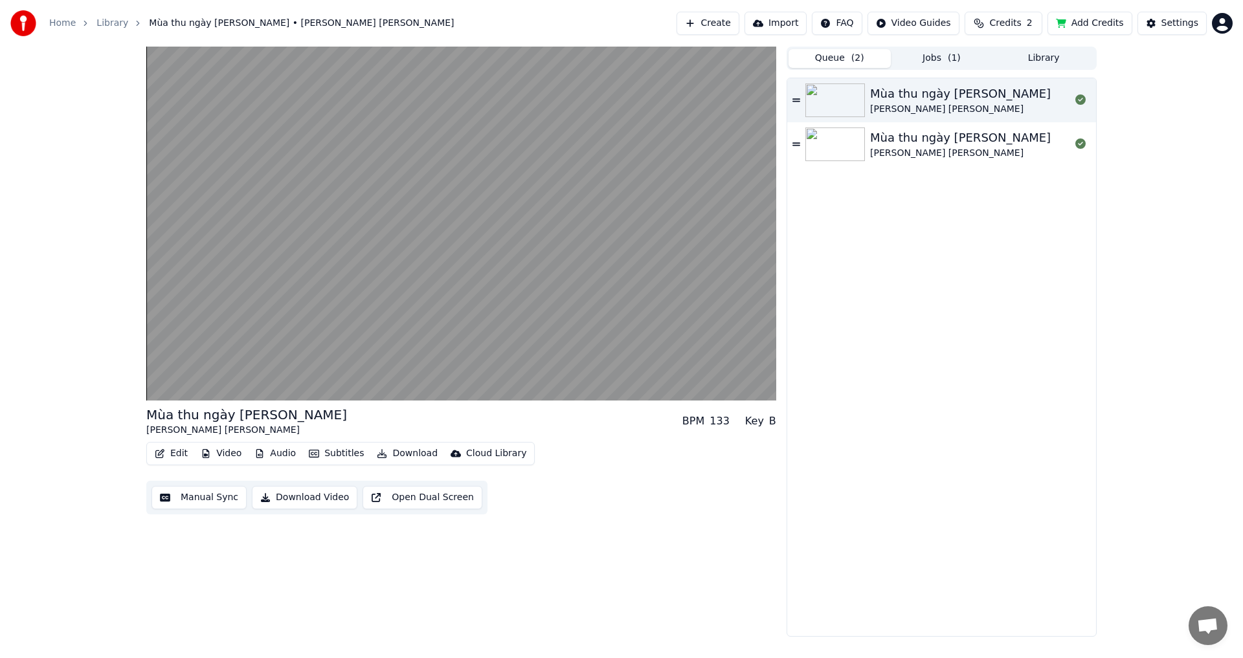
click at [796, 148] on icon at bounding box center [796, 144] width 8 height 9
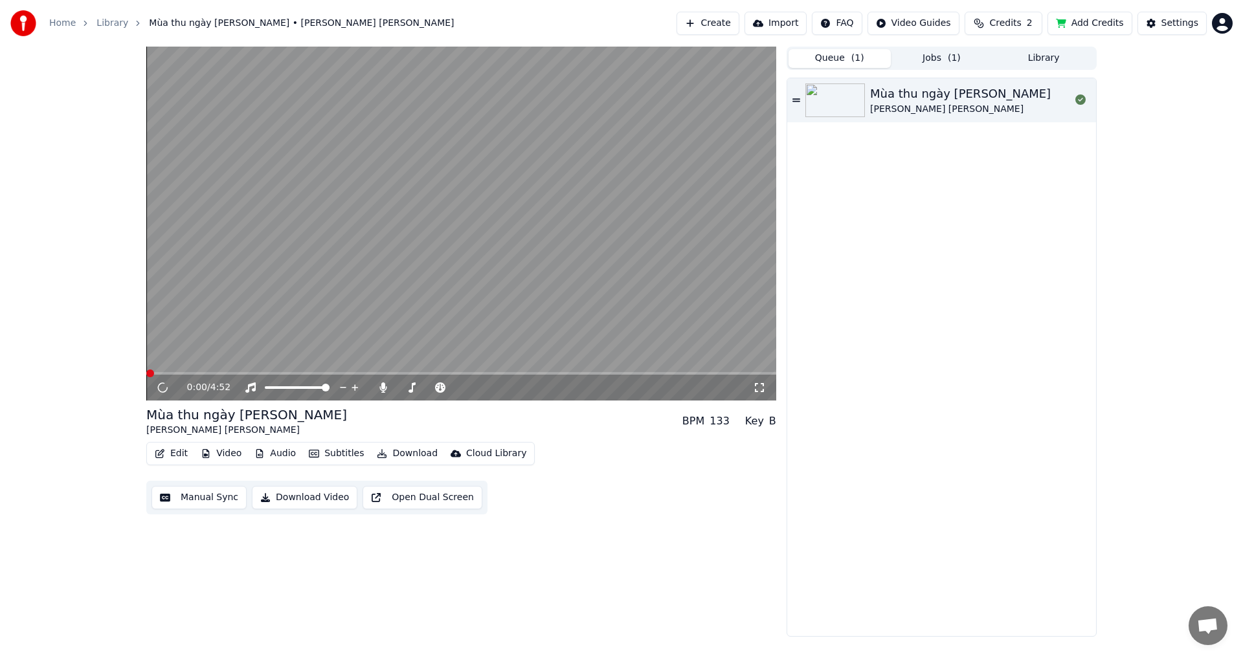
click at [796, 148] on div "Mùa thu ngày khai [PERSON_NAME][GEOGRAPHIC_DATA][PERSON_NAME]" at bounding box center [941, 357] width 309 height 558
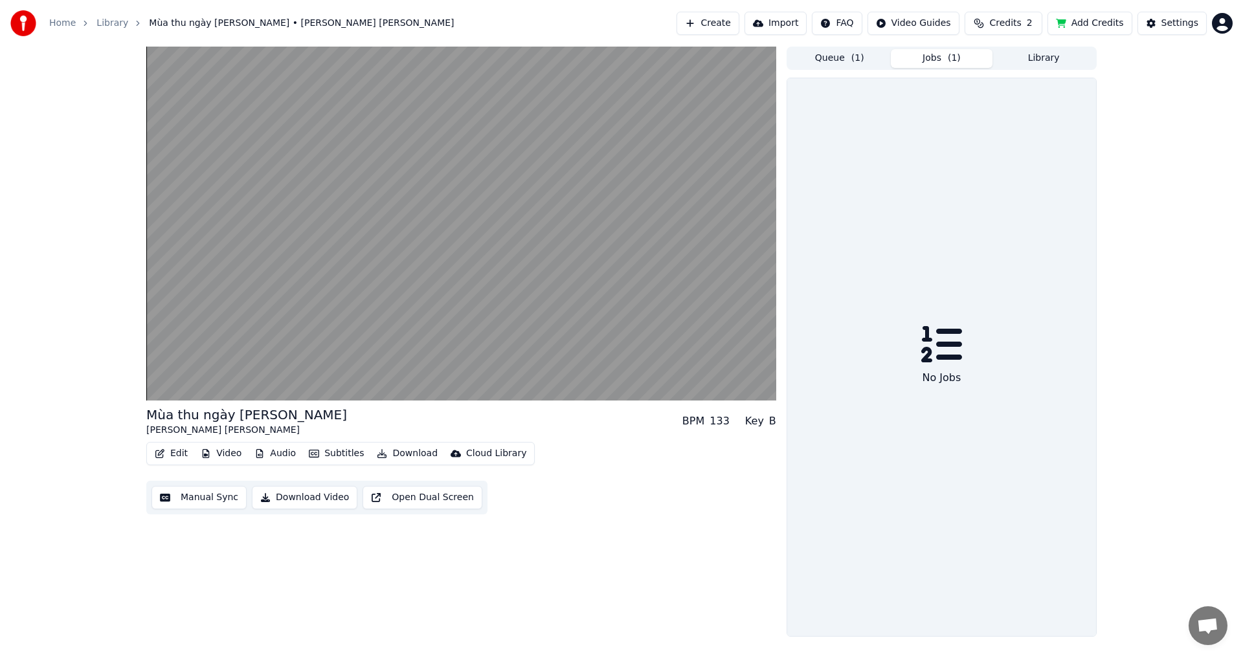
click at [935, 56] on button "Jobs ( 1 )" at bounding box center [942, 58] width 102 height 19
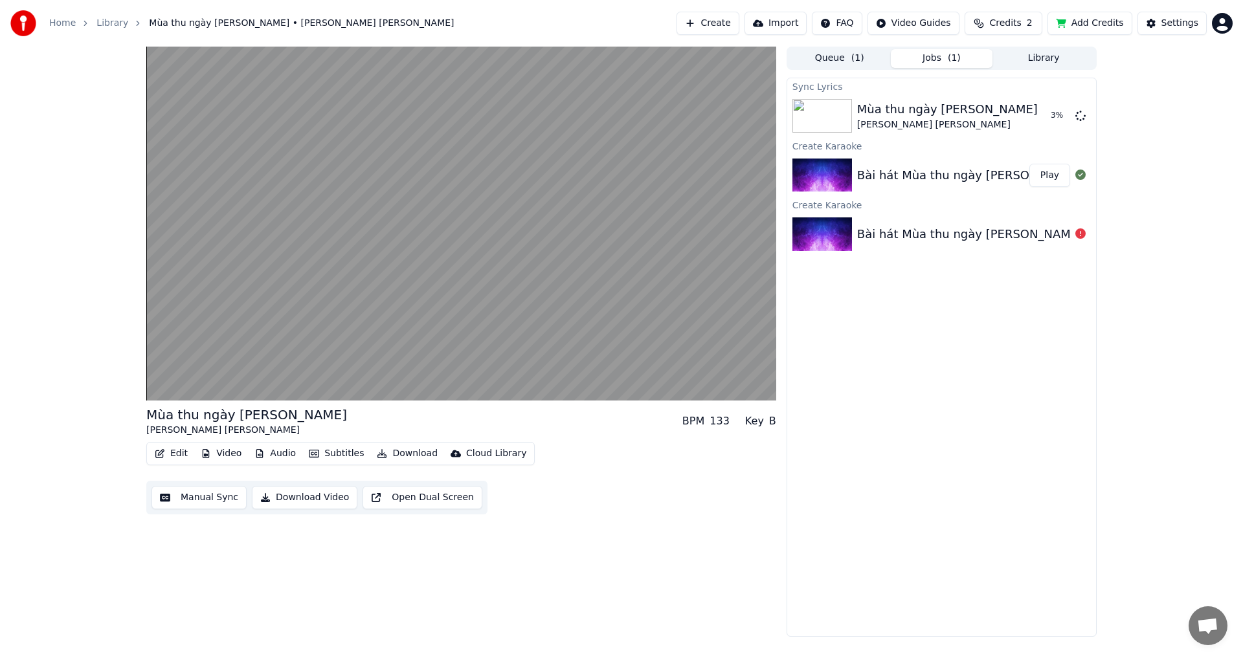
click at [840, 166] on img at bounding box center [822, 176] width 60 height 34
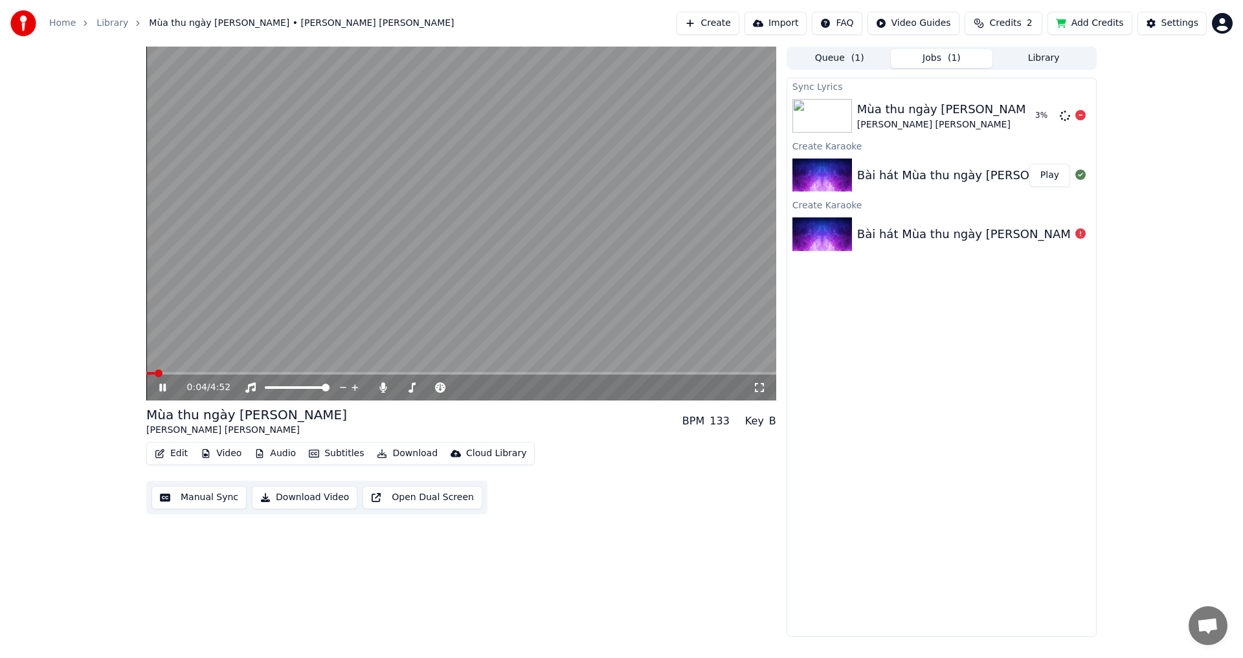
click at [986, 135] on div "Mùa thu ngày khai [PERSON_NAME] [PERSON_NAME] 3 %" at bounding box center [941, 116] width 309 height 44
click at [164, 394] on div "0:07 / 4:52" at bounding box center [460, 387] width 619 height 13
click at [900, 131] on div "Mùa thu ngày khai [PERSON_NAME] [PERSON_NAME] Play" at bounding box center [941, 116] width 309 height 44
click at [1063, 116] on button "Play" at bounding box center [1049, 115] width 41 height 23
click at [213, 371] on video at bounding box center [461, 224] width 630 height 354
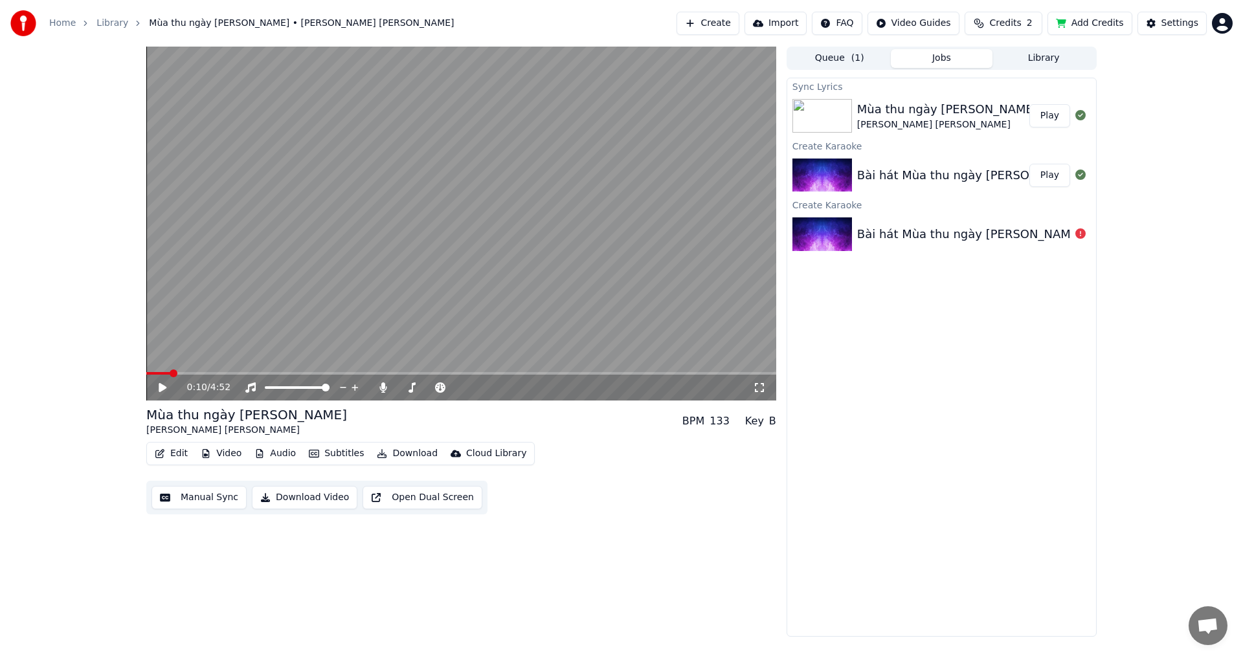
click at [225, 370] on video at bounding box center [461, 224] width 630 height 354
drag, startPoint x: 181, startPoint y: 375, endPoint x: 201, endPoint y: 372, distance: 20.3
click at [201, 372] on div "0:12 / 4:52" at bounding box center [461, 386] width 630 height 28
click at [214, 373] on span at bounding box center [210, 374] width 8 height 8
click at [291, 373] on span at bounding box center [461, 373] width 630 height 3
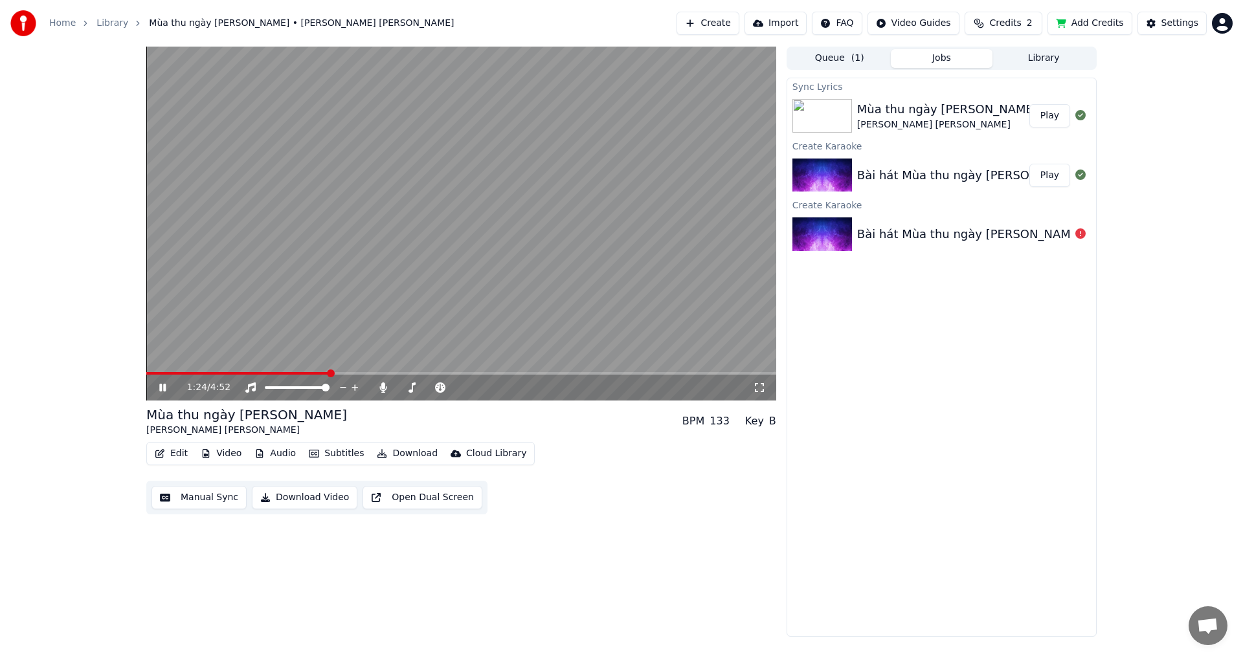
click at [181, 452] on button "Edit" at bounding box center [171, 454] width 43 height 18
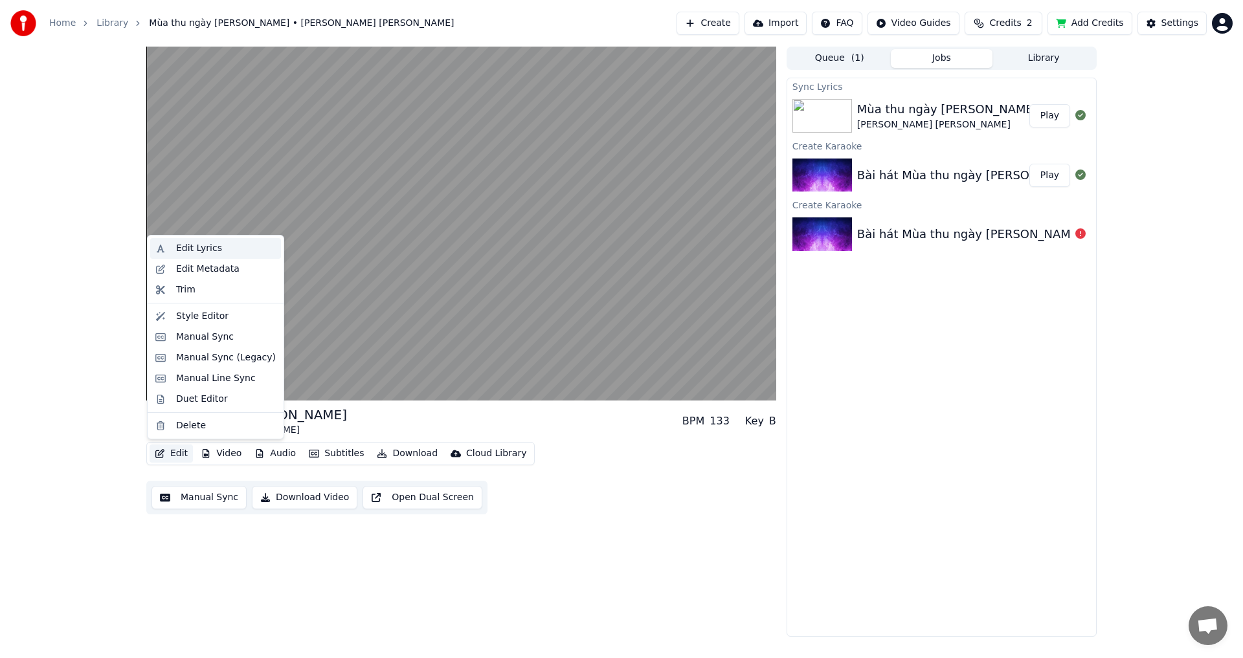
click at [203, 249] on div "Edit Lyrics" at bounding box center [199, 248] width 46 height 13
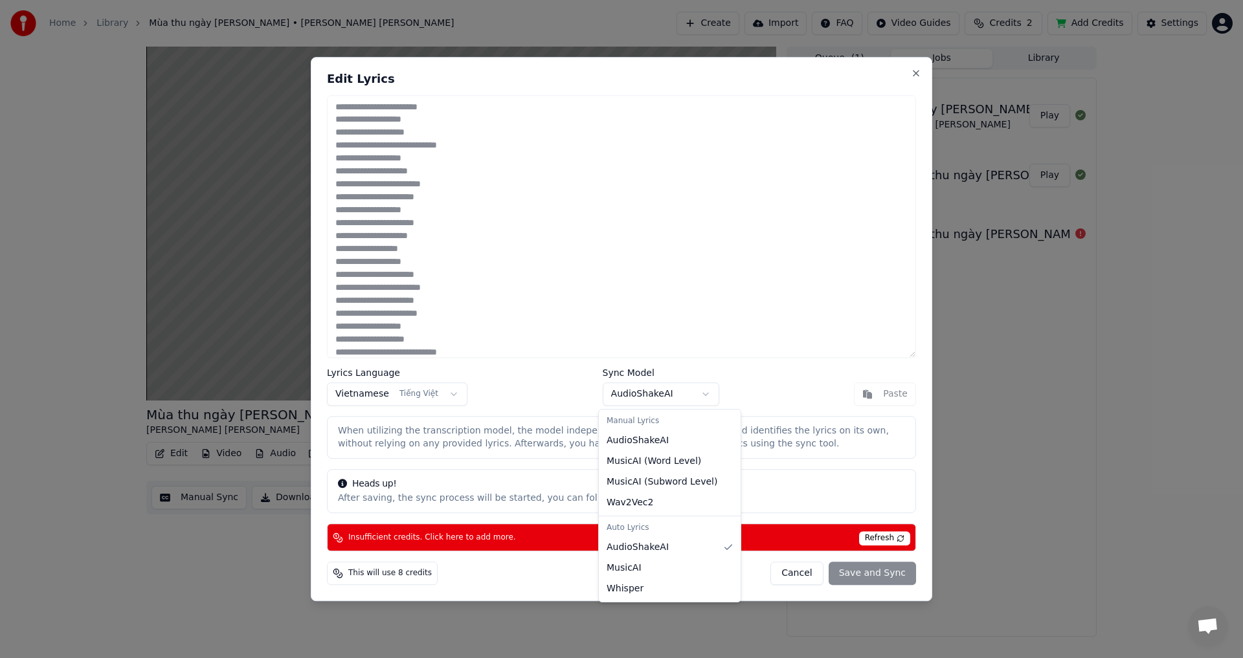
click at [673, 401] on body "Home Library Mùa thu ngày [PERSON_NAME] • [PERSON_NAME] [PERSON_NAME] Create Im…" at bounding box center [621, 329] width 1243 height 658
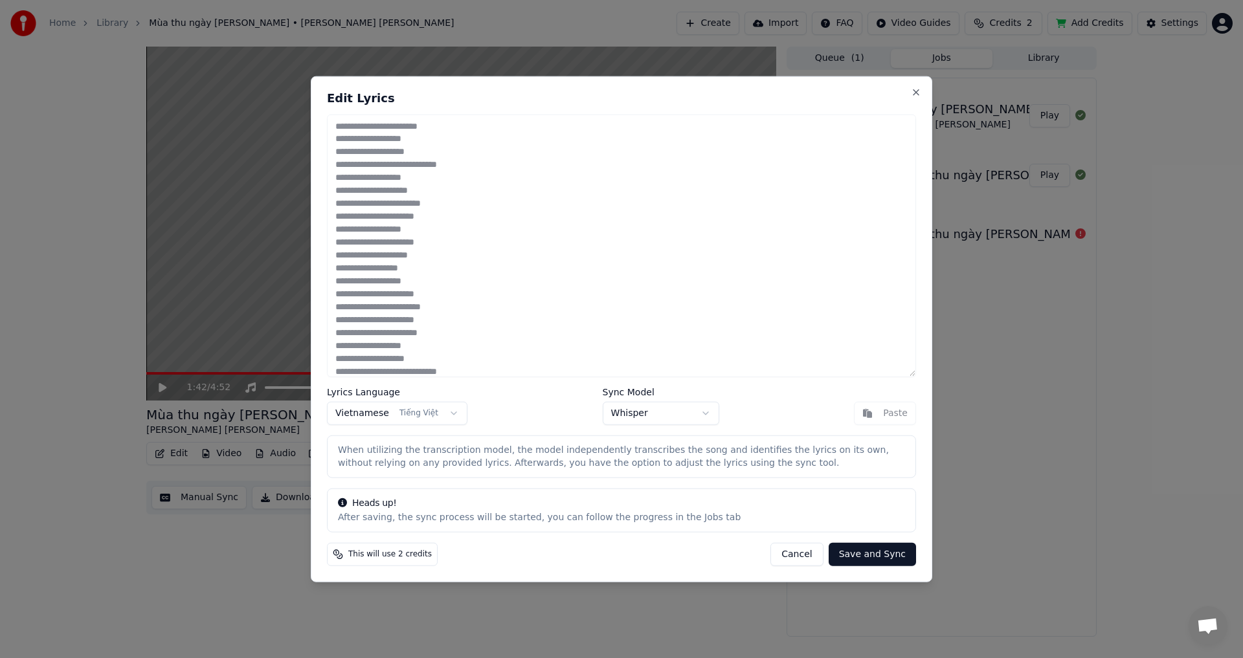
click at [876, 408] on div "Paste" at bounding box center [885, 413] width 62 height 23
click at [880, 417] on div "Paste" at bounding box center [885, 413] width 62 height 23
click at [811, 559] on button "Cancel" at bounding box center [796, 554] width 52 height 23
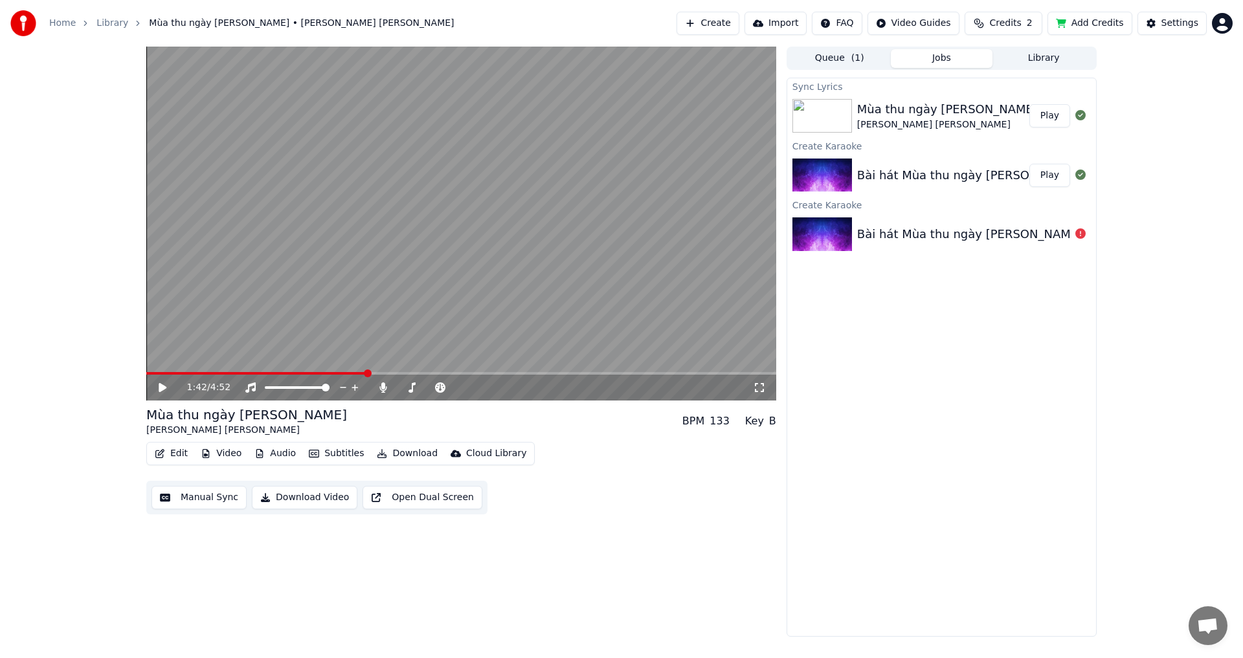
click at [89, 27] on ol "Home Library Mùa thu ngày [PERSON_NAME] • [PERSON_NAME] [PERSON_NAME]" at bounding box center [251, 23] width 405 height 13
click at [67, 28] on link "Home" at bounding box center [62, 23] width 27 height 13
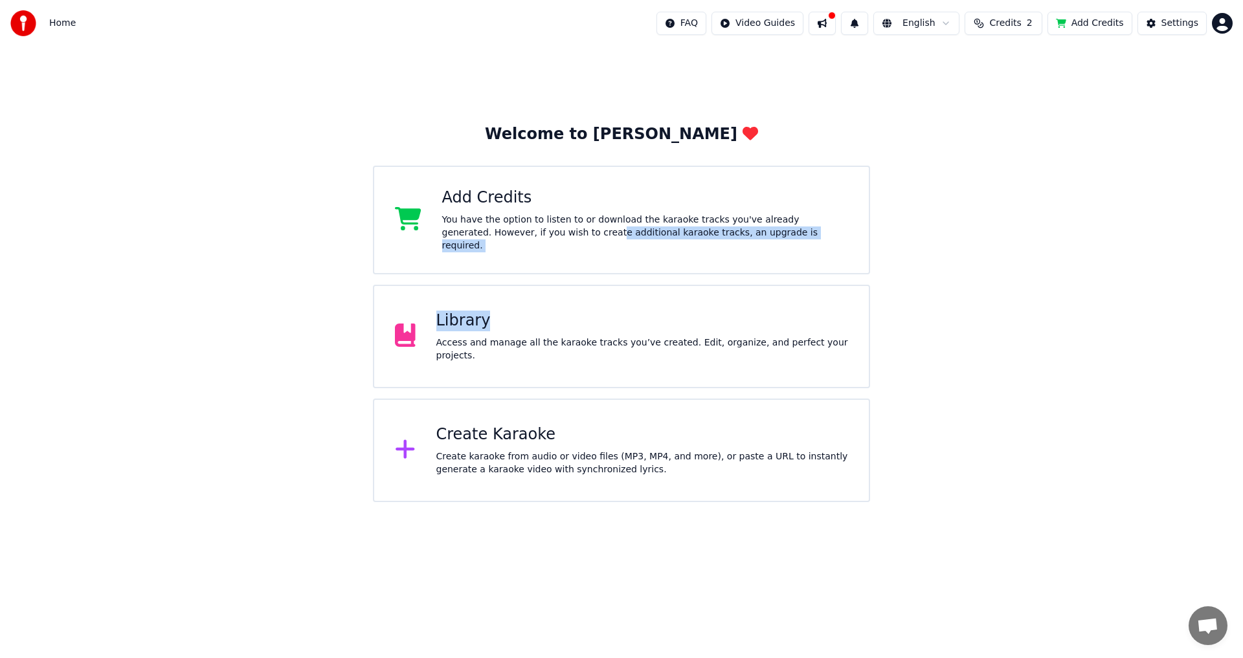
drag, startPoint x: 518, startPoint y: 232, endPoint x: 501, endPoint y: 313, distance: 82.6
click at [501, 313] on div "Welcome to Youka Add Credits You have the option to listen to or download the k…" at bounding box center [621, 313] width 497 height 378
click at [572, 174] on div "Add Credits You have the option to listen to or download the karaoke tracks you…" at bounding box center [621, 220] width 497 height 109
click at [580, 415] on div "Create Karaoke Create karaoke from audio or video files (MP3, MP4, and more), o…" at bounding box center [621, 451] width 497 height 104
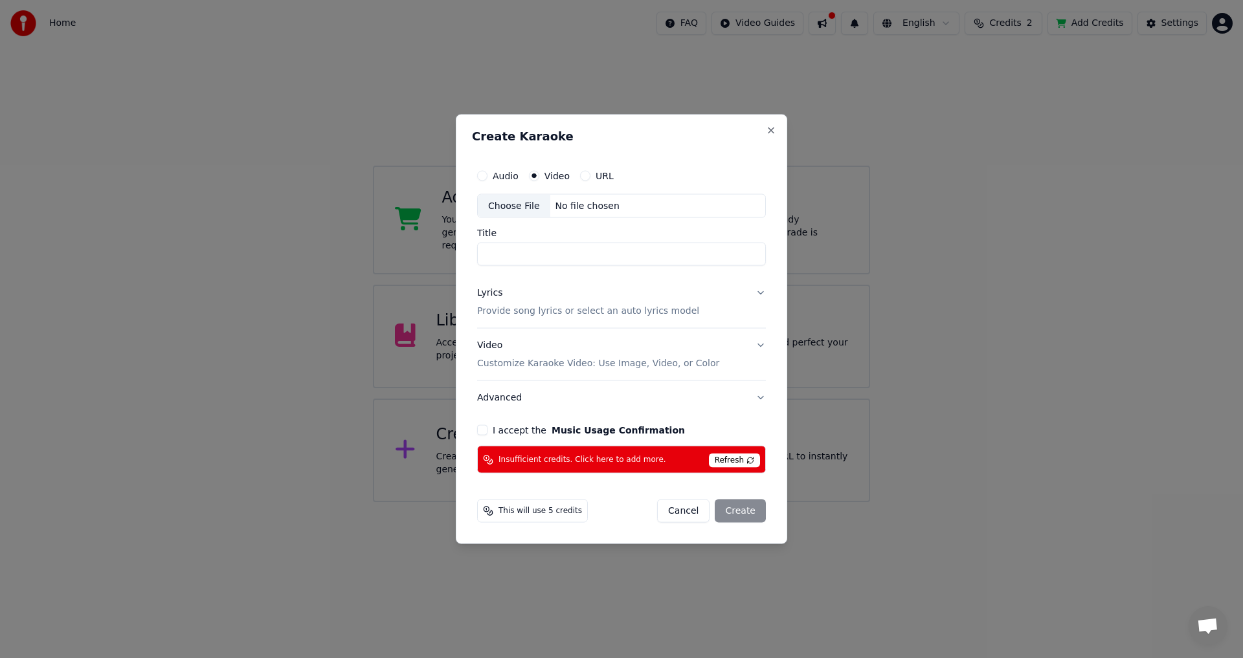
click at [520, 204] on div "Choose File" at bounding box center [514, 205] width 72 height 23
type input "**********"
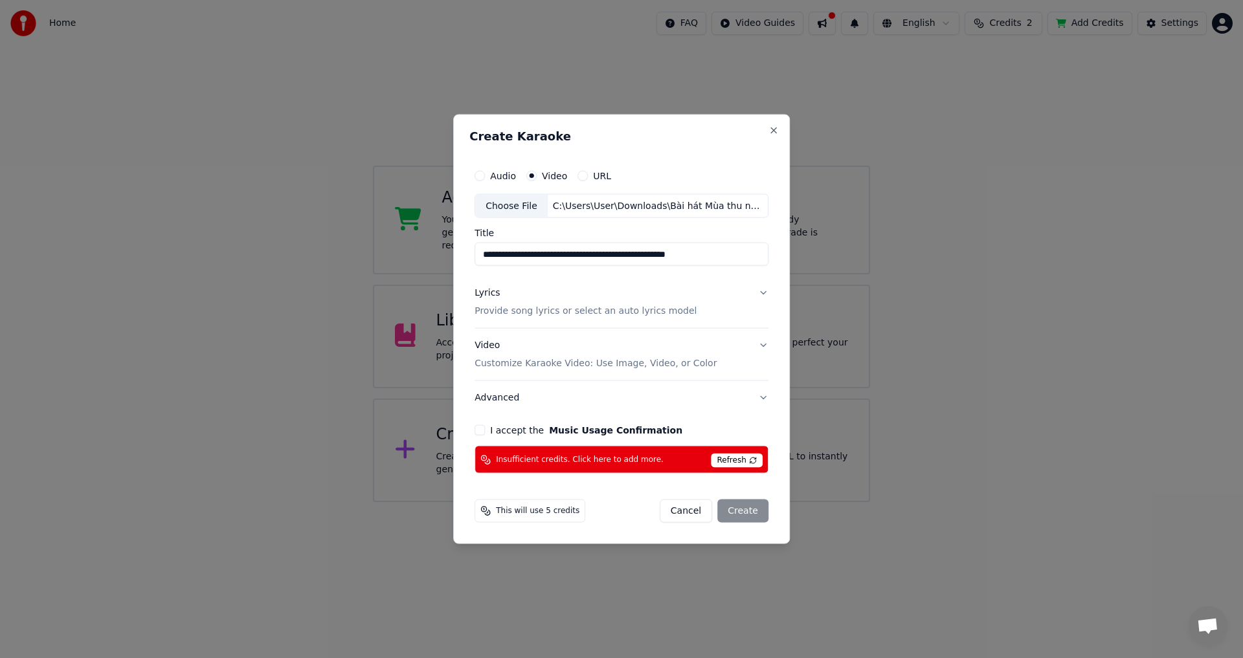
click at [489, 424] on div "**********" at bounding box center [621, 318] width 304 height 322
click at [715, 307] on button "Lyrics Provide song lyrics or select an auto lyrics model" at bounding box center [621, 302] width 294 height 52
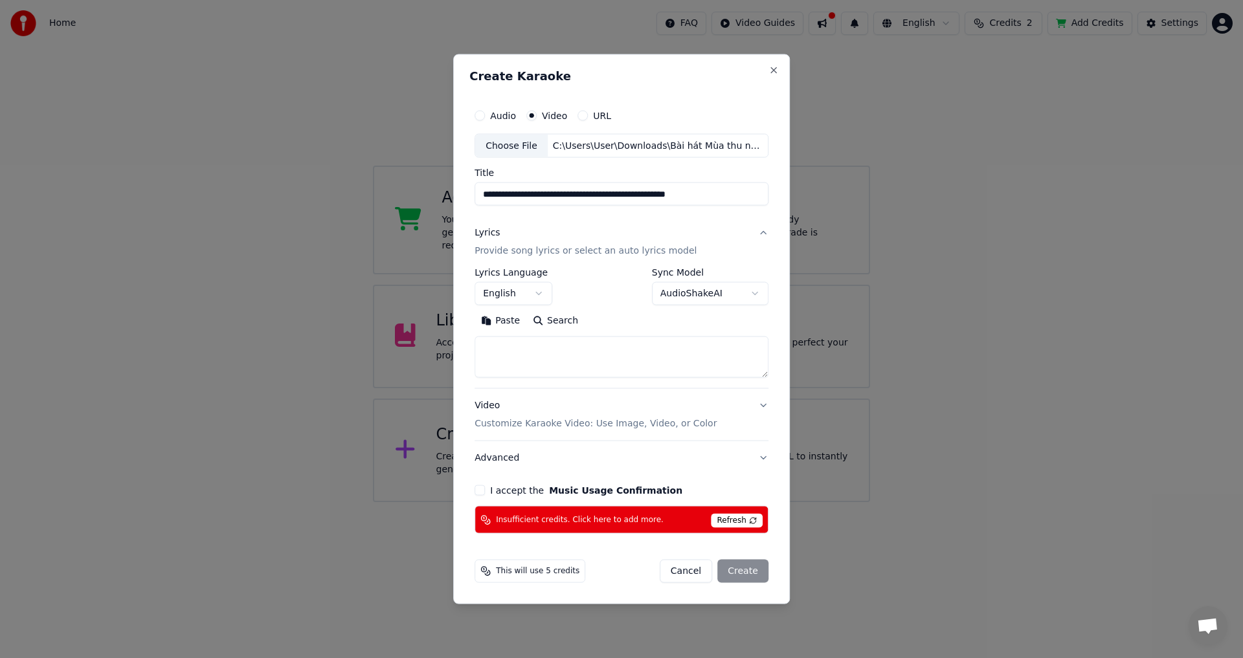
click at [484, 495] on button "I accept the Music Usage Confirmation" at bounding box center [479, 490] width 10 height 10
click at [496, 319] on button "Paste" at bounding box center [500, 321] width 52 height 21
click at [515, 297] on body "**********" at bounding box center [621, 251] width 1243 height 502
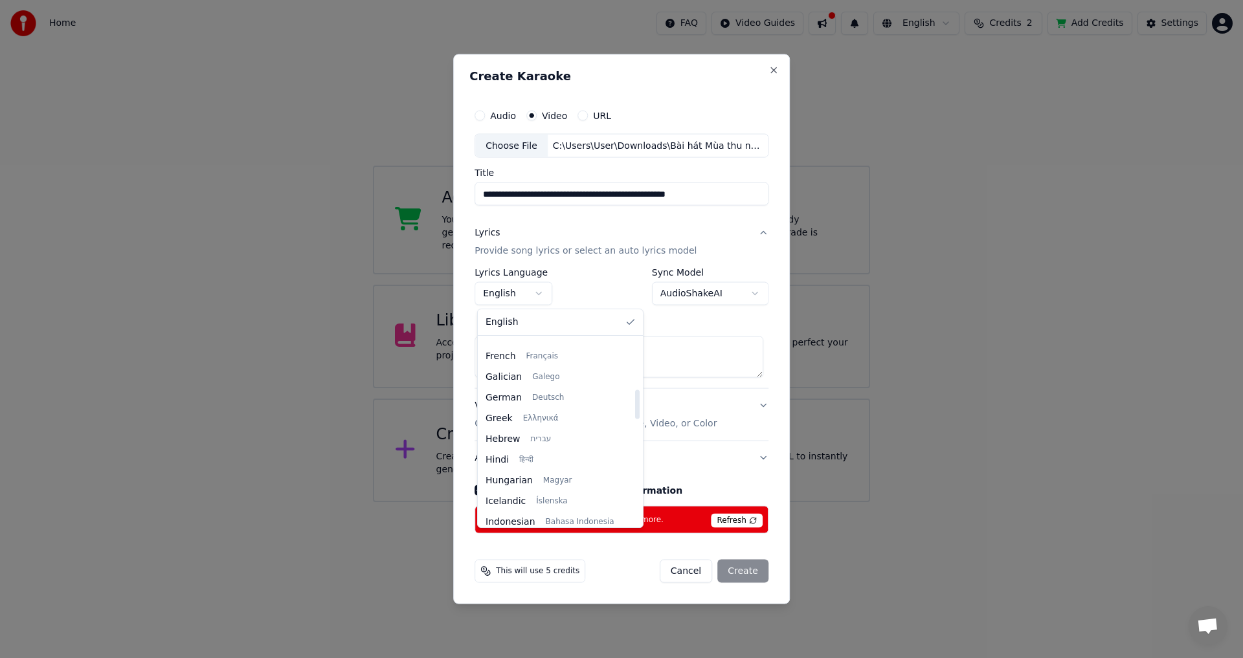
type textarea "**********"
select select "**"
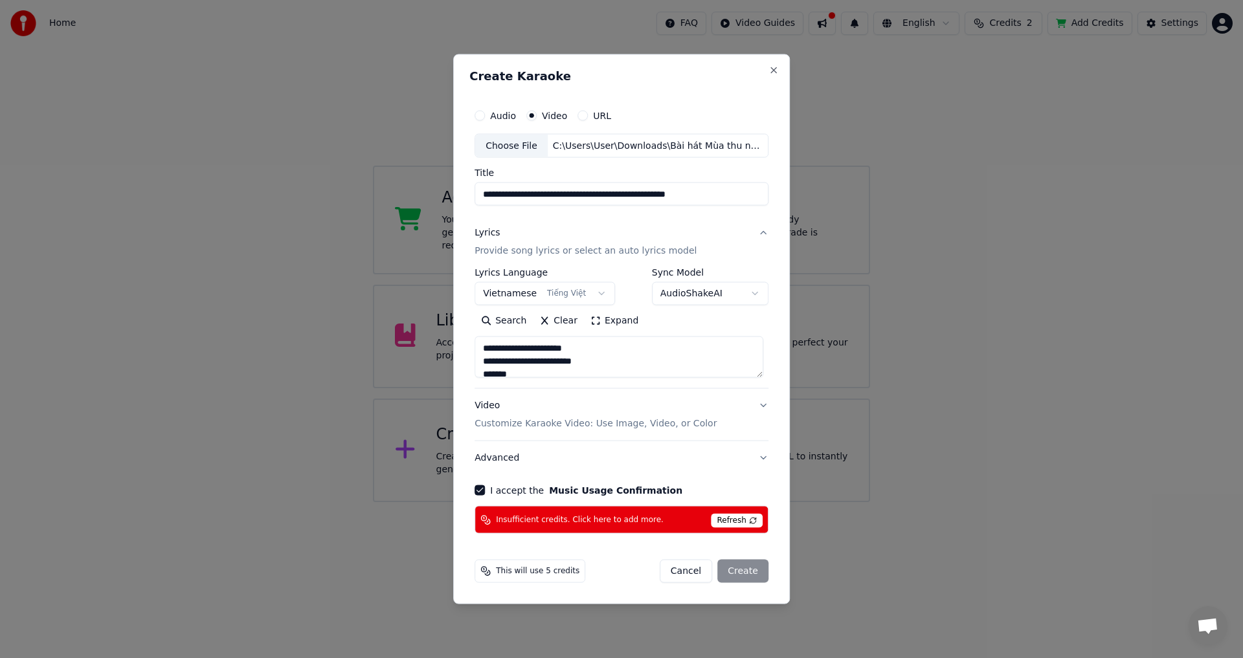
drag, startPoint x: 510, startPoint y: 364, endPoint x: 502, endPoint y: 363, distance: 7.9
click at [502, 363] on textarea "**********" at bounding box center [618, 357] width 289 height 41
click at [512, 377] on textarea "**********" at bounding box center [618, 357] width 289 height 41
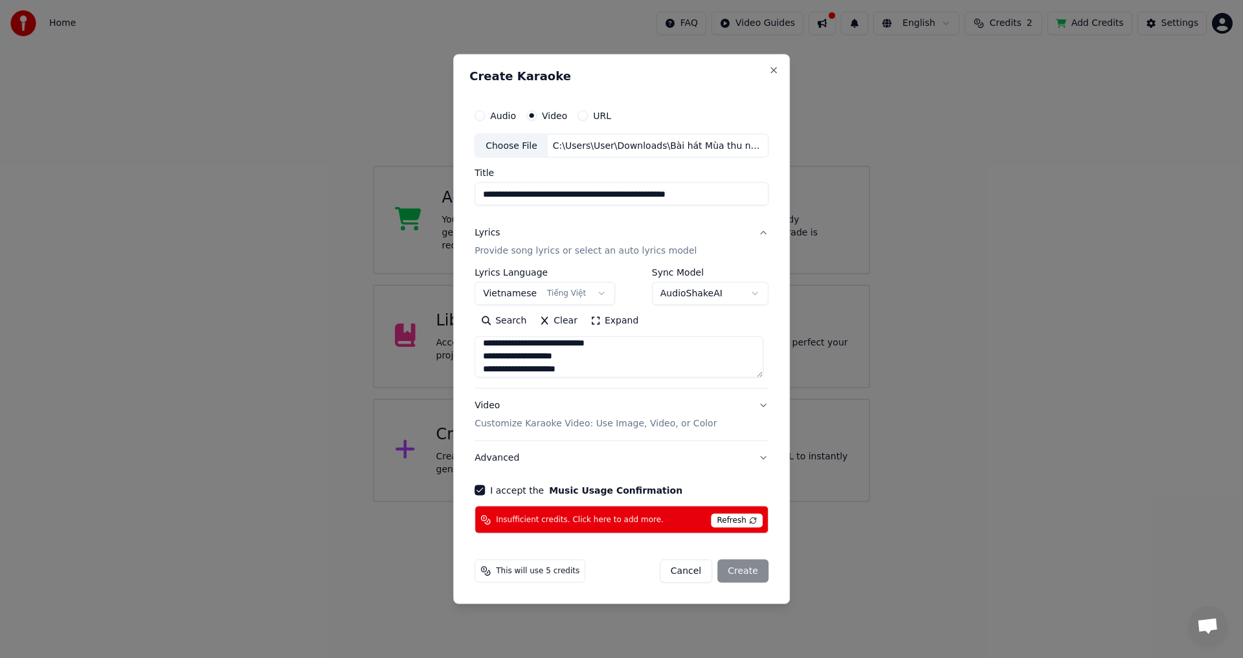
type textarea "**********"
click at [679, 408] on div "Video Customize Karaoke Video: Use Image, Video, or Color" at bounding box center [595, 414] width 242 height 31
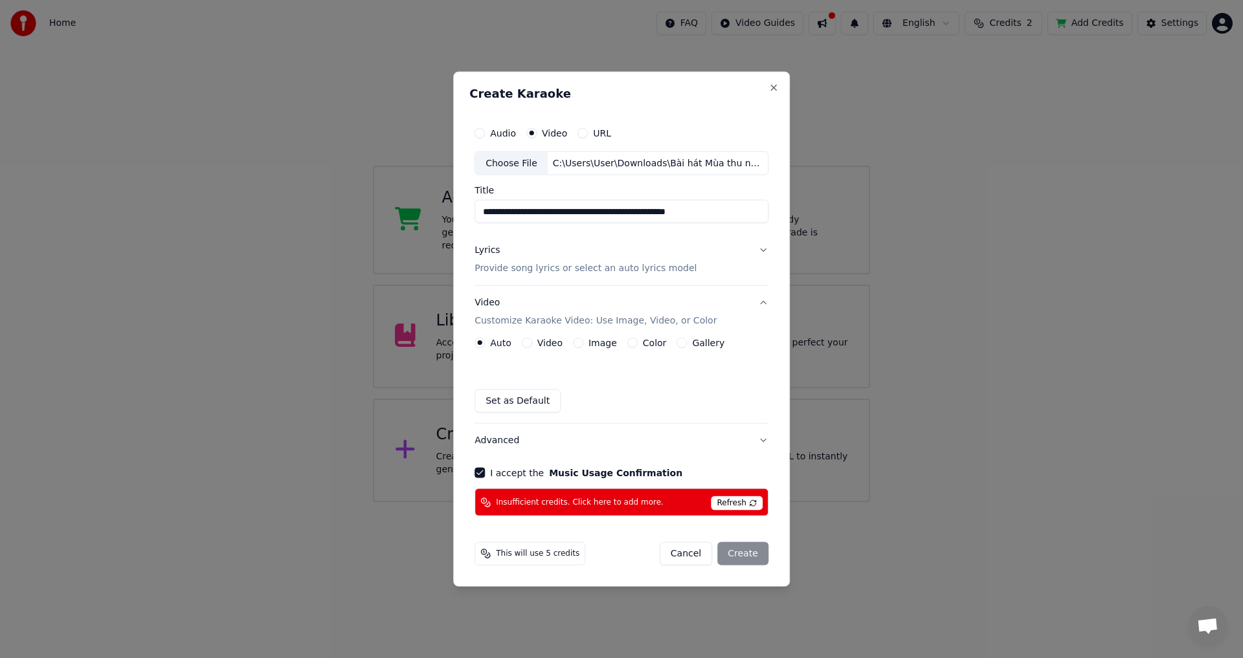
click at [729, 495] on div "Refresh" at bounding box center [736, 503] width 51 height 16
click at [732, 502] on span "Refresh" at bounding box center [736, 503] width 51 height 14
click at [737, 548] on div "Cancel Create" at bounding box center [714, 553] width 109 height 23
click at [768, 89] on button "Close" at bounding box center [773, 87] width 10 height 10
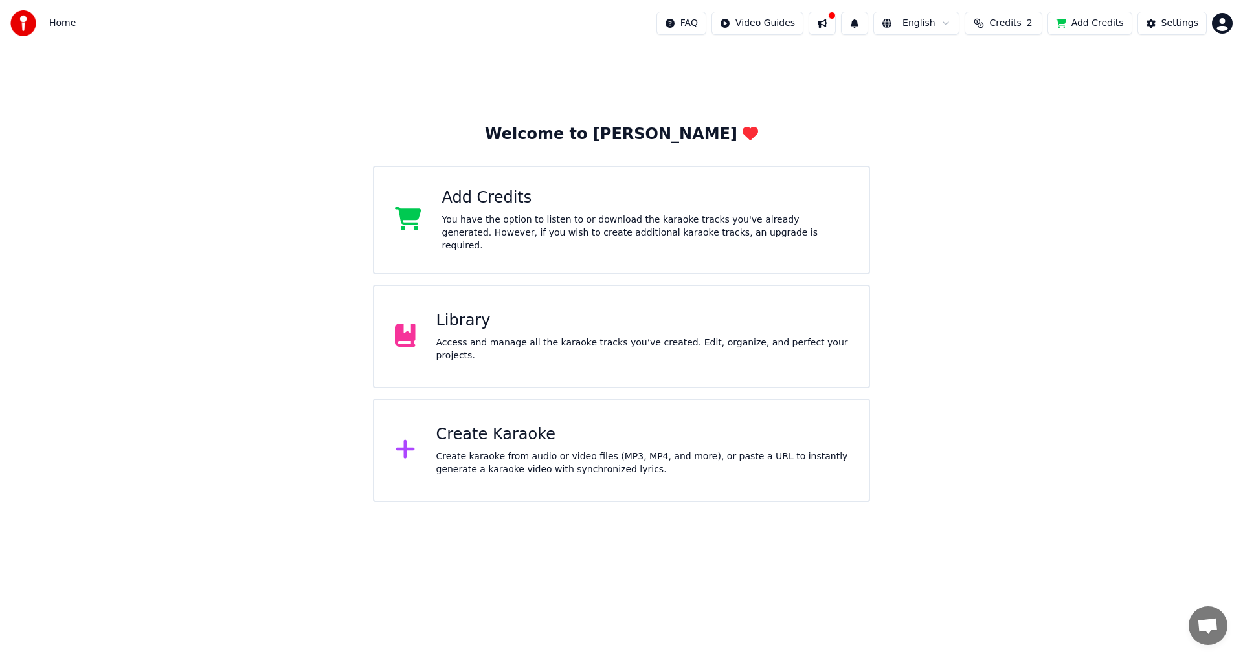
click at [1216, 37] on div "Home FAQ Video Guides English Credits 2 Add Credits Settings" at bounding box center [621, 23] width 1243 height 47
click at [1217, 35] on div "Home FAQ Video Guides English Credits 2 Add Credits Settings" at bounding box center [621, 23] width 1243 height 47
click at [1219, 25] on html "Home FAQ Video Guides English Credits 2 Add Credits Settings Welcome to Youka A…" at bounding box center [621, 251] width 1243 height 502
click at [1139, 77] on span "Billing" at bounding box center [1131, 83] width 28 height 13
click at [1217, 25] on html "Home FAQ Video Guides English Credits 2 Add Credits Settings Welcome to Youka A…" at bounding box center [621, 251] width 1243 height 502
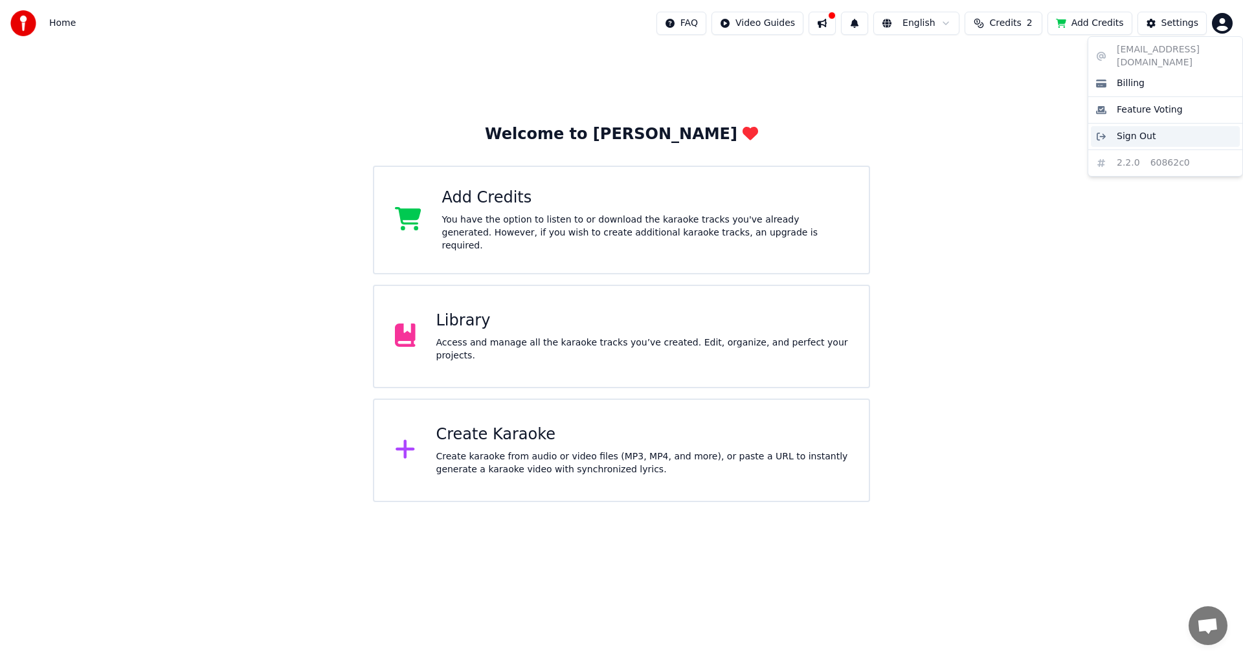
click at [1131, 130] on span "Sign Out" at bounding box center [1136, 136] width 39 height 13
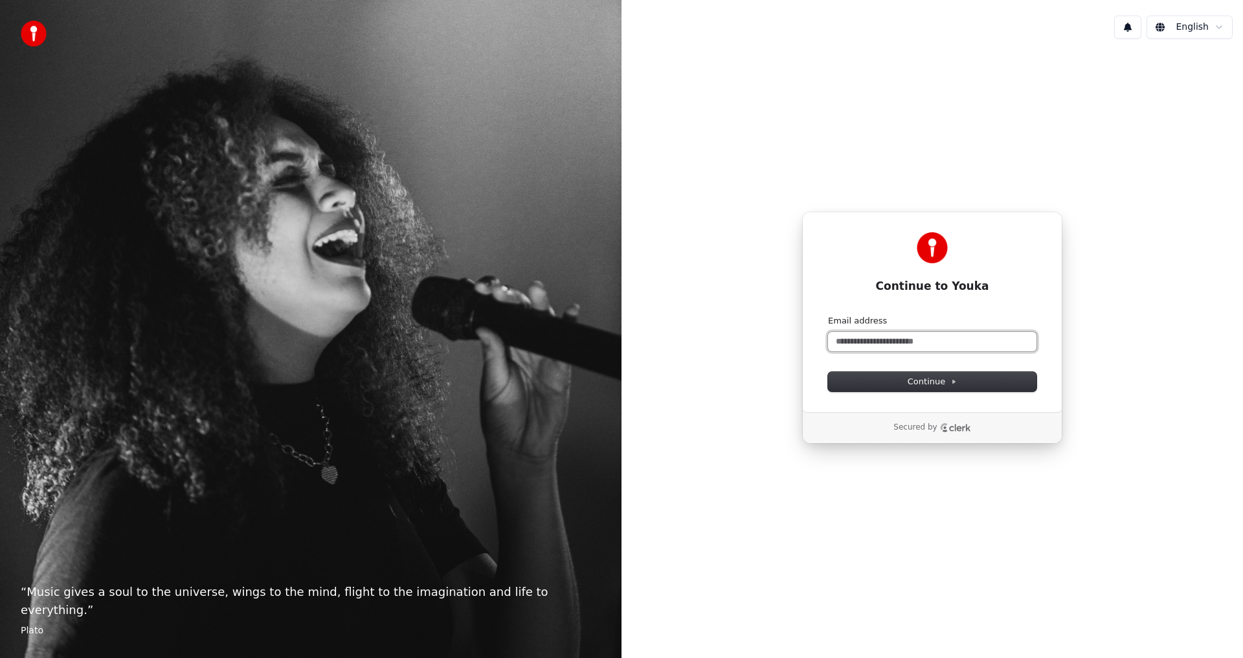
click at [951, 344] on input "Email address" at bounding box center [932, 341] width 208 height 19
click at [828, 315] on button "submit" at bounding box center [828, 315] width 0 height 0
type input "**********"
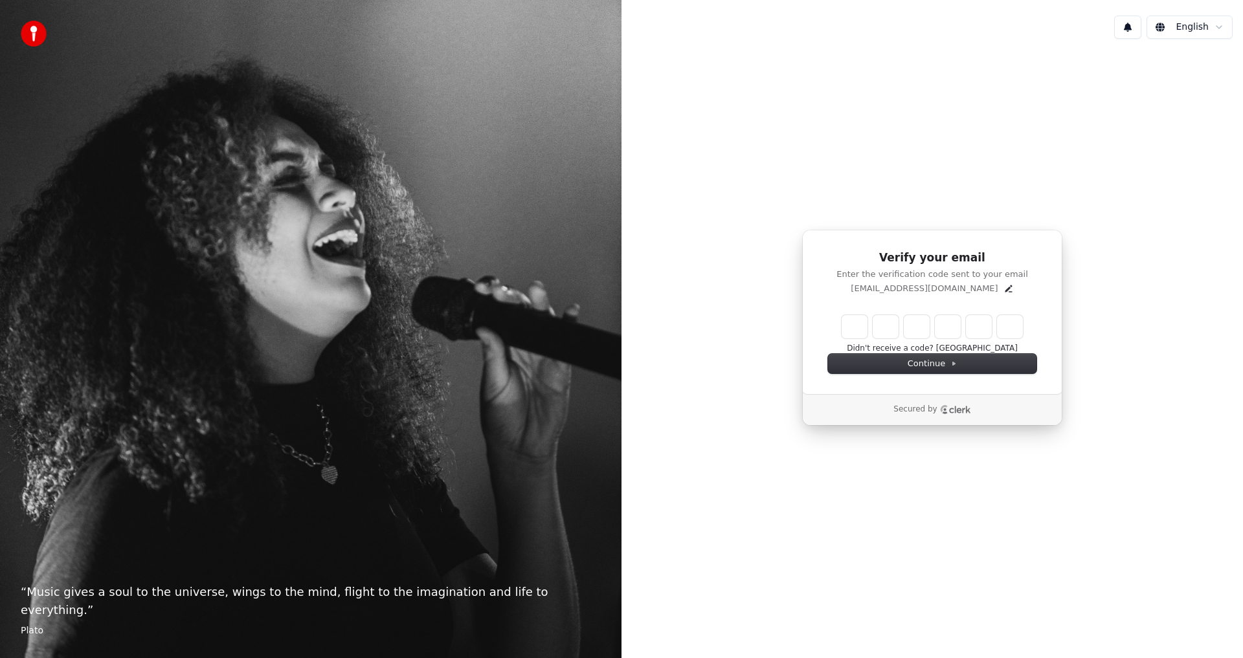
click at [849, 331] on input "Enter verification code" at bounding box center [931, 326] width 181 height 23
type input "******"
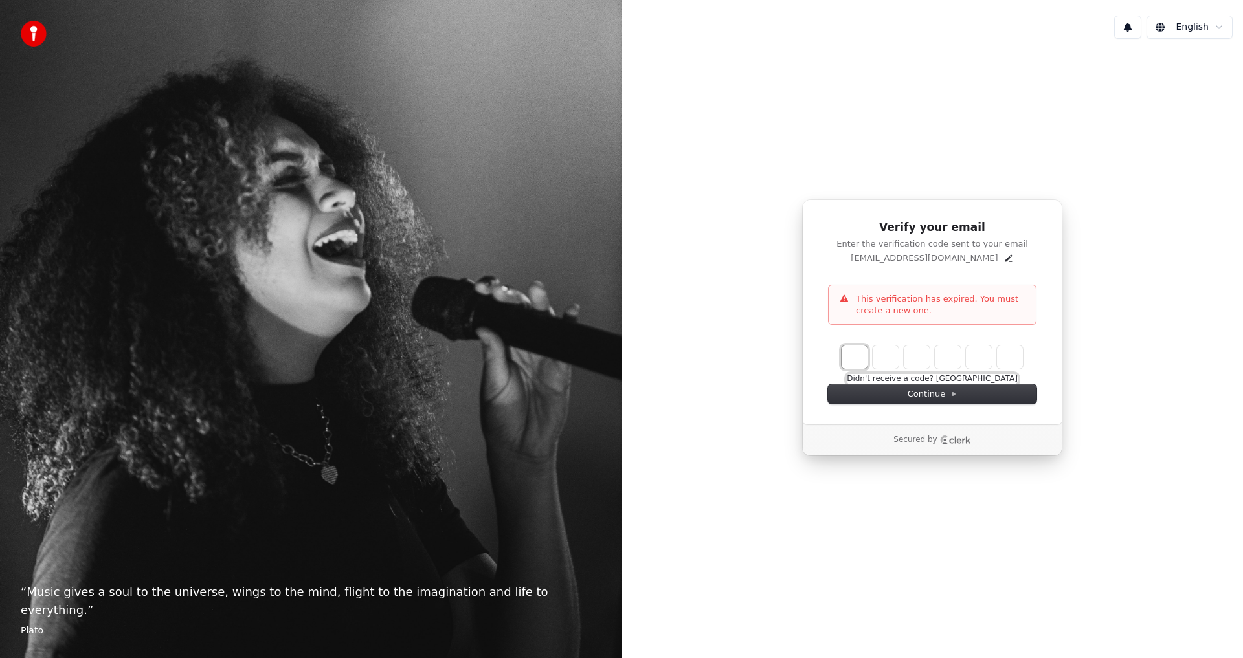
click at [964, 380] on button "Didn't receive a code? Resend" at bounding box center [932, 379] width 171 height 10
click at [854, 359] on input "Enter verification code" at bounding box center [944, 357] width 207 height 23
type input "******"
